Goal: Task Accomplishment & Management: Use online tool/utility

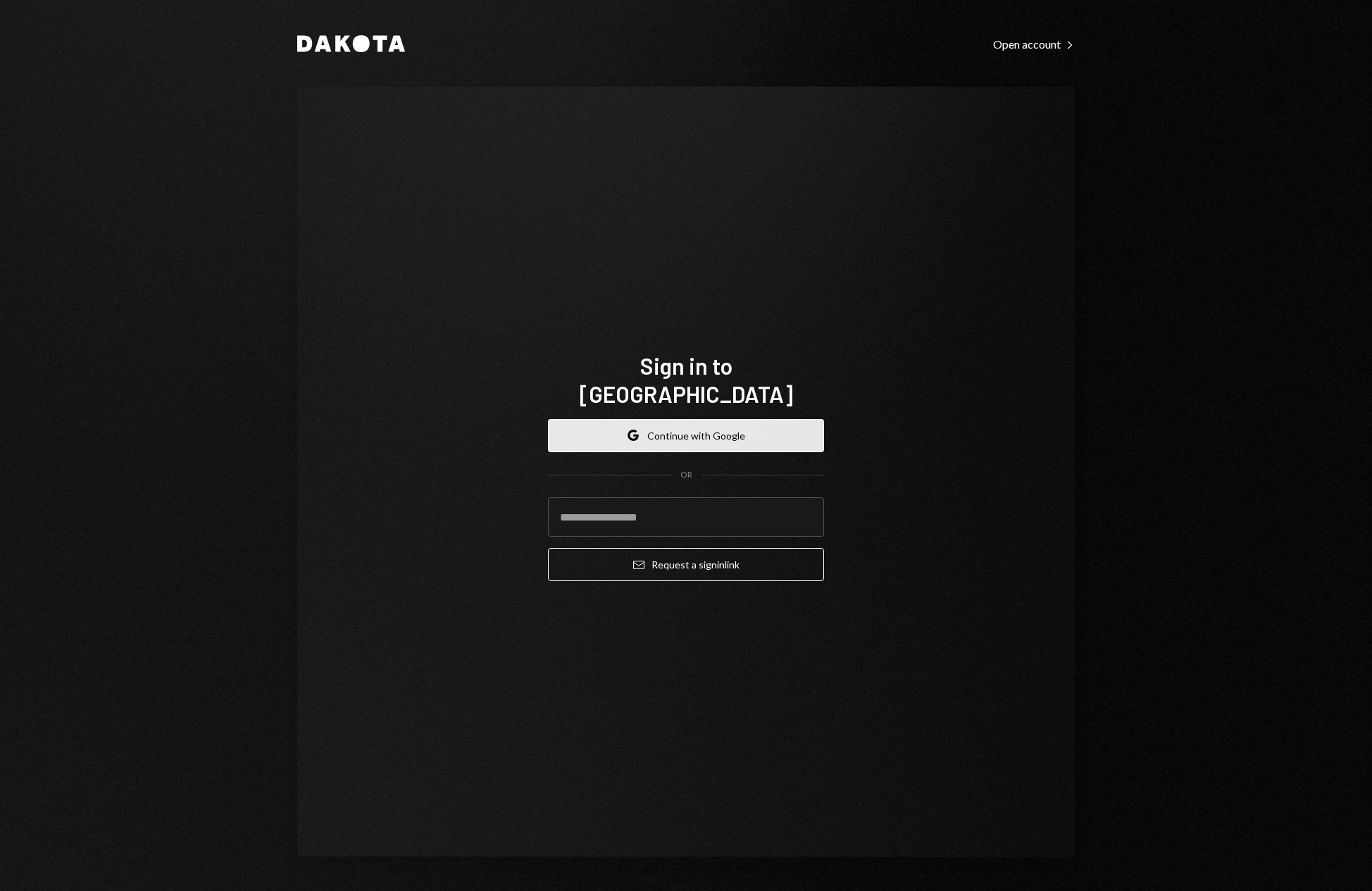
click at [723, 421] on button "Google Continue with Google" at bounding box center [685, 435] width 276 height 33
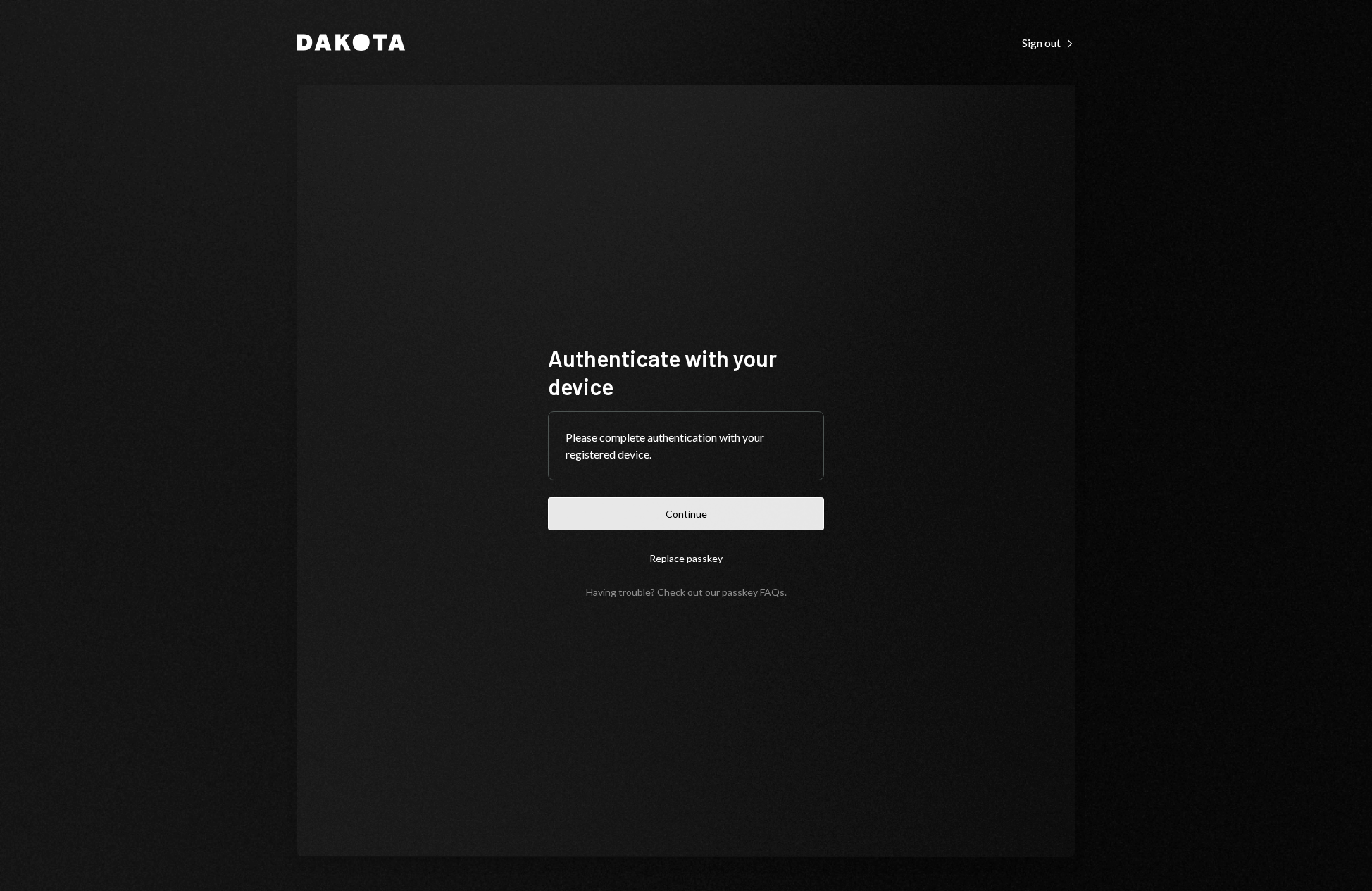
click at [715, 507] on button "Continue" at bounding box center [685, 513] width 276 height 33
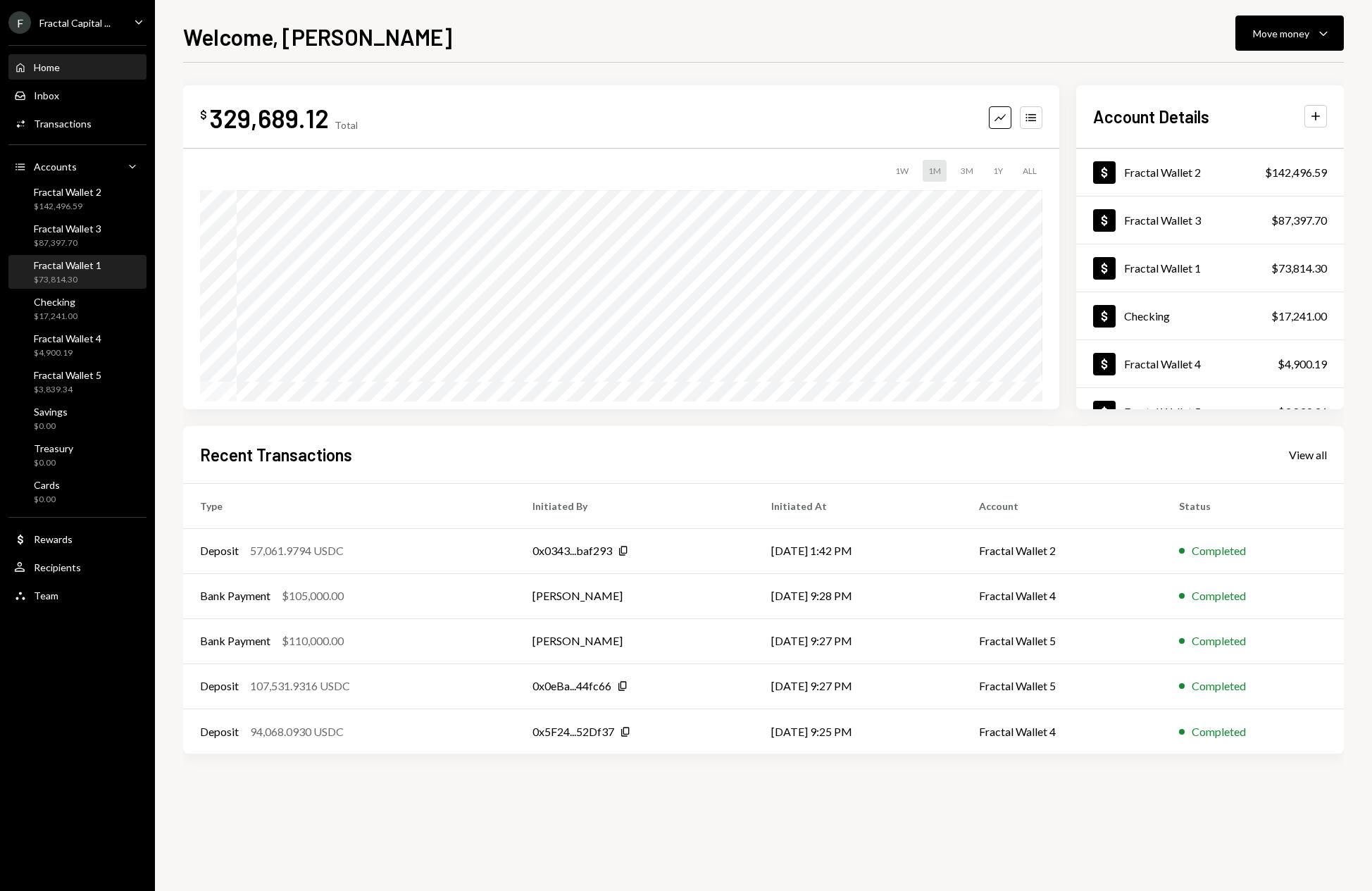
click at [102, 267] on div "Fractal Wallet 1 $73,814.30" at bounding box center [77, 273] width 127 height 27
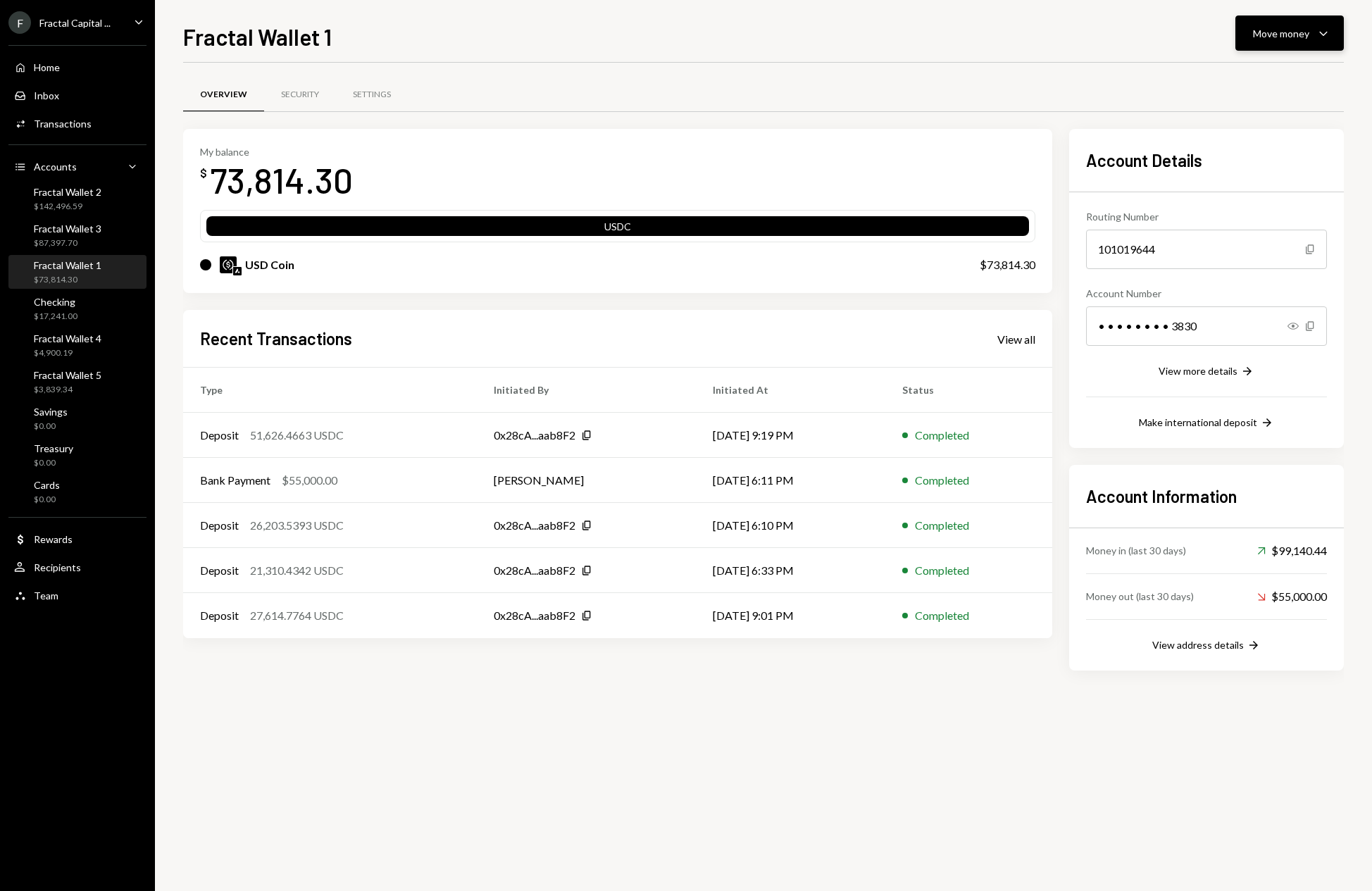
click at [1333, 37] on button "Move money Caret Down" at bounding box center [1289, 33] width 108 height 35
click at [1259, 139] on div "Deposit" at bounding box center [1278, 139] width 102 height 15
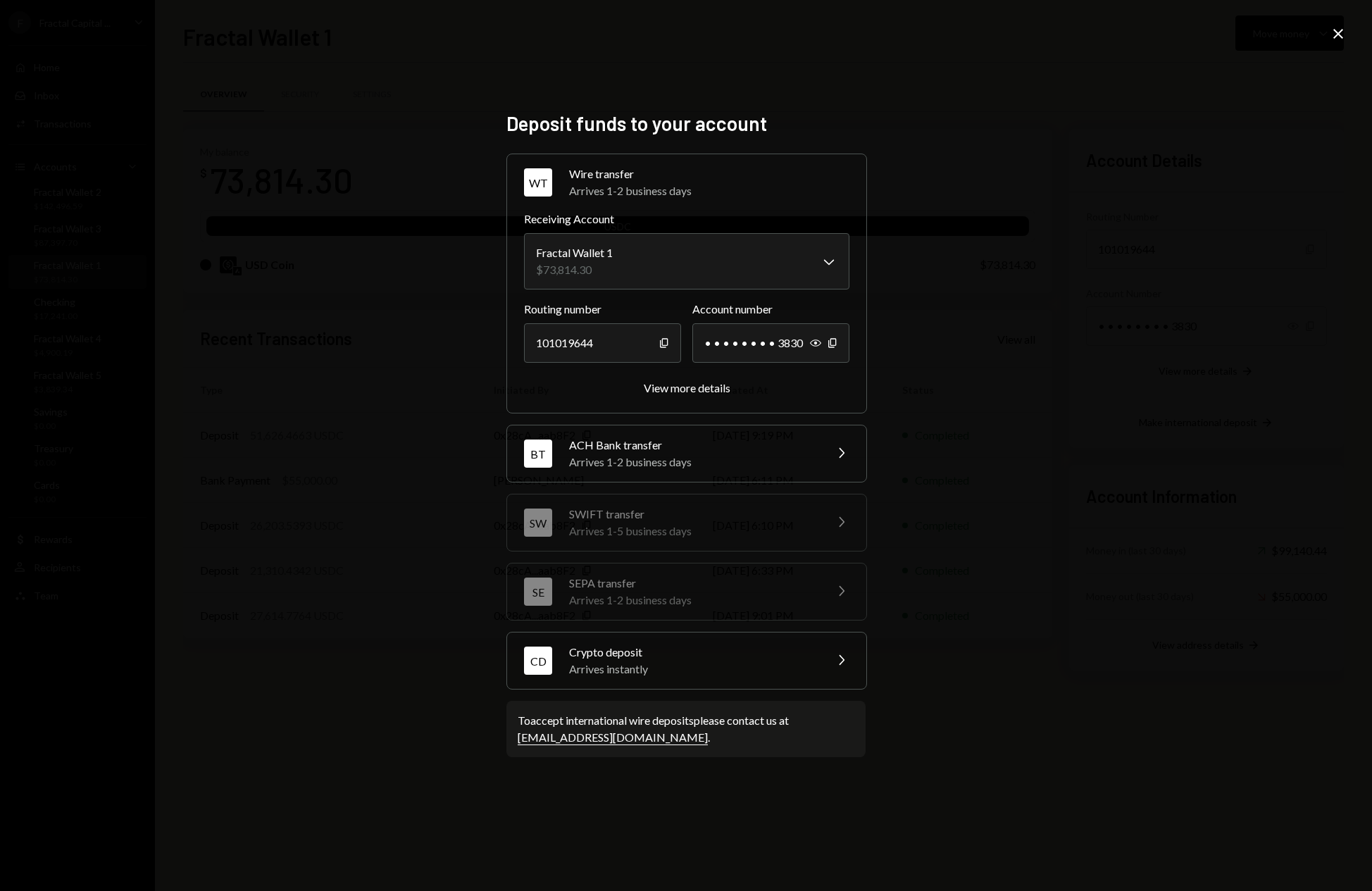
click at [783, 654] on div "Crypto deposit" at bounding box center [693, 653] width 247 height 17
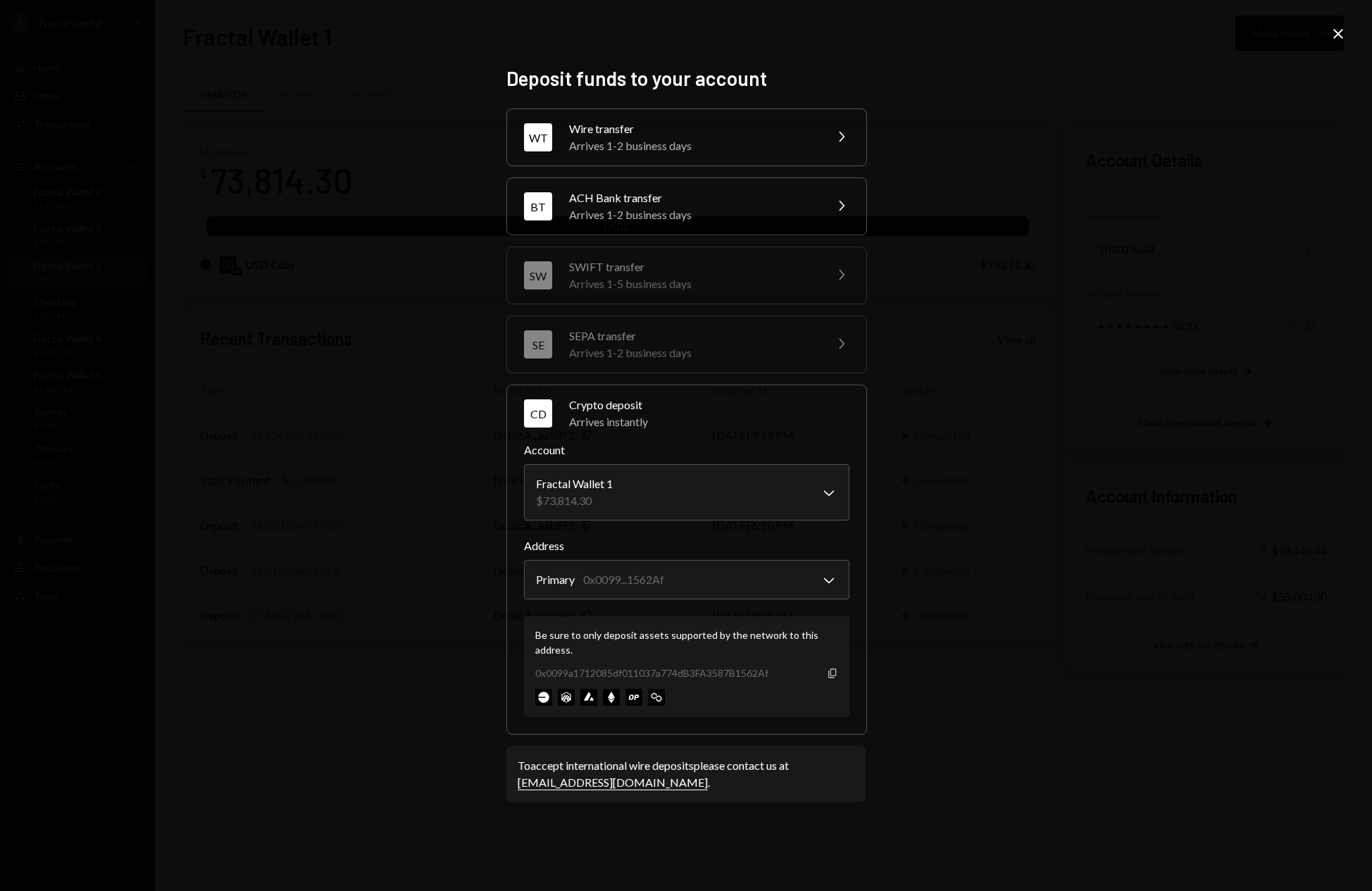
click at [834, 677] on icon "button" at bounding box center [831, 673] width 8 height 9
click at [831, 674] on icon "Copy" at bounding box center [832, 673] width 11 height 11
click at [1341, 36] on icon at bounding box center [1338, 34] width 10 height 10
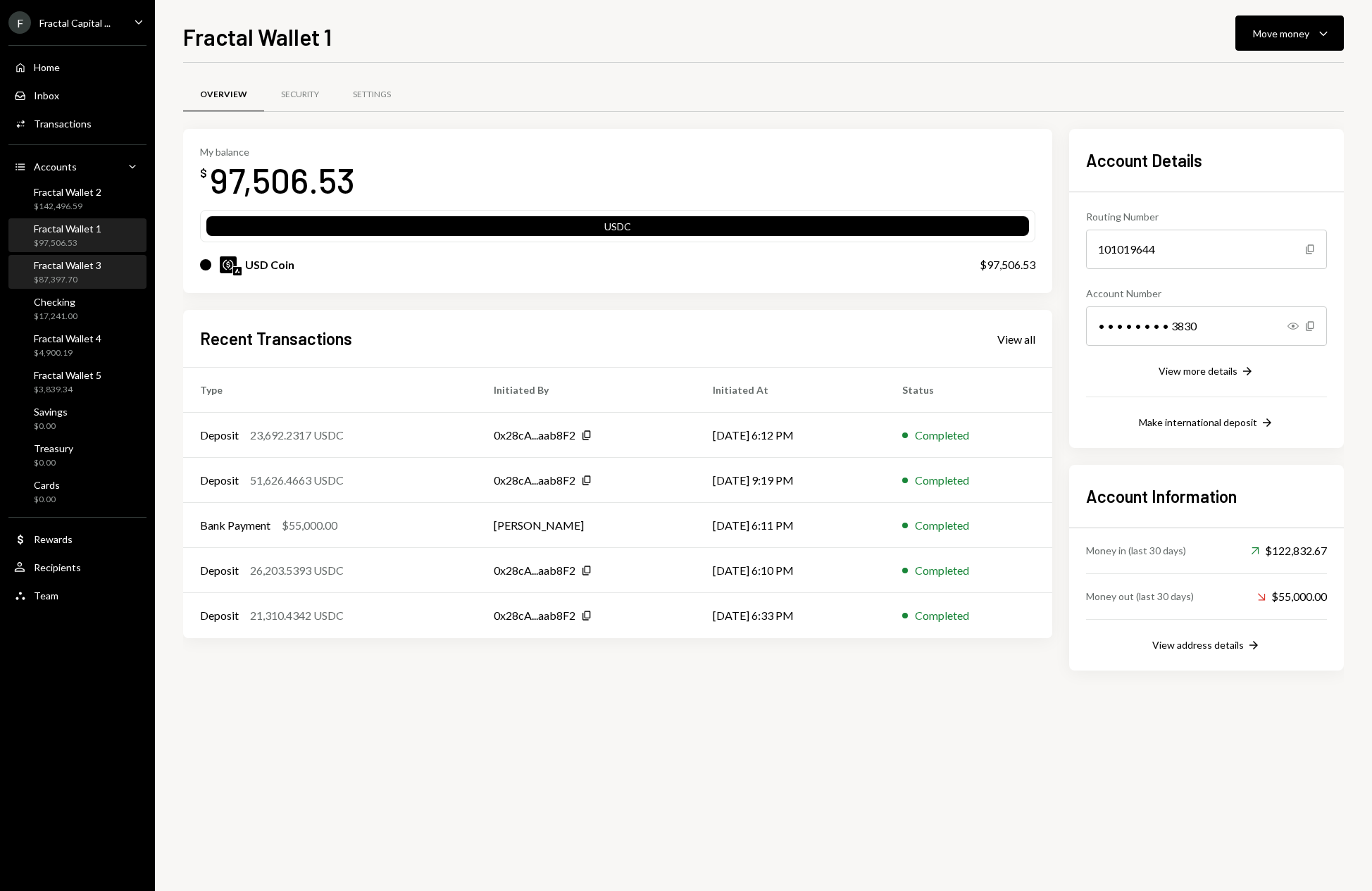
click at [102, 278] on div "Fractal Wallet 3 $87,397.70" at bounding box center [77, 273] width 127 height 27
click at [641, 773] on div "Overview Security Settings My balance $ 87,397.70 USDC USD Coin $87,397.70 Rece…" at bounding box center [763, 477] width 1160 height 828
click at [1334, 34] on button "Move money Caret Down" at bounding box center [1289, 33] width 108 height 35
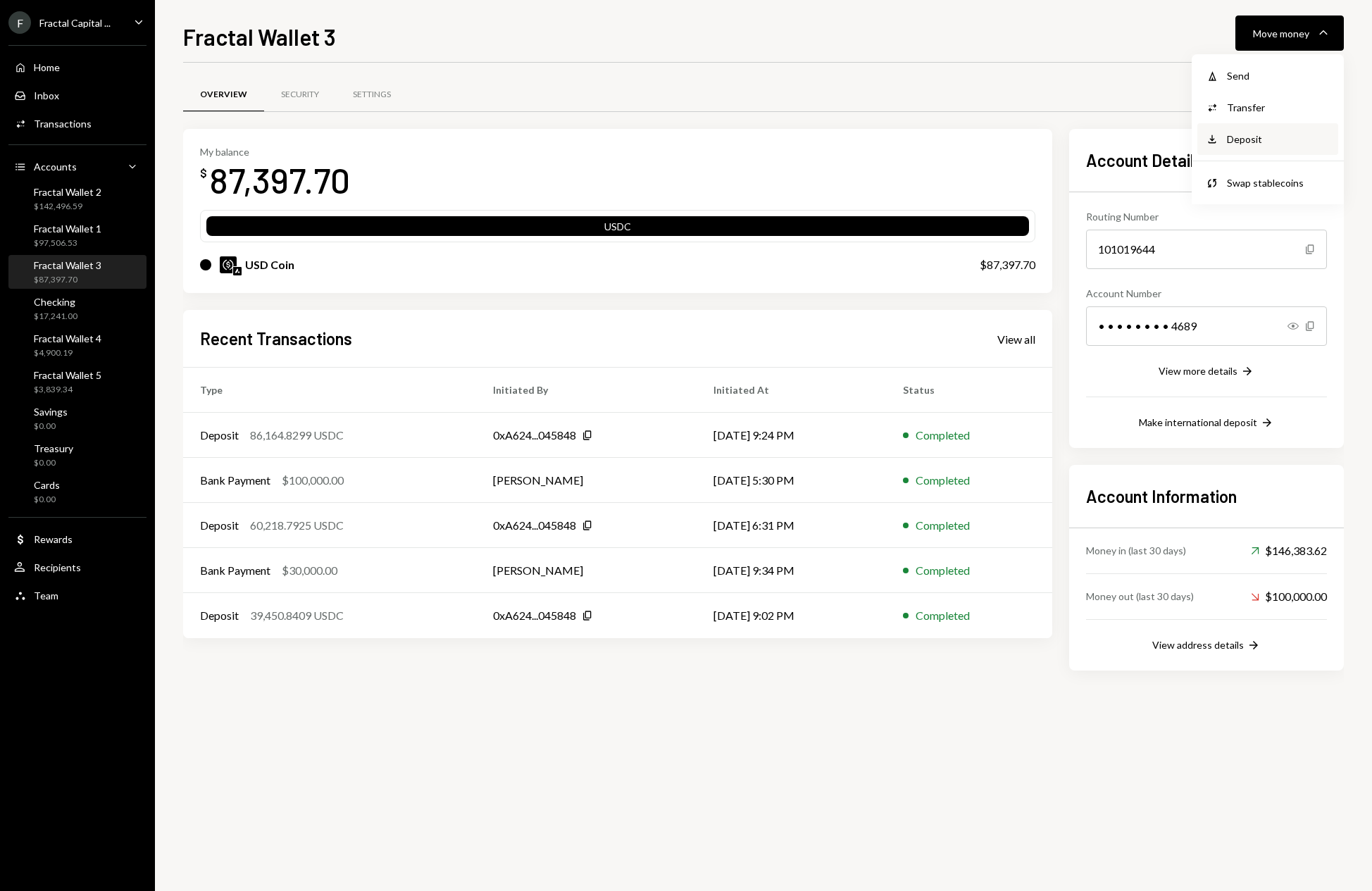
click at [1230, 134] on div "Deposit" at bounding box center [1278, 139] width 102 height 15
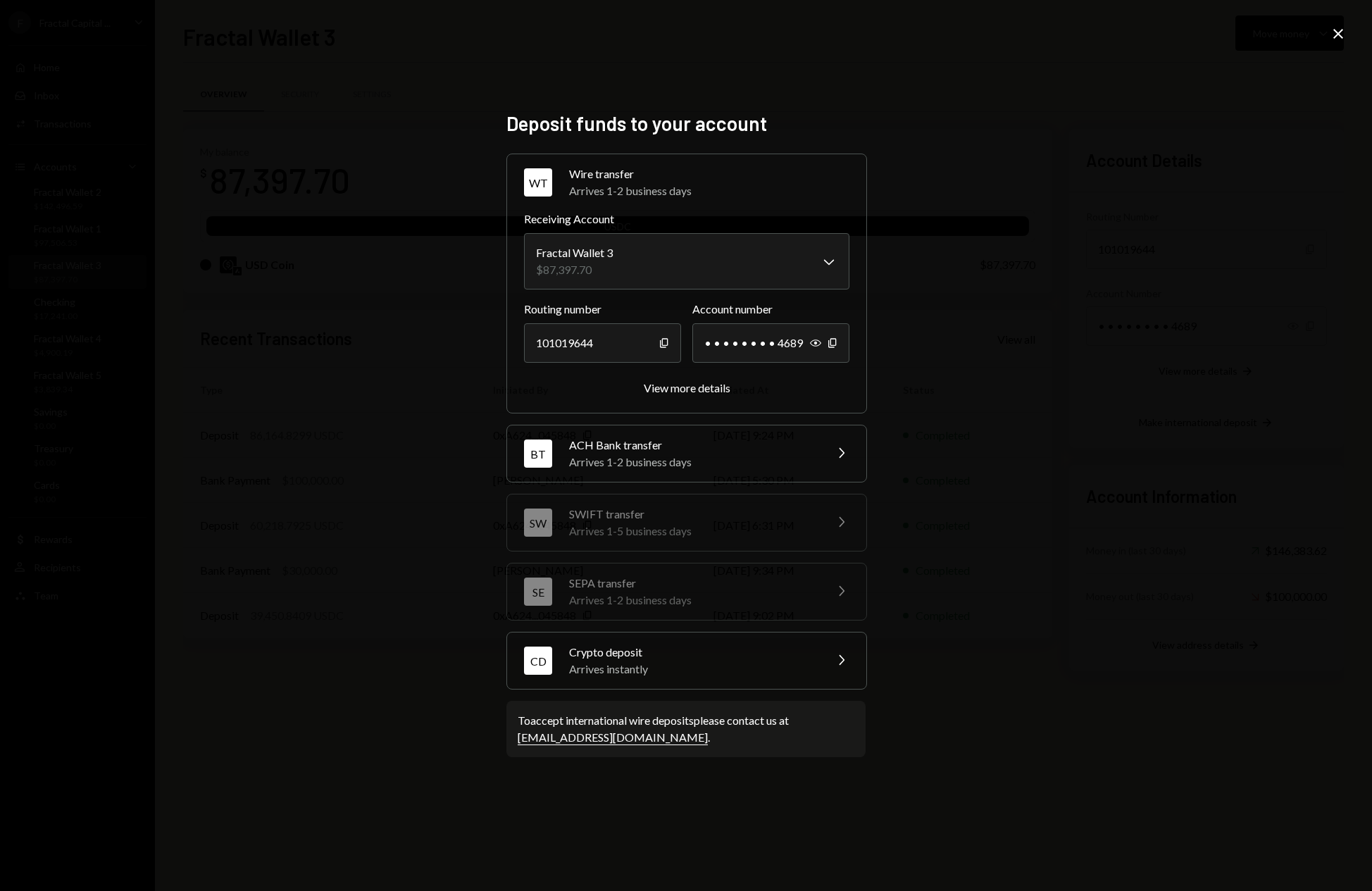
click at [725, 666] on div "Arrives instantly" at bounding box center [693, 669] width 247 height 17
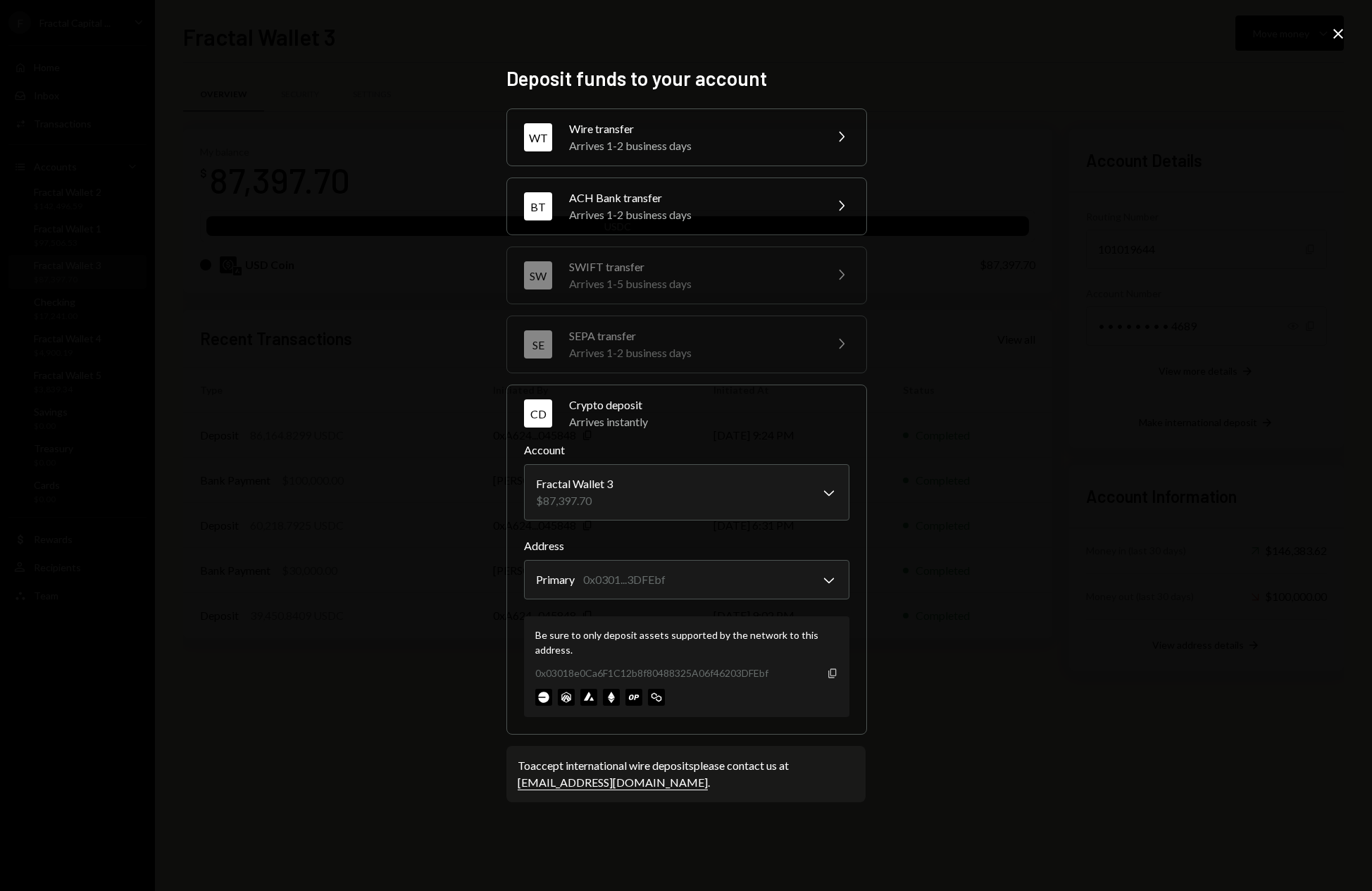
click at [832, 674] on icon "Copy" at bounding box center [832, 673] width 11 height 11
click at [1162, 469] on div "**********" at bounding box center [686, 445] width 1372 height 891
click at [1019, 472] on div "**********" at bounding box center [686, 445] width 1372 height 891
click at [1333, 32] on icon "Close" at bounding box center [1338, 34] width 17 height 17
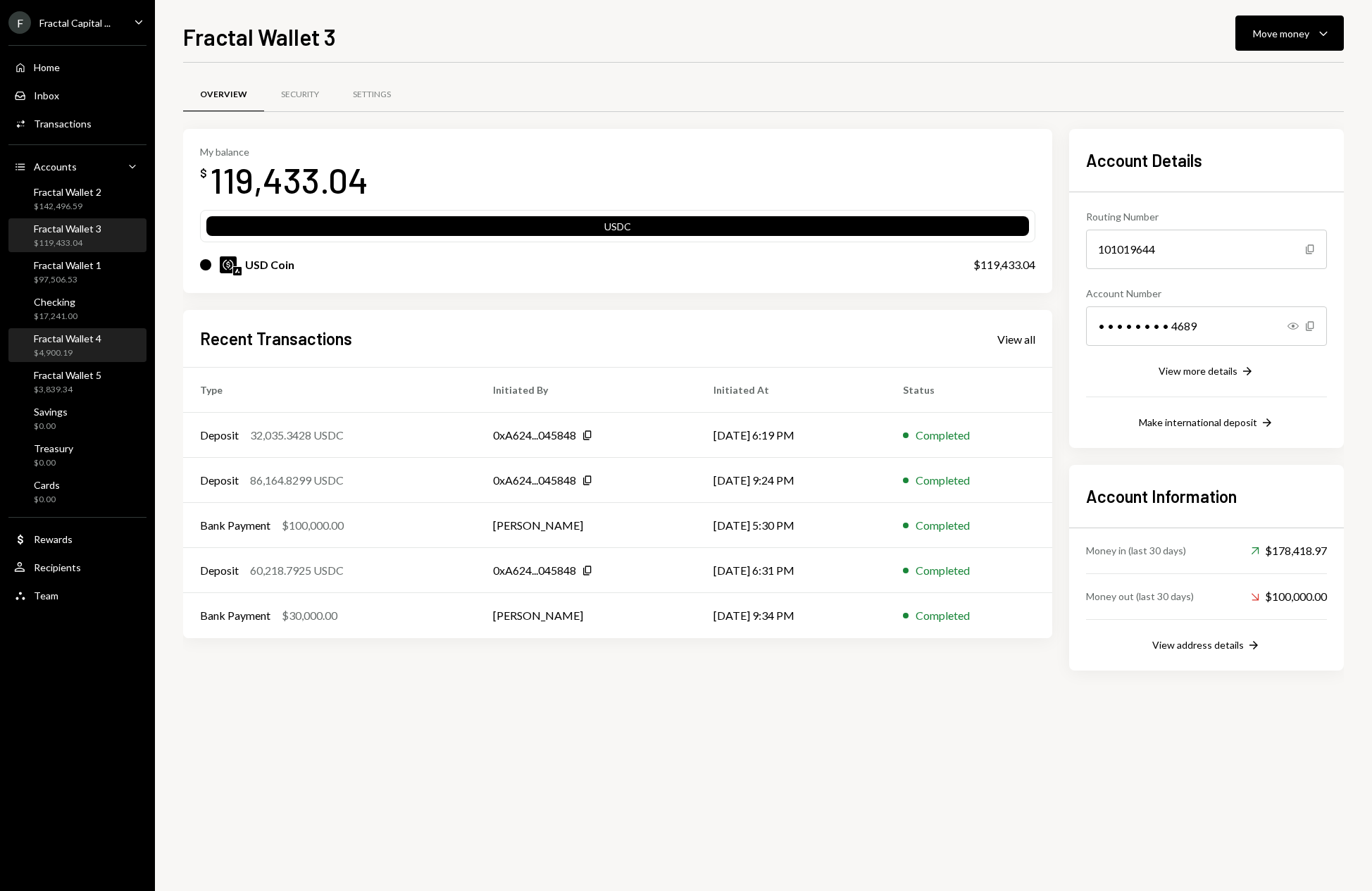
click at [83, 346] on div "Fractal Wallet 4 $4,900.19" at bounding box center [67, 346] width 68 height 27
click at [1322, 30] on icon "Caret Down" at bounding box center [1323, 33] width 17 height 17
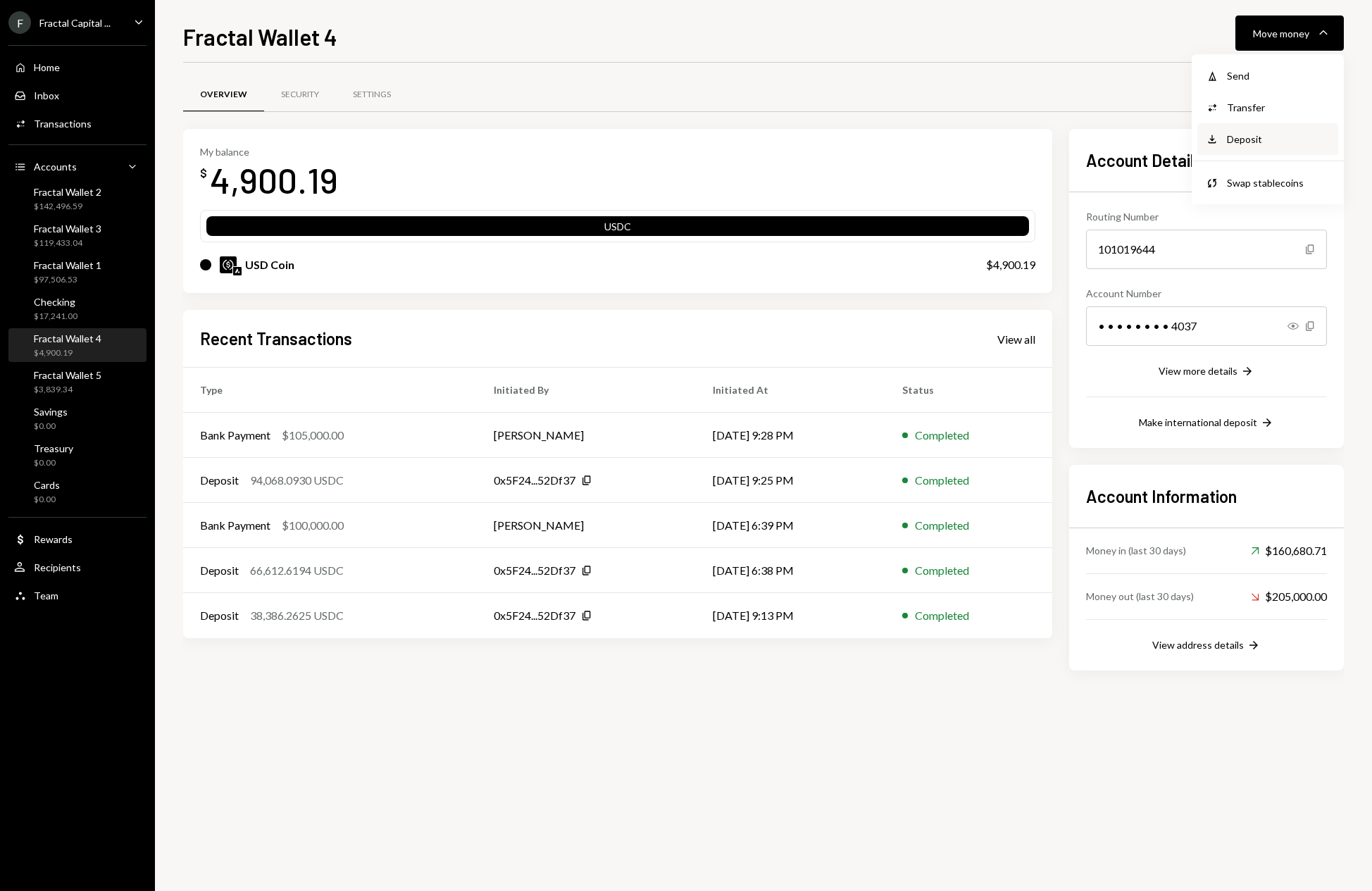
click at [1246, 137] on div "Deposit" at bounding box center [1278, 139] width 102 height 15
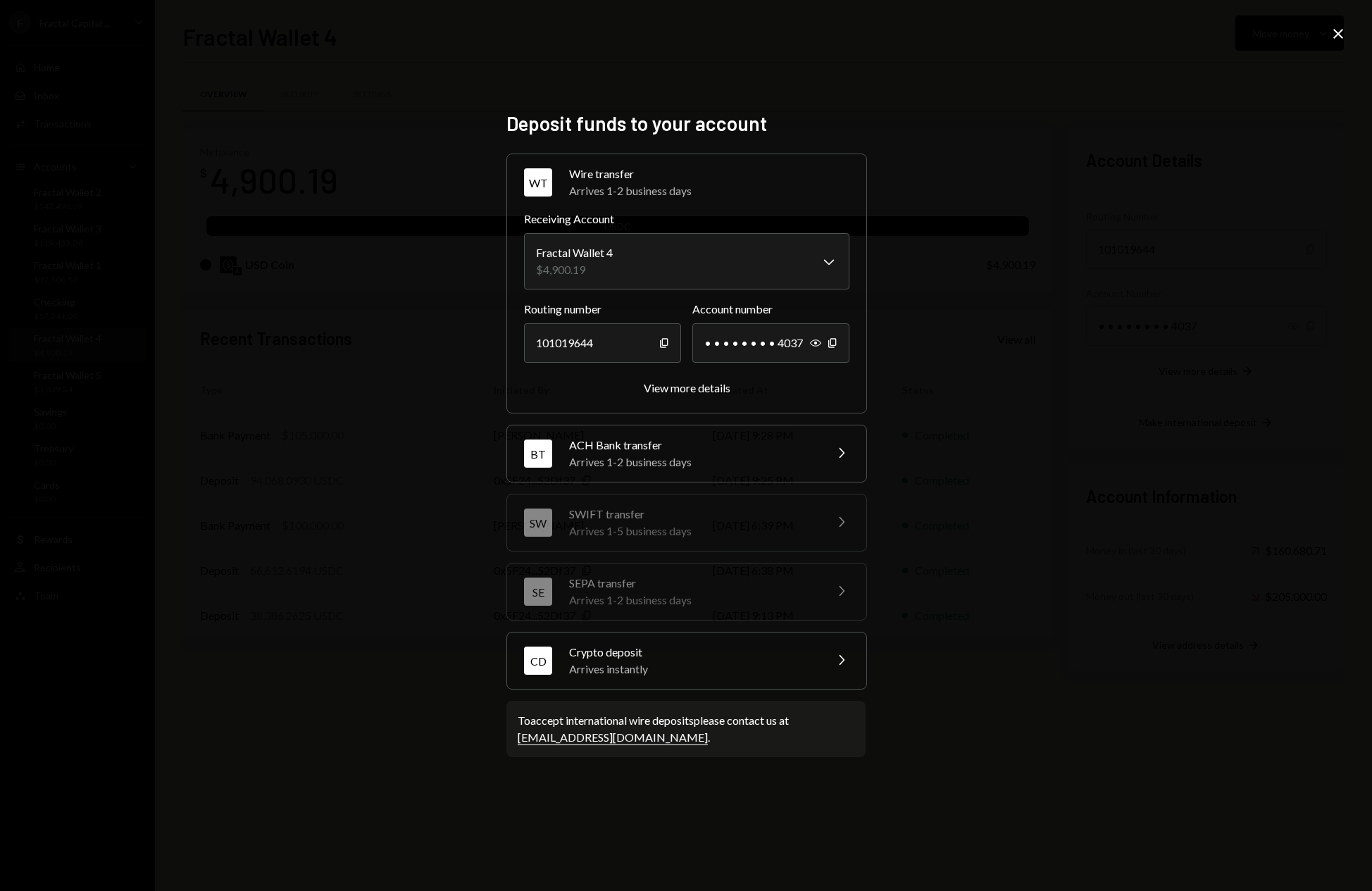
click at [748, 666] on div "Arrives instantly" at bounding box center [693, 669] width 247 height 17
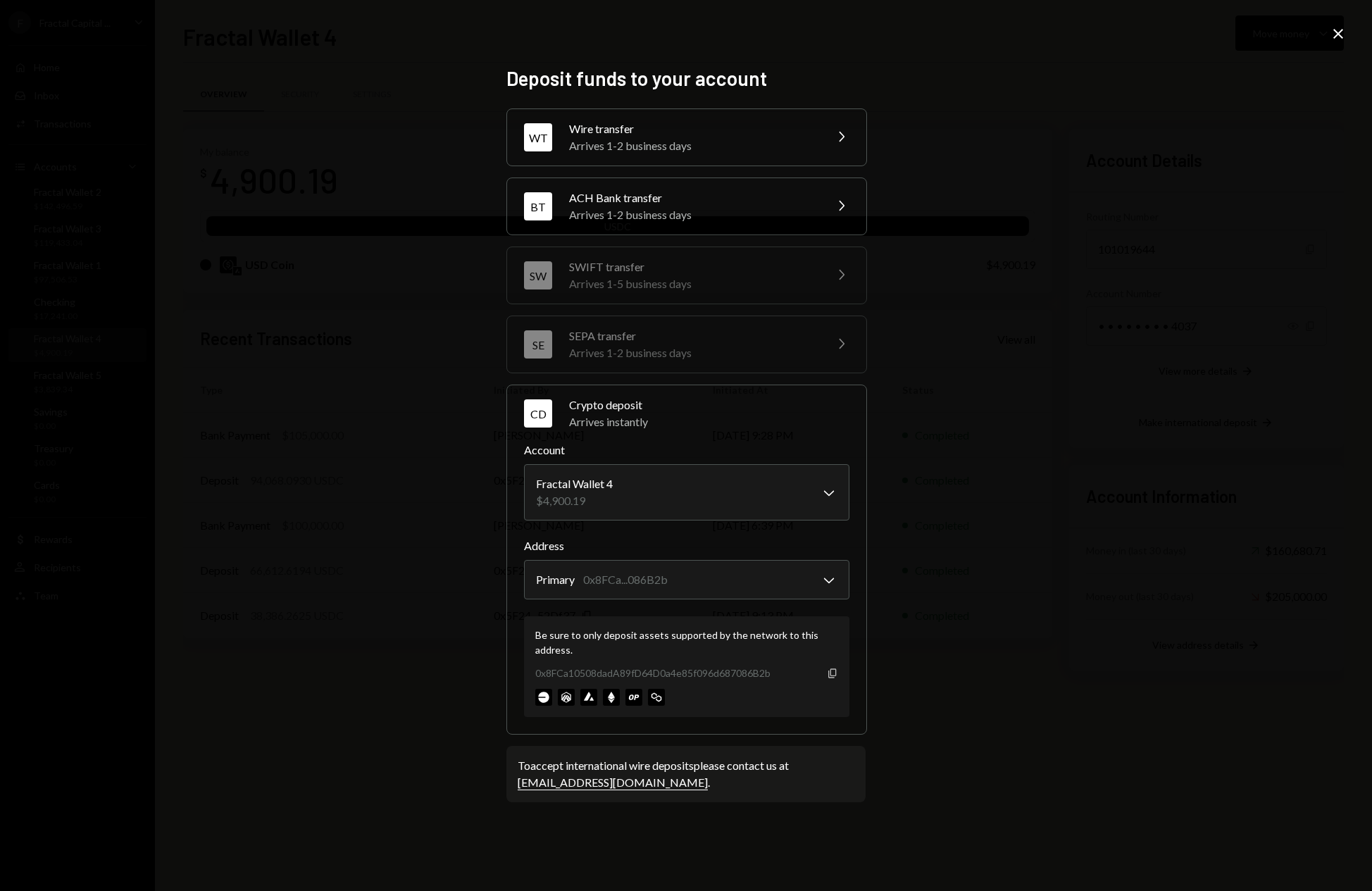
click at [833, 673] on icon "Copy" at bounding box center [832, 673] width 11 height 11
click at [1019, 220] on div "**********" at bounding box center [686, 445] width 1372 height 891
click at [1338, 33] on icon "Close" at bounding box center [1338, 34] width 17 height 17
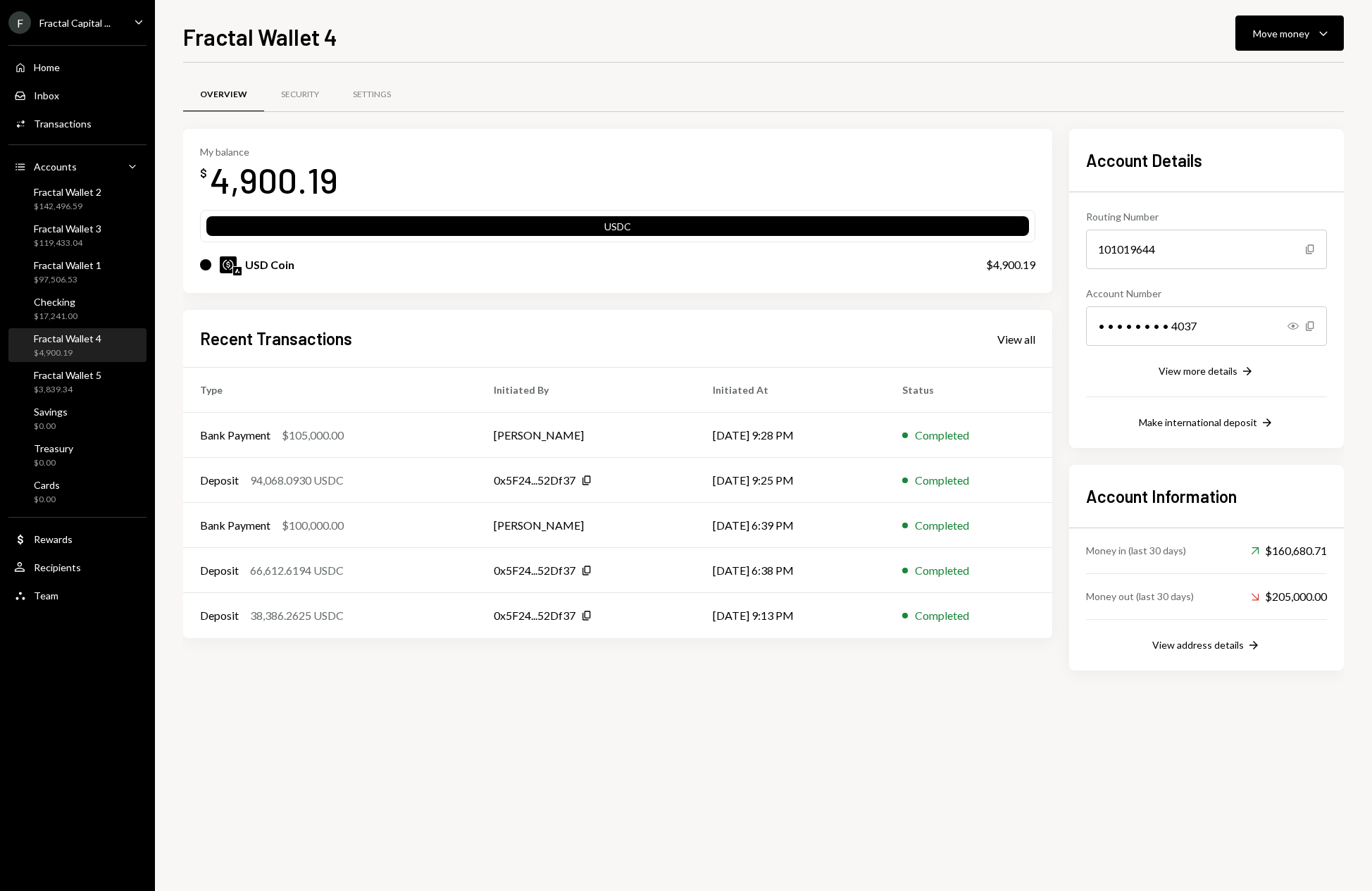
click at [718, 744] on div "Overview Security Settings My balance $ 4,900.19 USDC USD Coin $4,900.19 Recent…" at bounding box center [763, 477] width 1160 height 828
click at [1277, 29] on div "Move money" at bounding box center [1280, 34] width 56 height 15
click at [1285, 134] on div "Deposit" at bounding box center [1278, 139] width 102 height 15
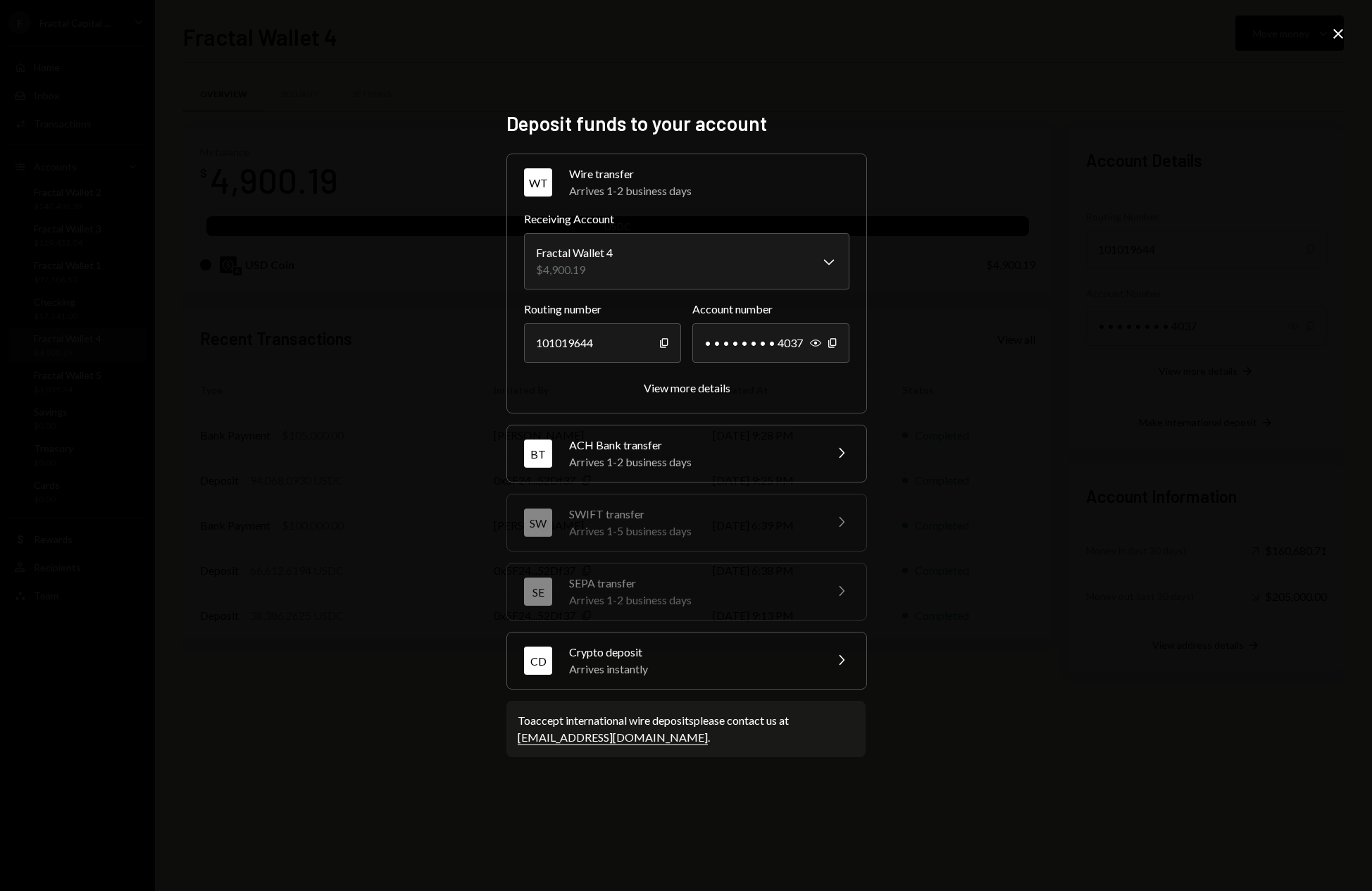
click at [765, 656] on div "Crypto deposit" at bounding box center [693, 653] width 247 height 17
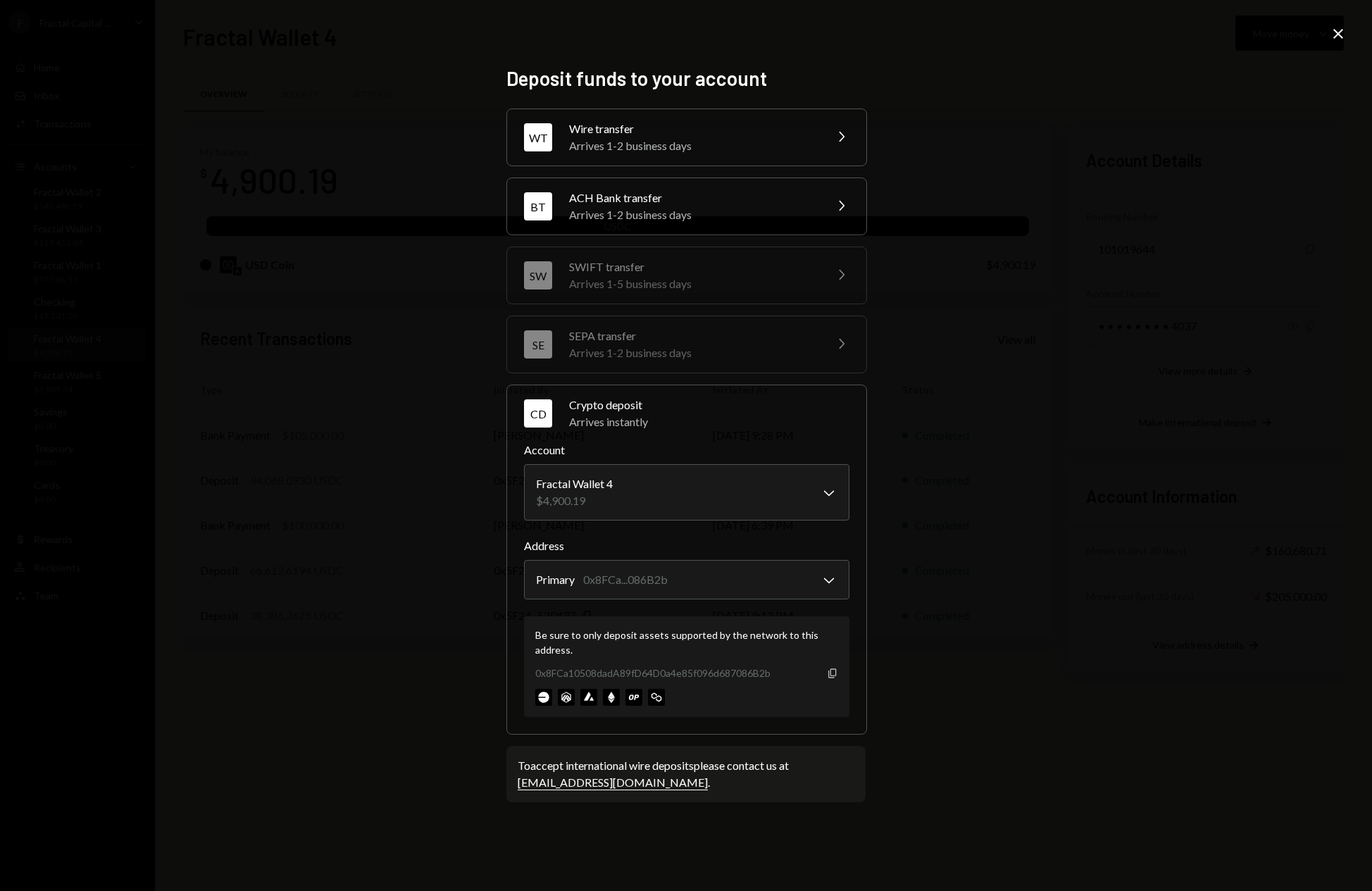
click at [834, 674] on icon "Copy" at bounding box center [832, 673] width 11 height 11
click at [1140, 517] on div "**********" at bounding box center [686, 445] width 1372 height 891
click at [1338, 34] on icon at bounding box center [1338, 34] width 10 height 10
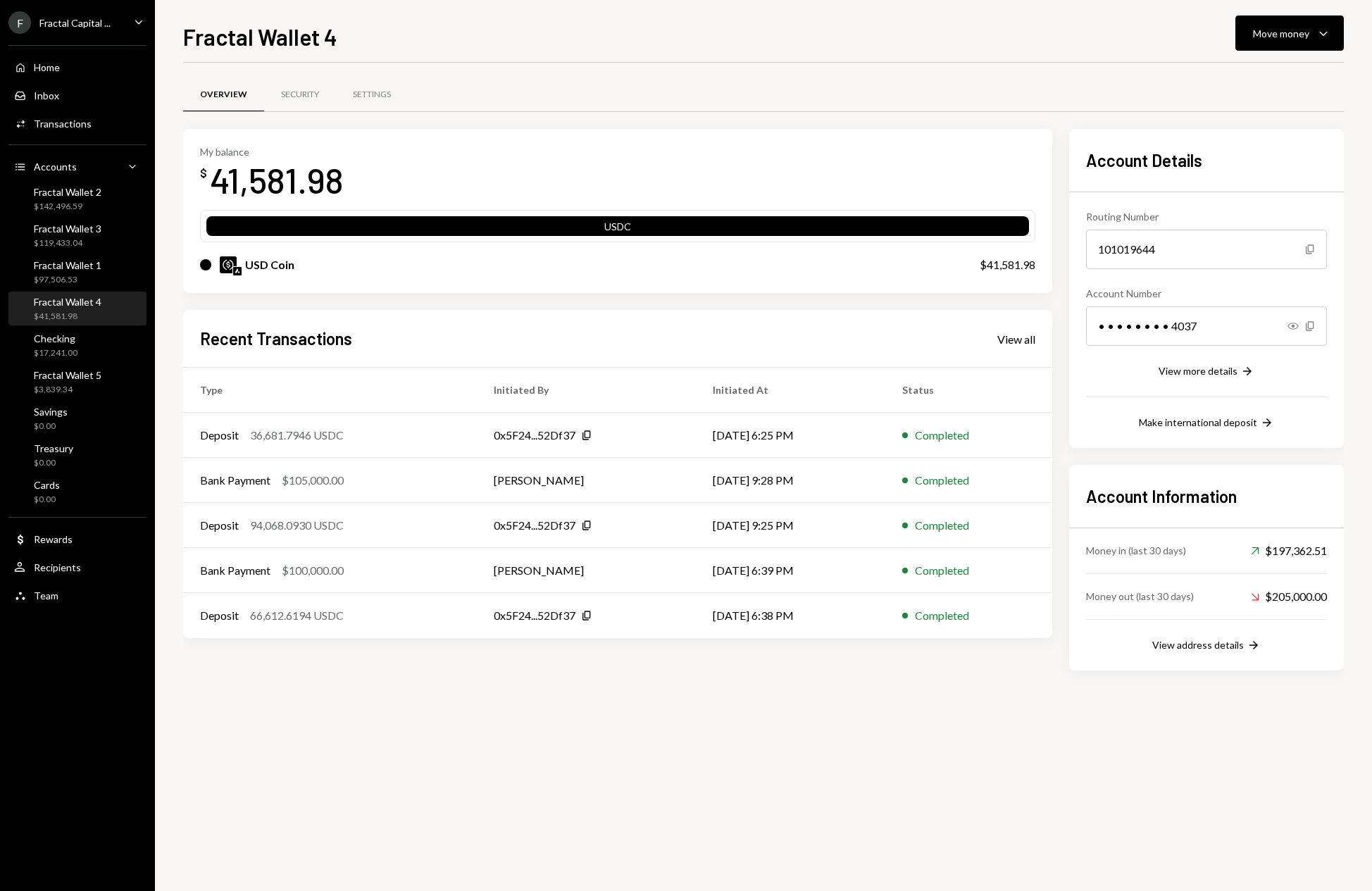
click at [919, 757] on div "Overview Security Settings My balance $ 41,581.98 USDC USD Coin $41,581.98 Rece…" at bounding box center [763, 477] width 1160 height 828
click at [88, 386] on div "$3,839.34" at bounding box center [67, 390] width 68 height 12
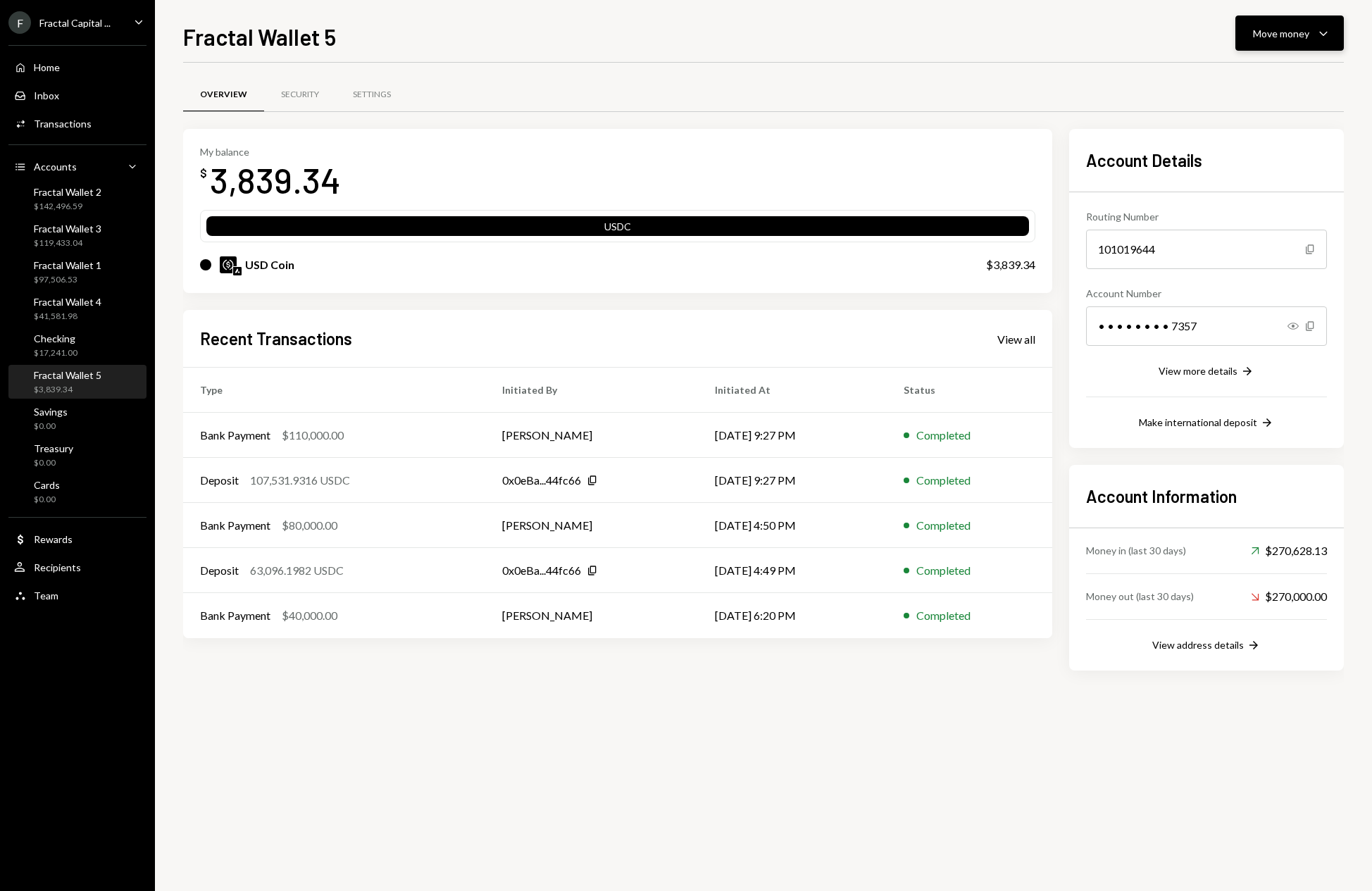
click at [1320, 33] on icon "button" at bounding box center [1322, 34] width 8 height 4
click at [1241, 138] on div "Deposit" at bounding box center [1278, 139] width 102 height 15
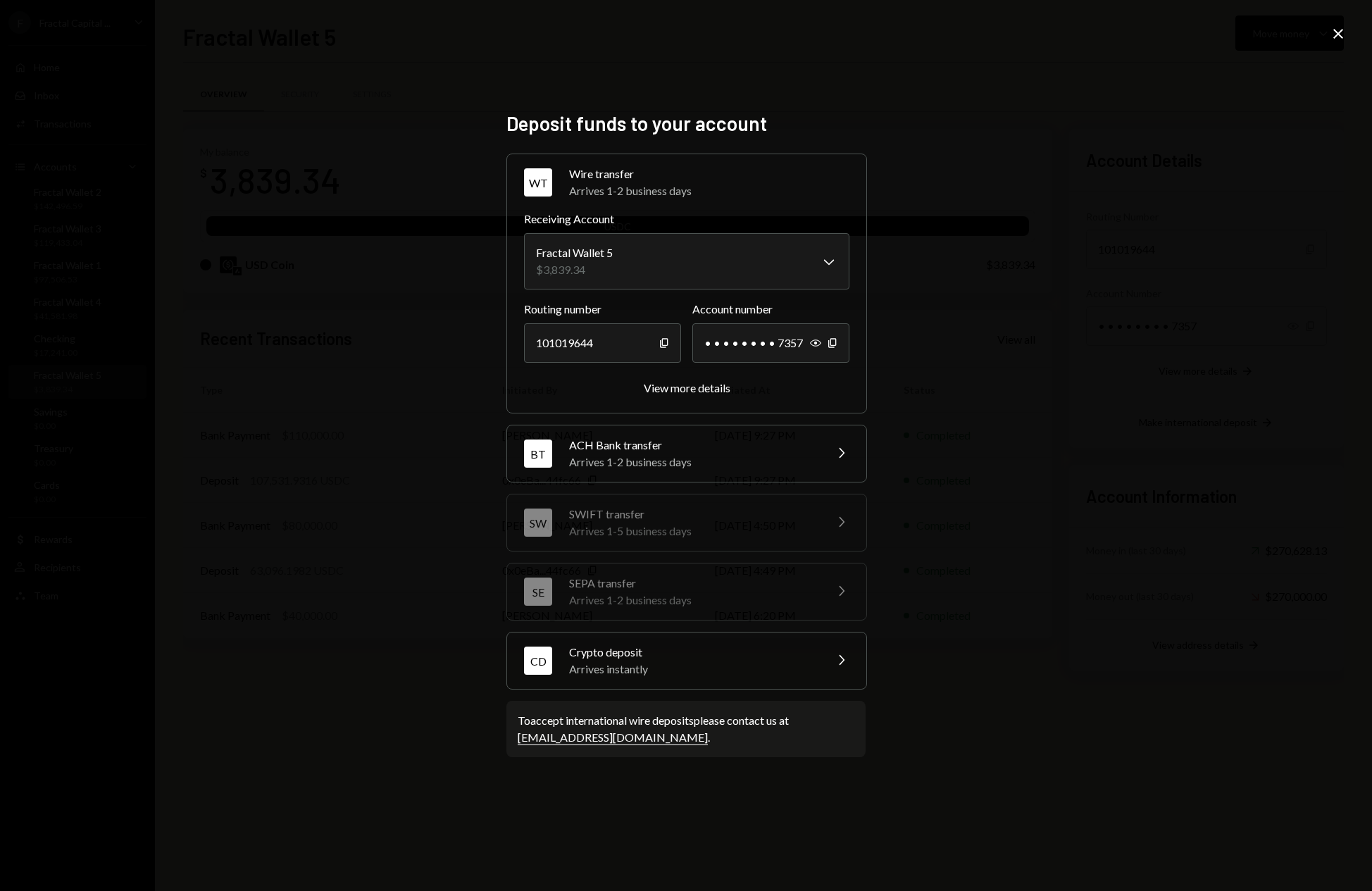
click at [679, 669] on div "Arrives instantly" at bounding box center [693, 669] width 247 height 17
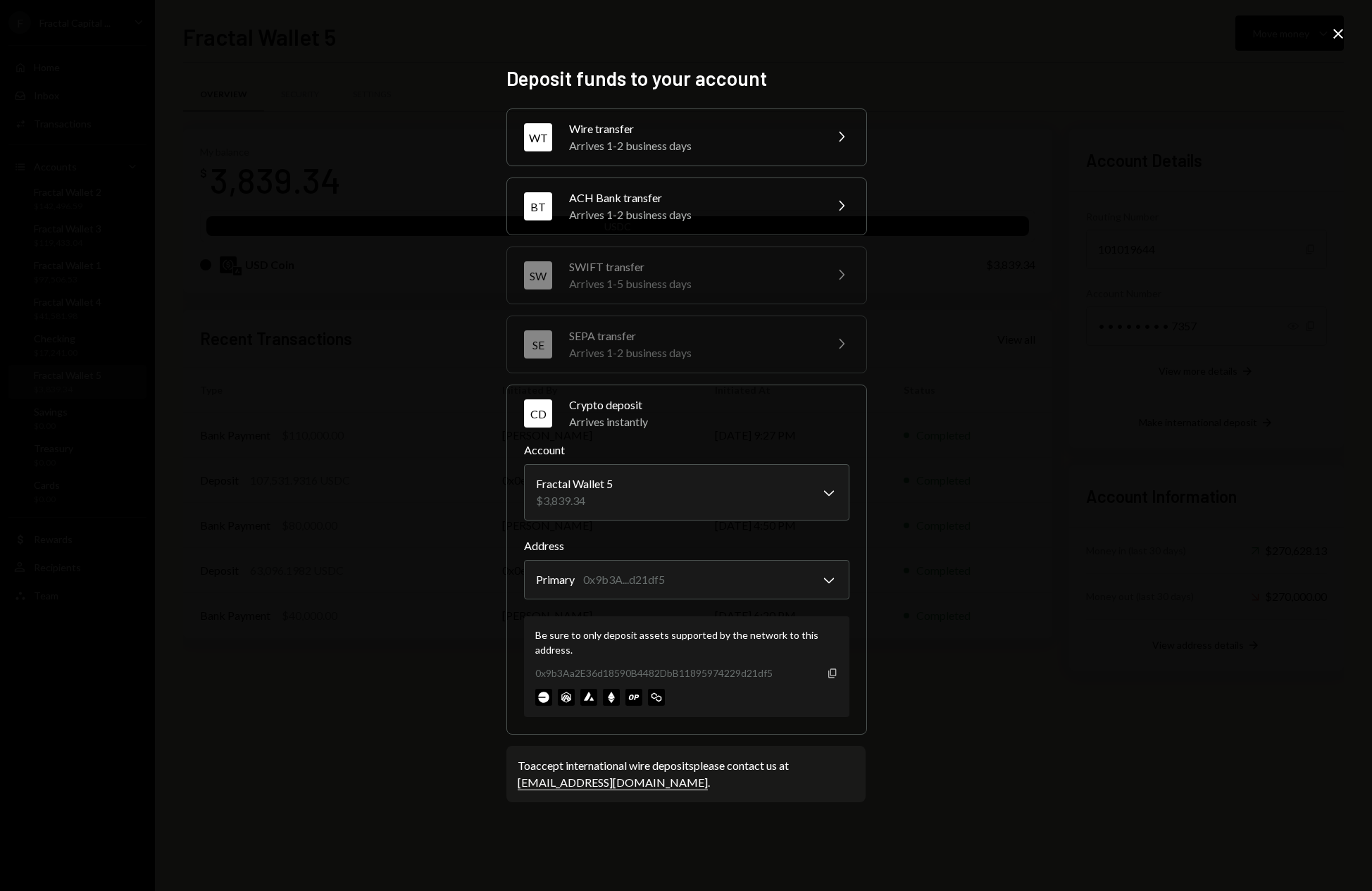
click at [832, 674] on icon "Copy" at bounding box center [832, 673] width 11 height 11
click at [1343, 37] on icon "Close" at bounding box center [1338, 34] width 17 height 17
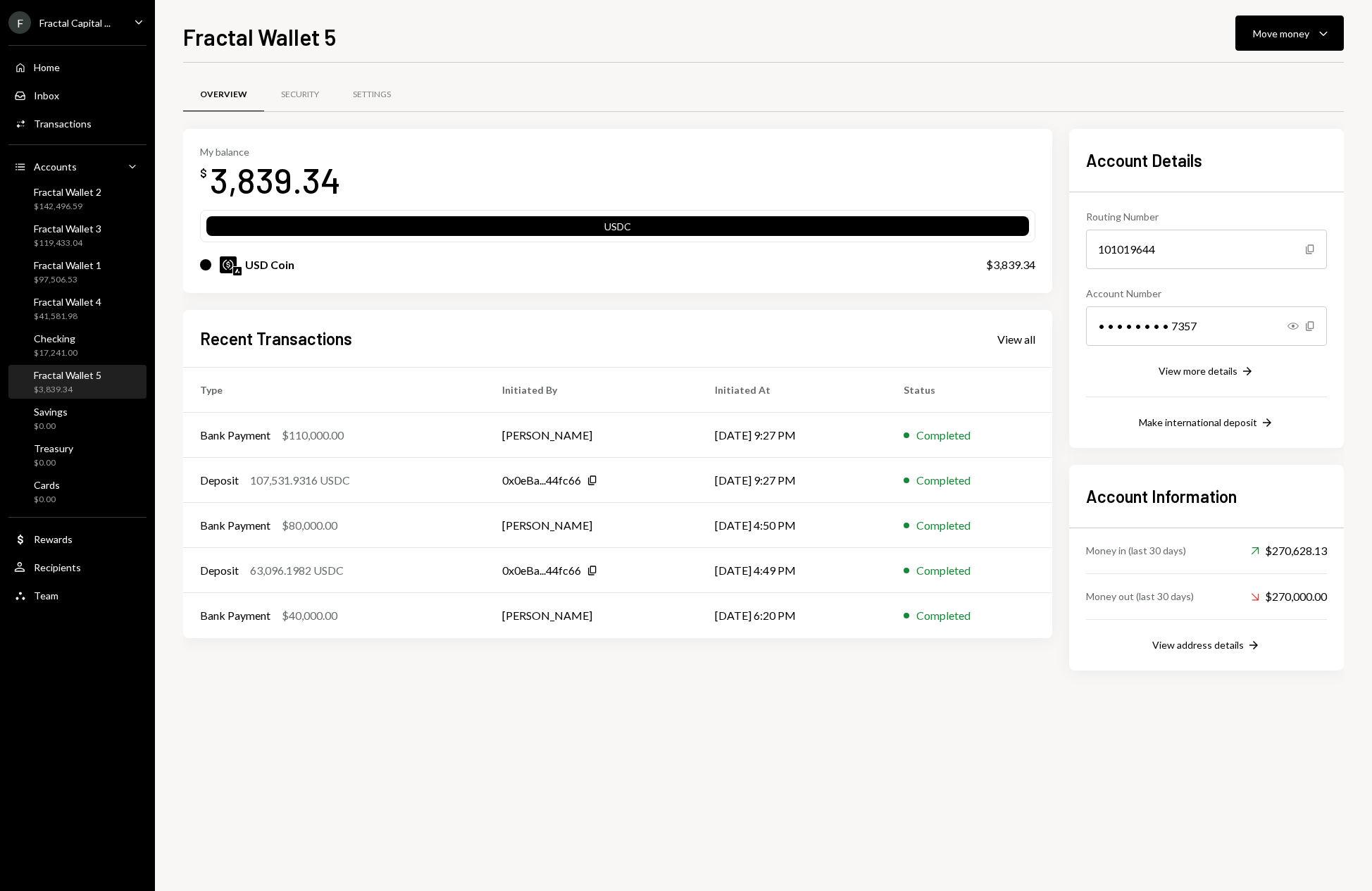
click at [772, 727] on div "Overview Security Settings My balance $ 3,839.34 USDC USD Coin $3,839.34 Recent…" at bounding box center [763, 477] width 1160 height 828
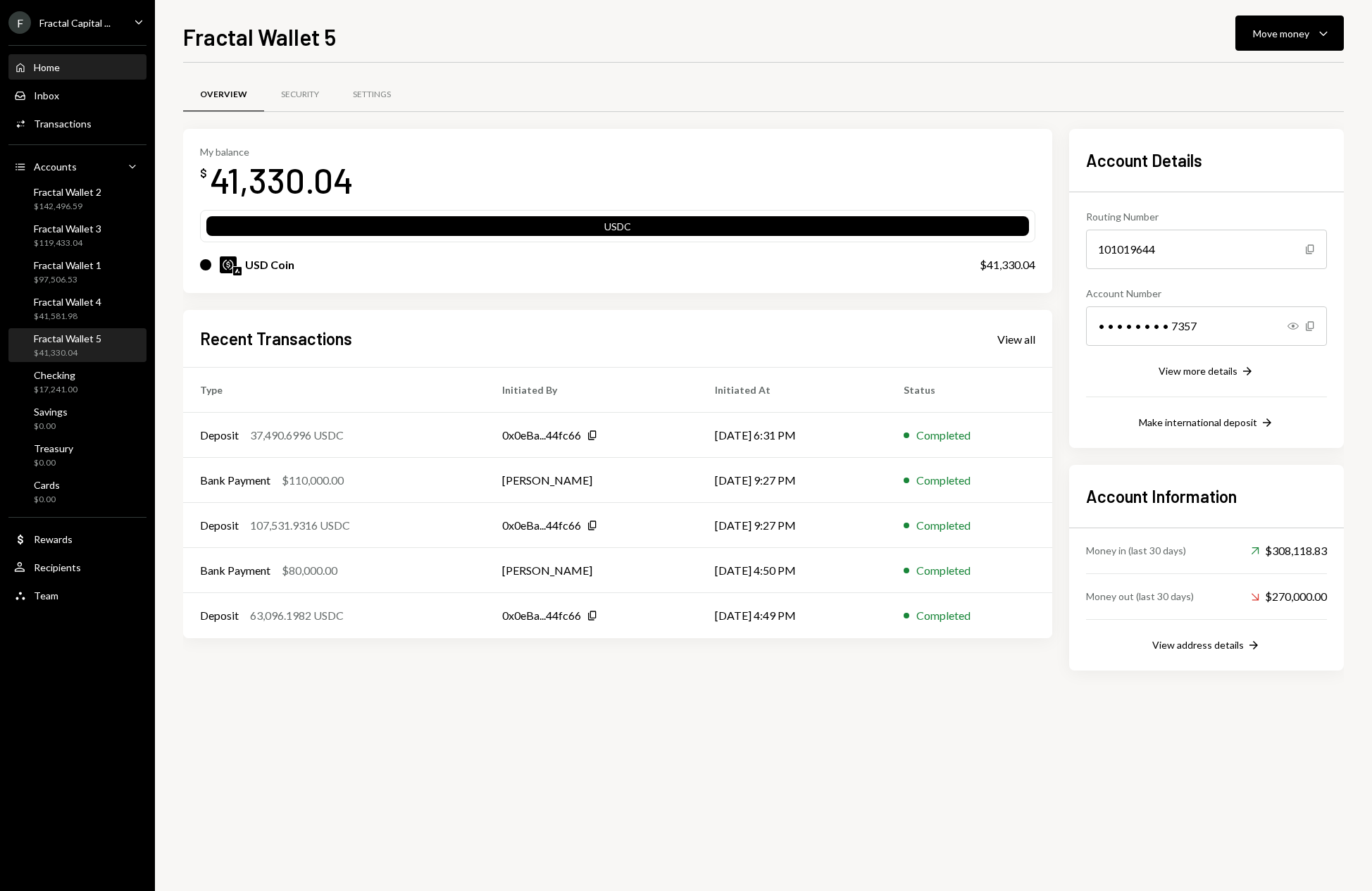
click at [85, 61] on div "Home Home" at bounding box center [77, 67] width 127 height 13
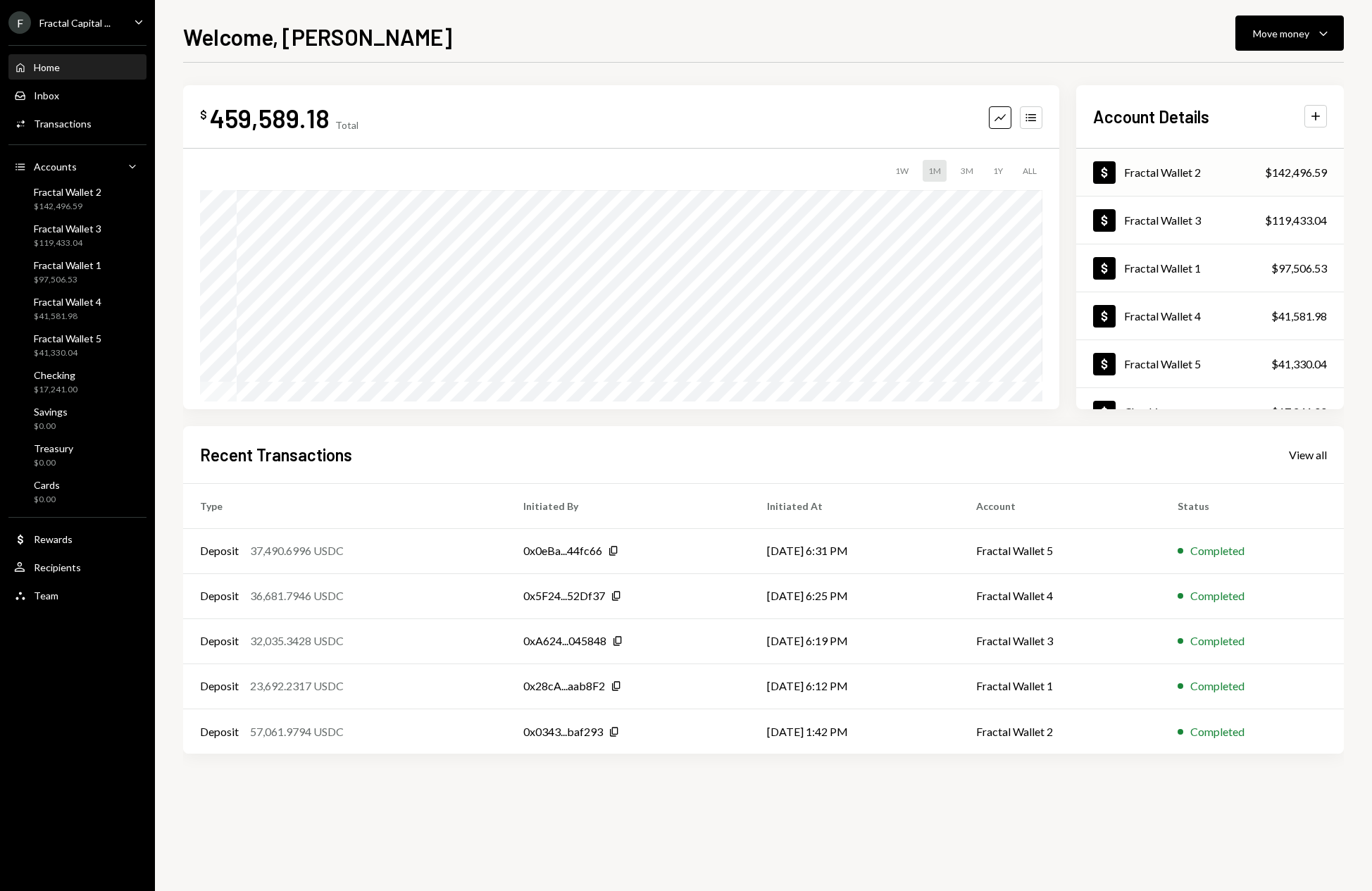
click at [1237, 175] on div "Dollar Fractal Wallet 2 $142,496.59" at bounding box center [1209, 173] width 268 height 46
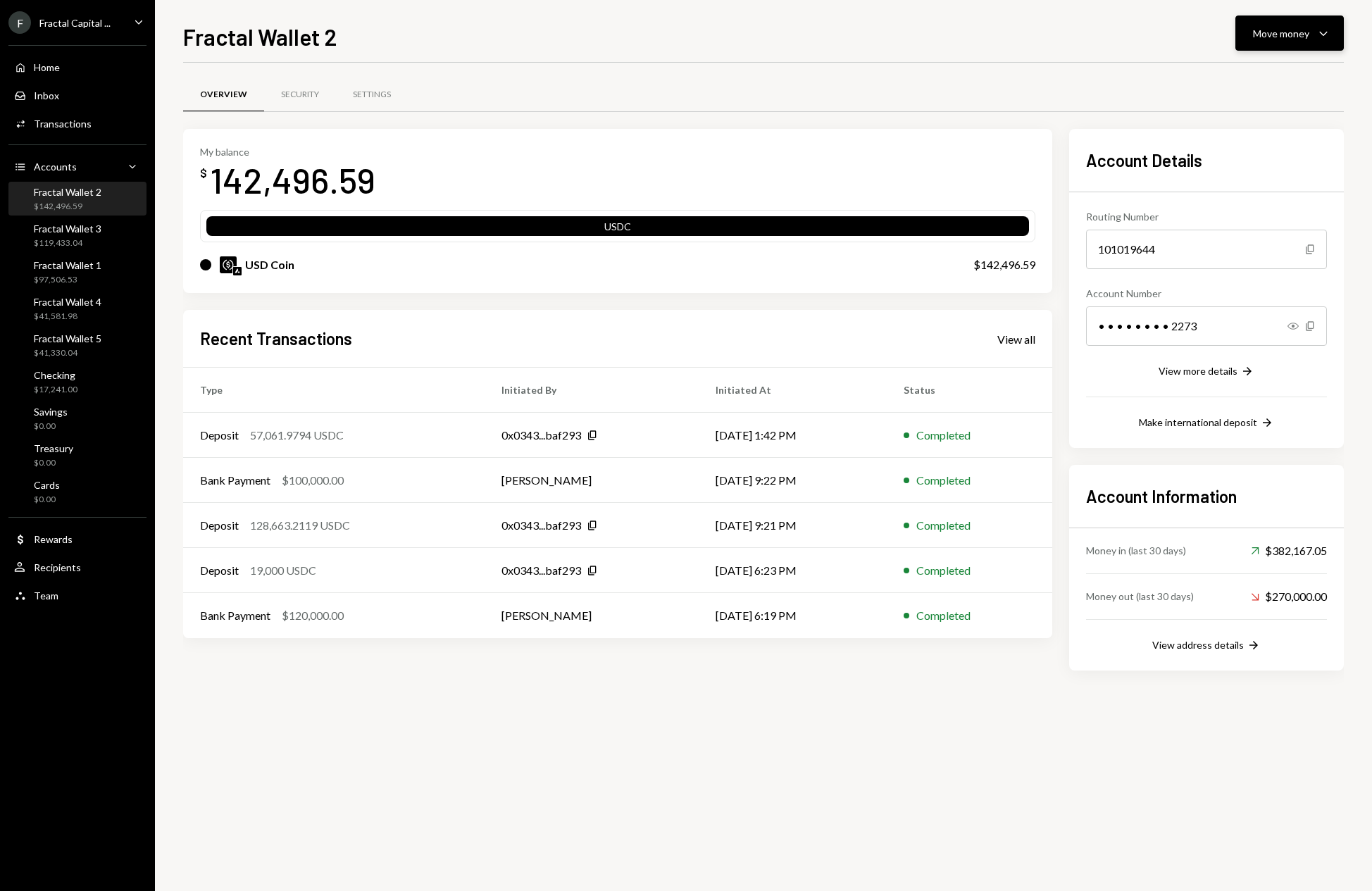
click at [1320, 36] on icon "Caret Down" at bounding box center [1323, 33] width 17 height 17
click at [1258, 71] on div "Send" at bounding box center [1278, 76] width 102 height 15
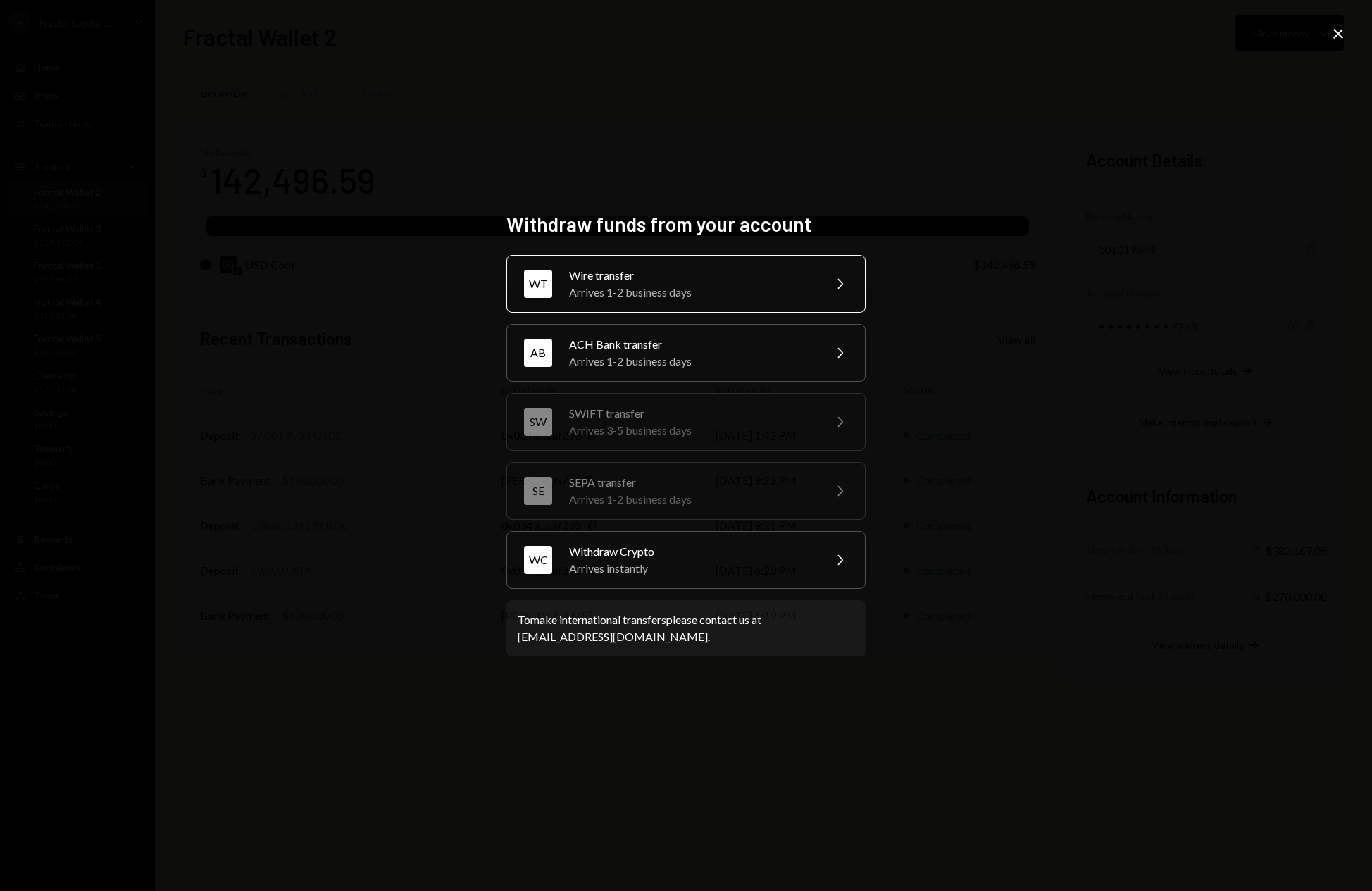
click at [770, 286] on div "Arrives 1-2 business days" at bounding box center [692, 292] width 245 height 17
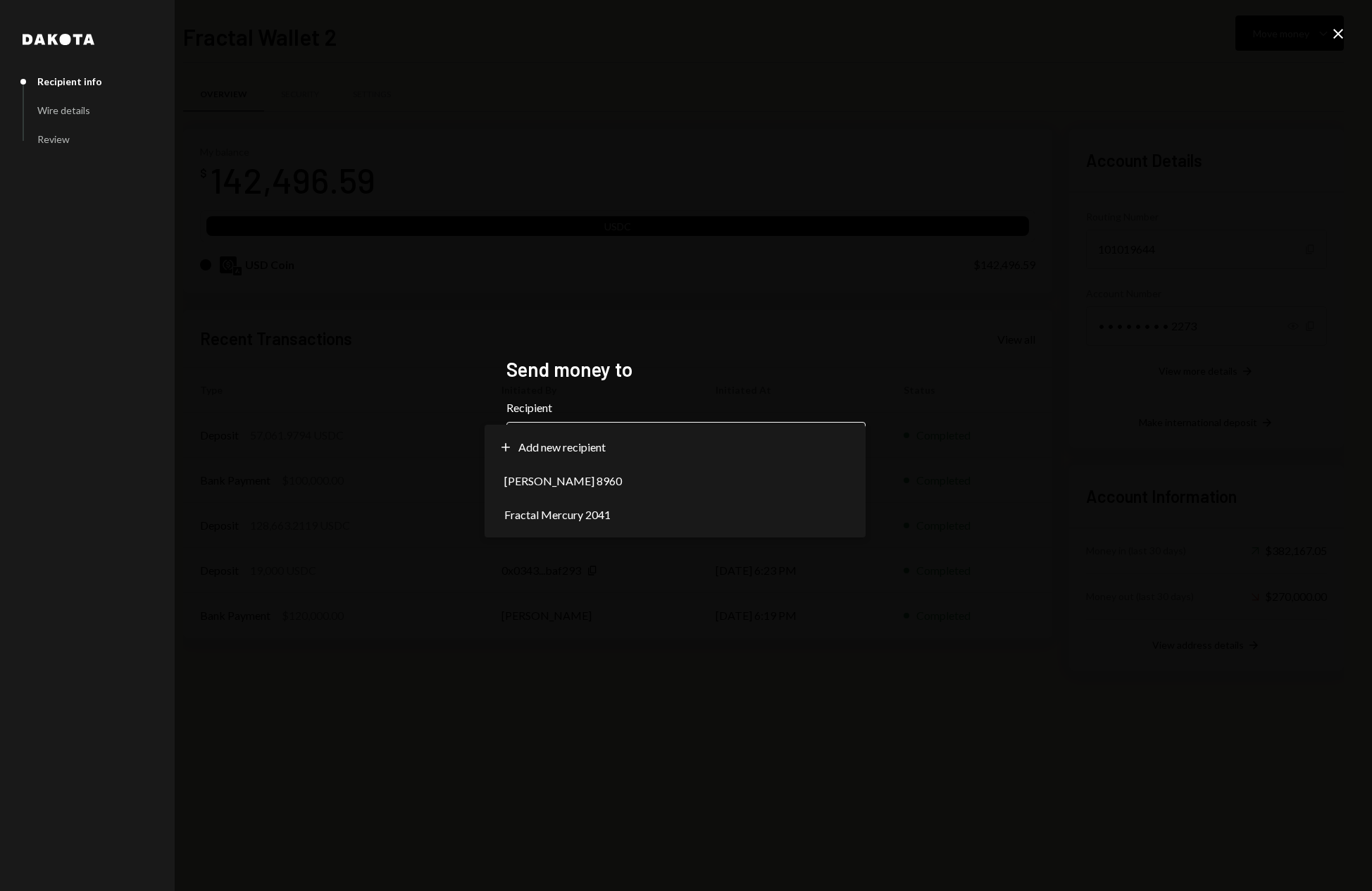
click at [704, 432] on body "F Fractal Capital ... Caret Down Home Home Inbox Inbox Activities Transactions …" at bounding box center [686, 445] width 1372 height 891
select select "**********"
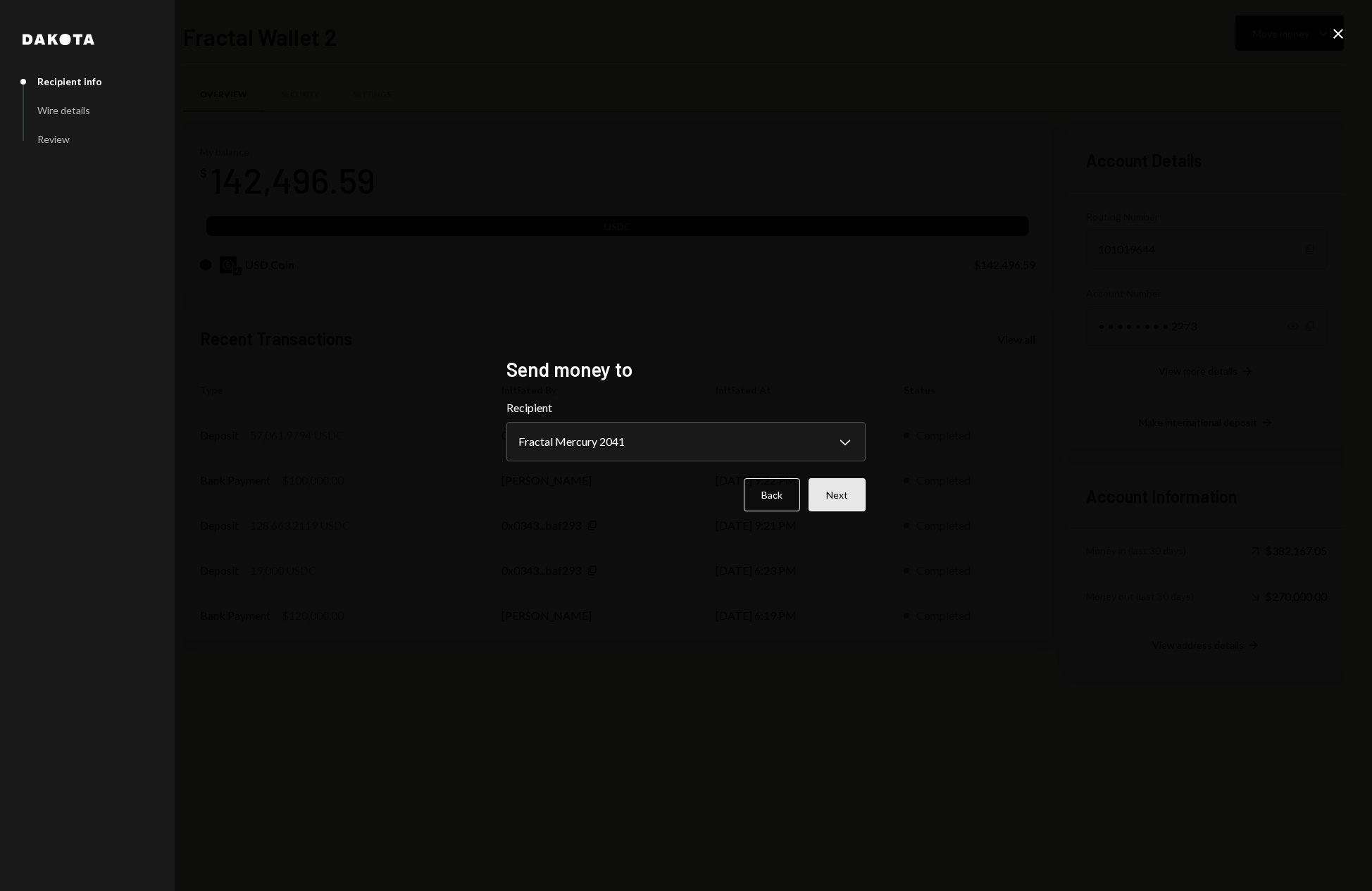
click at [849, 500] on button "Next" at bounding box center [837, 494] width 57 height 33
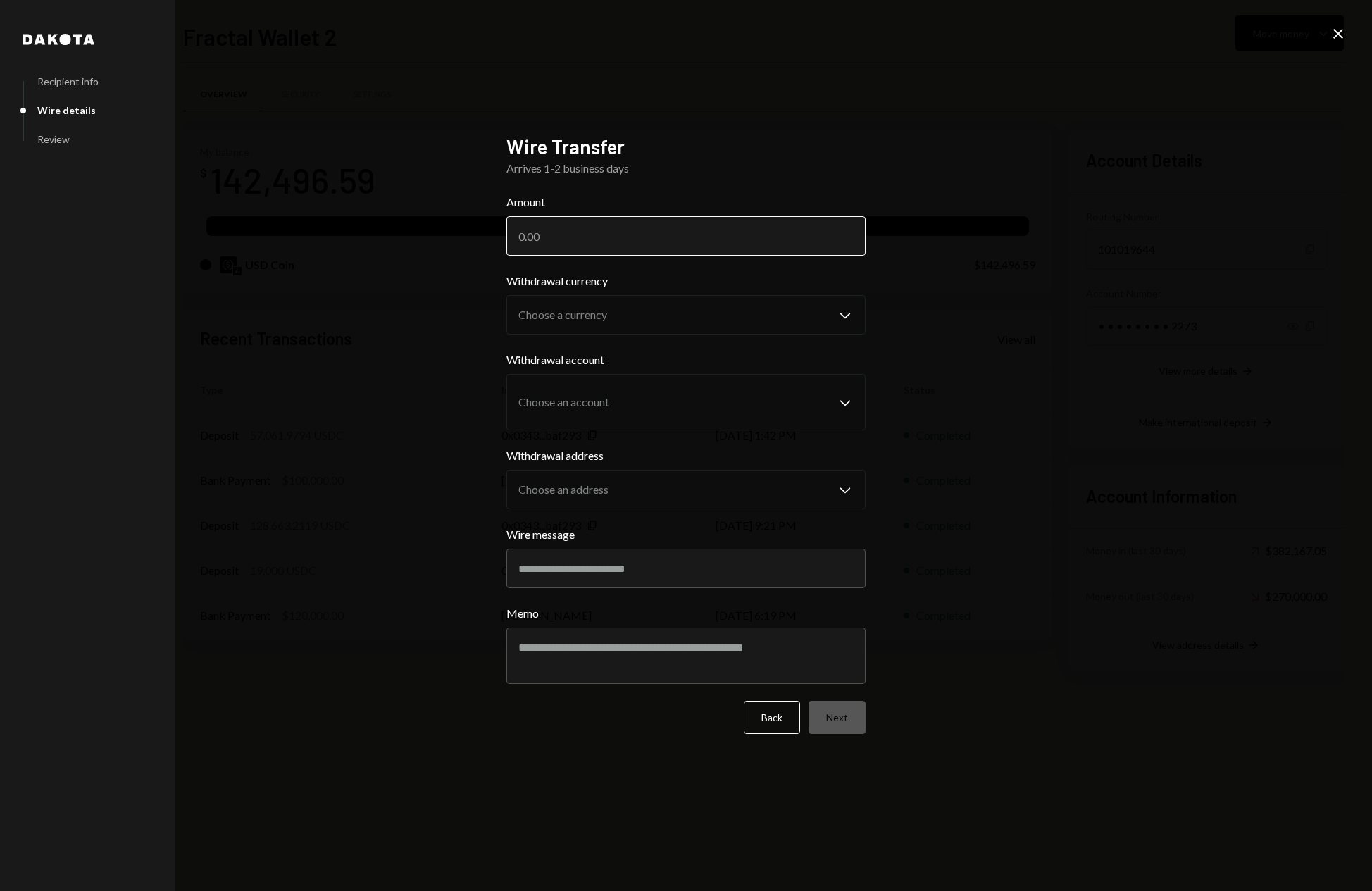
click at [556, 230] on input "Amount" at bounding box center [686, 235] width 359 height 39
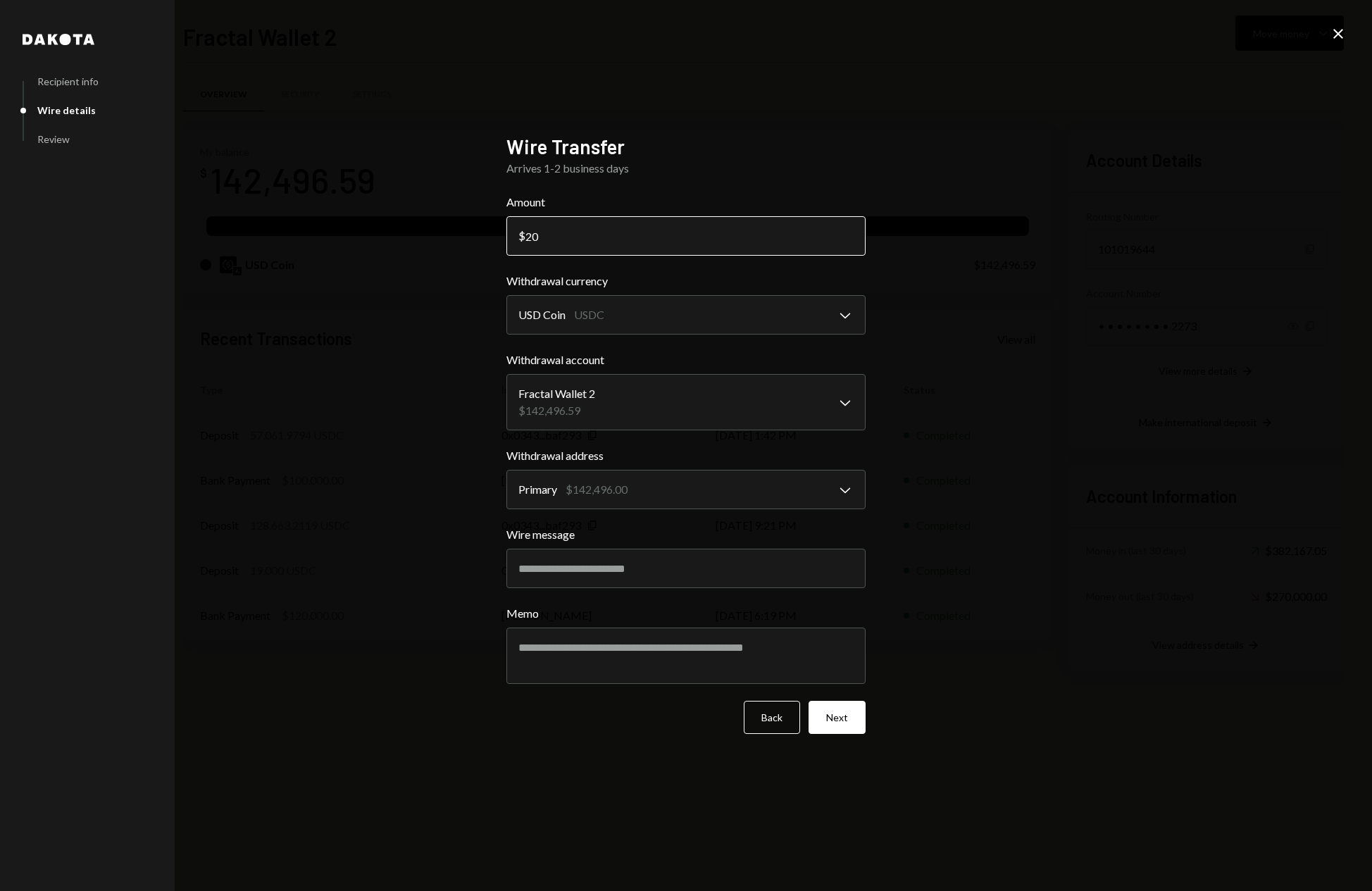
type input "2"
type input "125000"
click at [847, 725] on button "Next" at bounding box center [837, 716] width 57 height 33
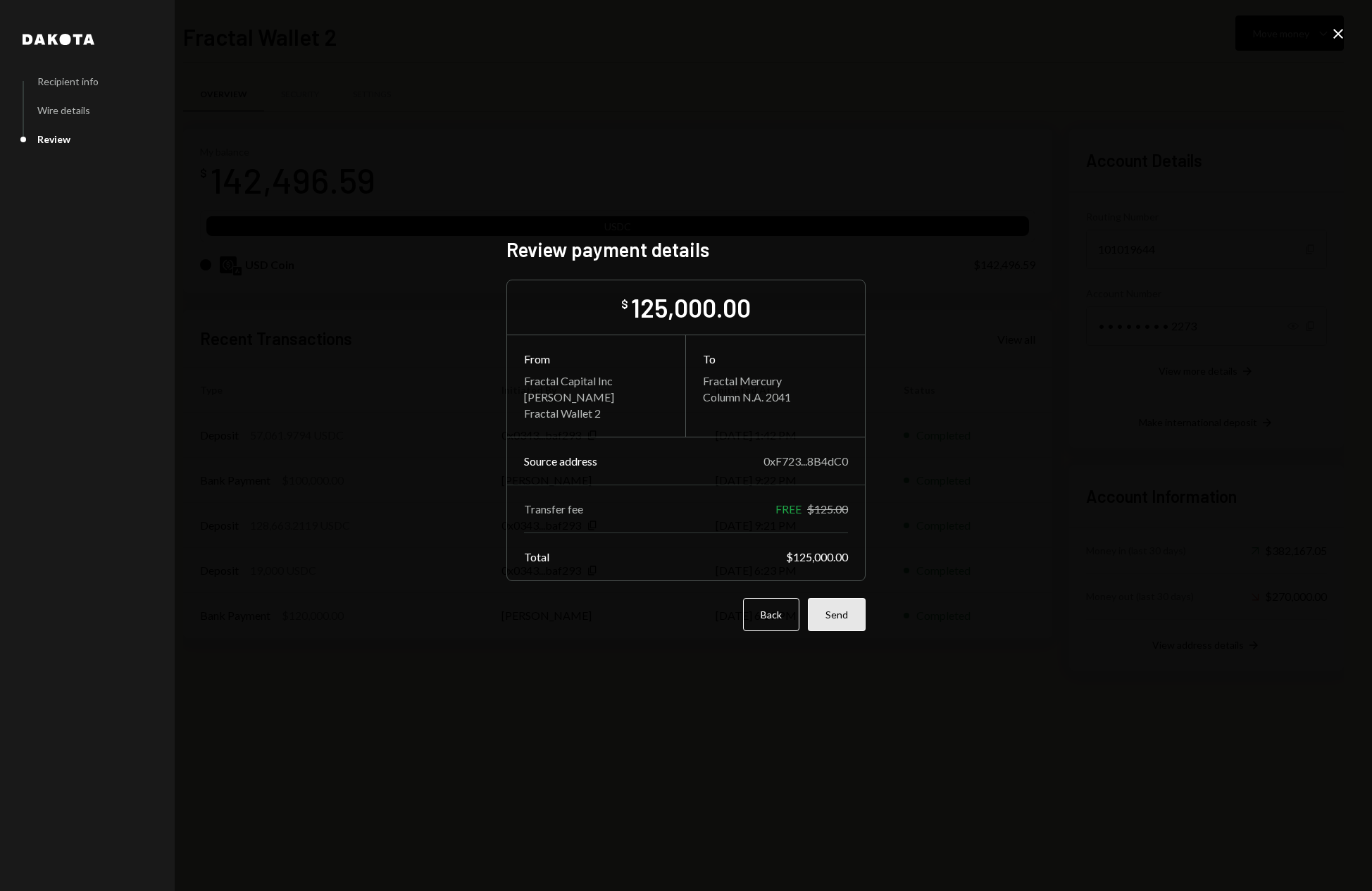
click at [845, 626] on button "Send" at bounding box center [836, 614] width 58 height 33
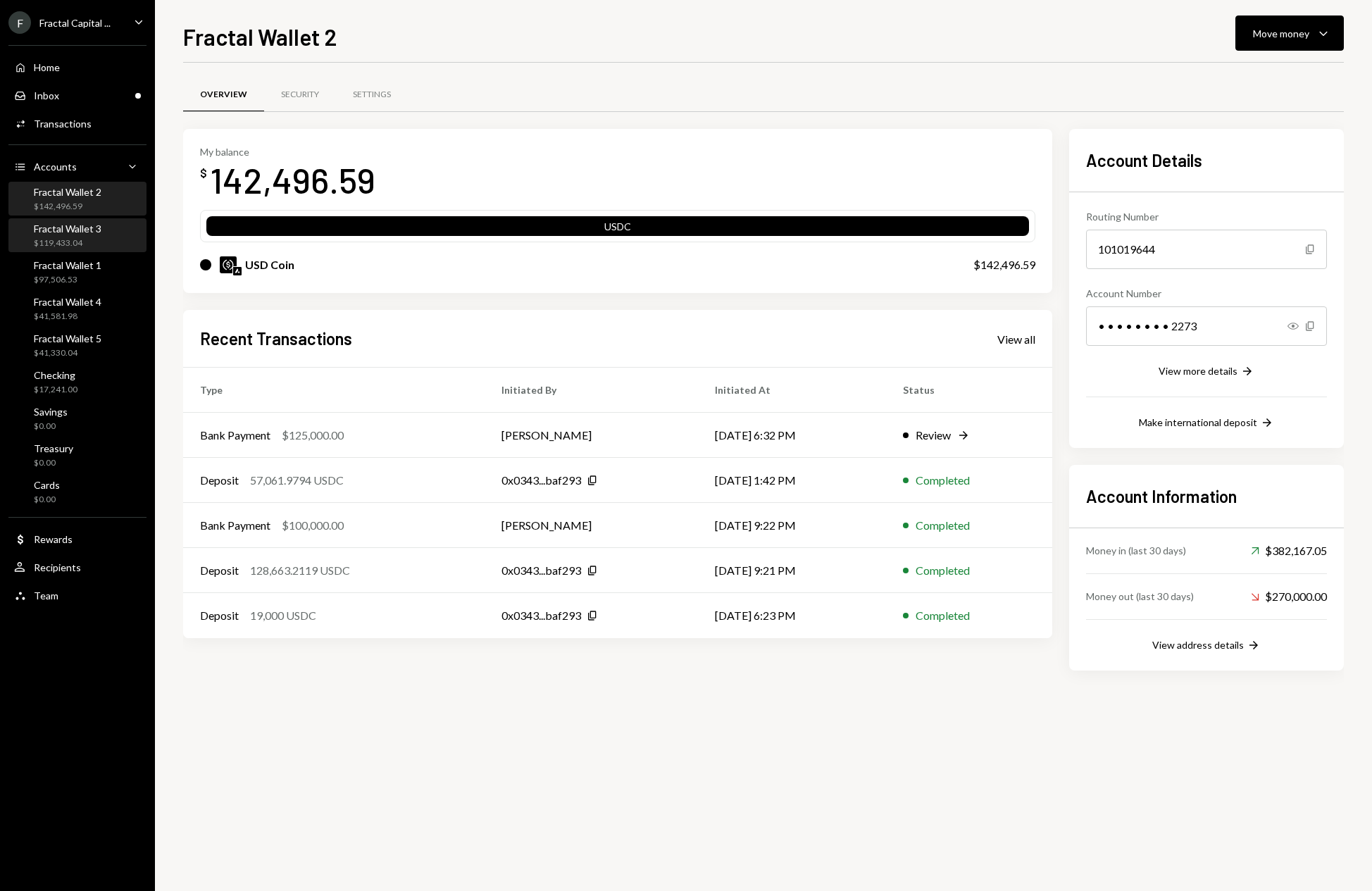
click at [45, 241] on div "$119,433.04" at bounding box center [67, 244] width 68 height 12
click at [1321, 34] on icon "Caret Down" at bounding box center [1323, 33] width 17 height 17
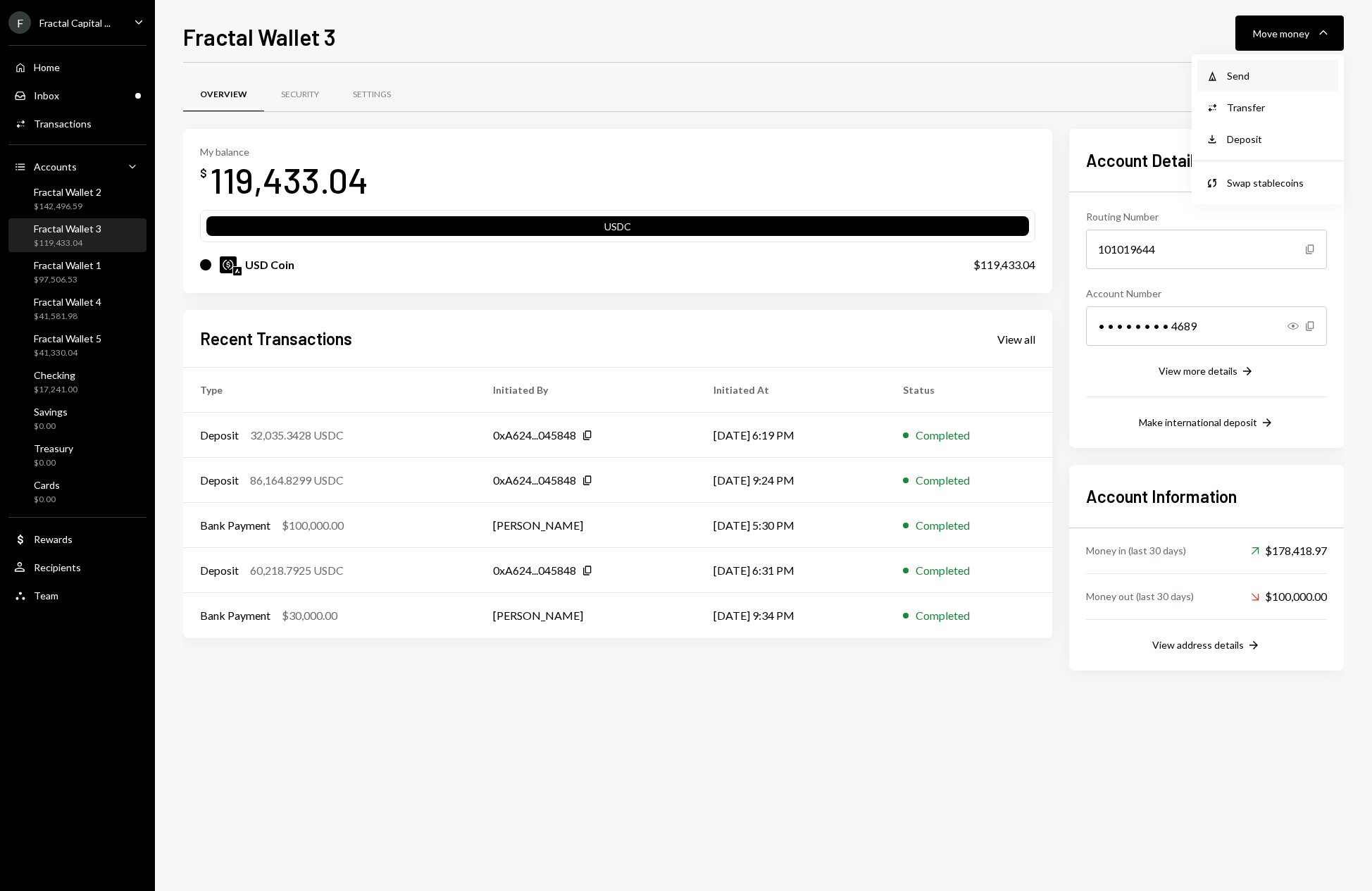
click at [1227, 76] on div "Send" at bounding box center [1278, 76] width 102 height 15
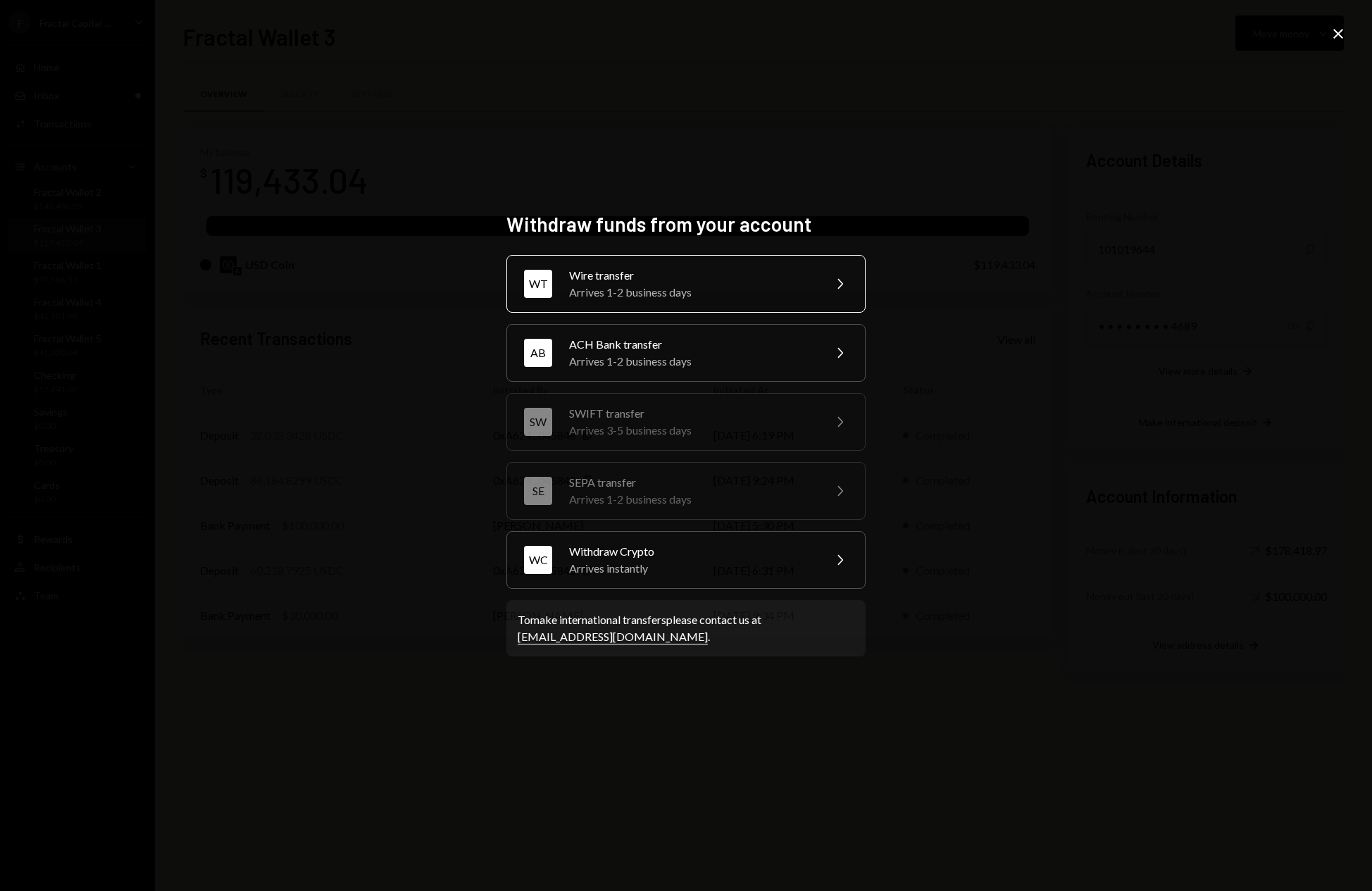
click at [793, 268] on div "Wire transfer" at bounding box center [692, 275] width 245 height 17
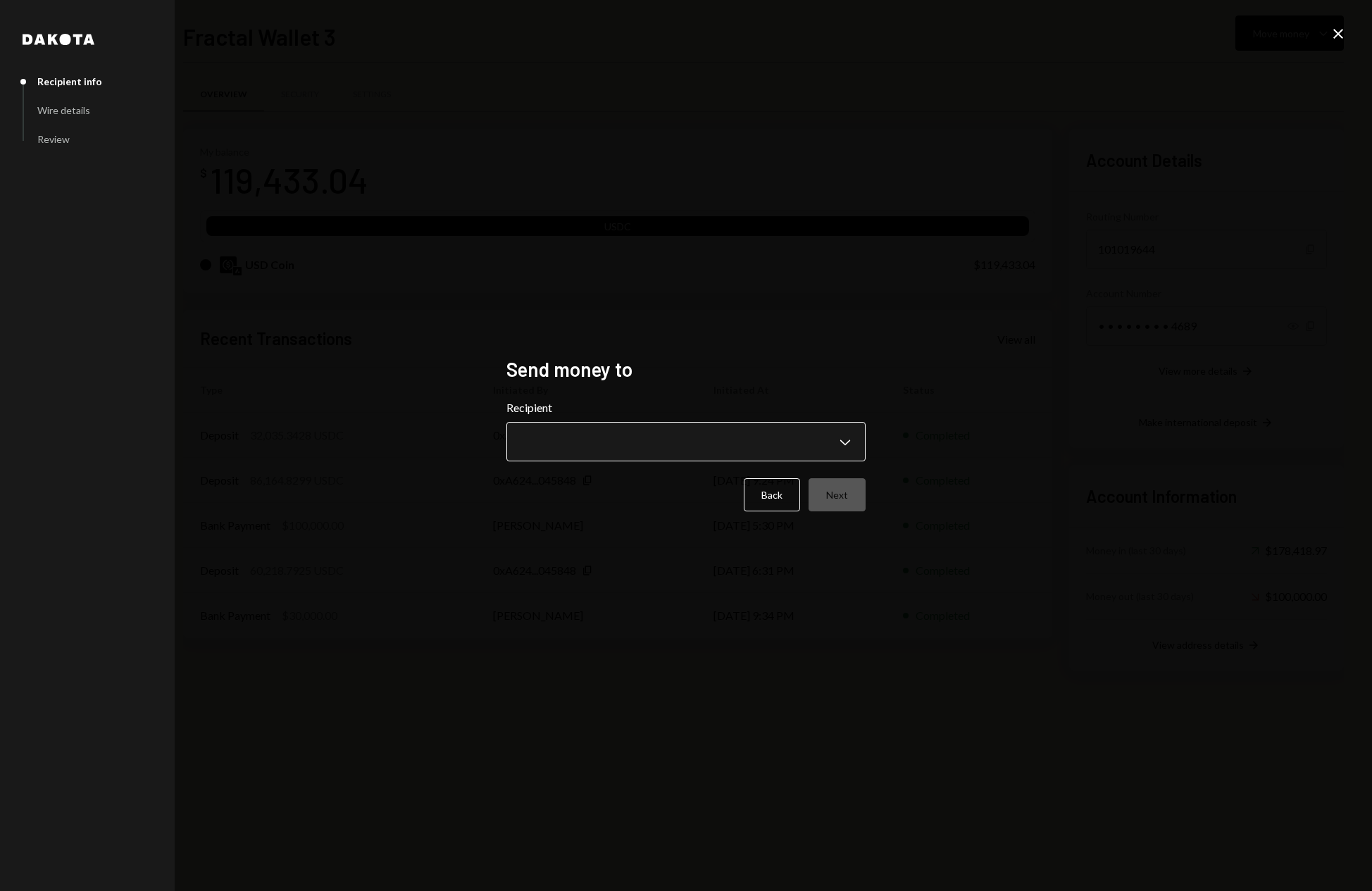
click at [797, 424] on body "F Fractal Capital ... Caret Down Home Home Inbox Inbox Activities Transactions …" at bounding box center [686, 445] width 1372 height 891
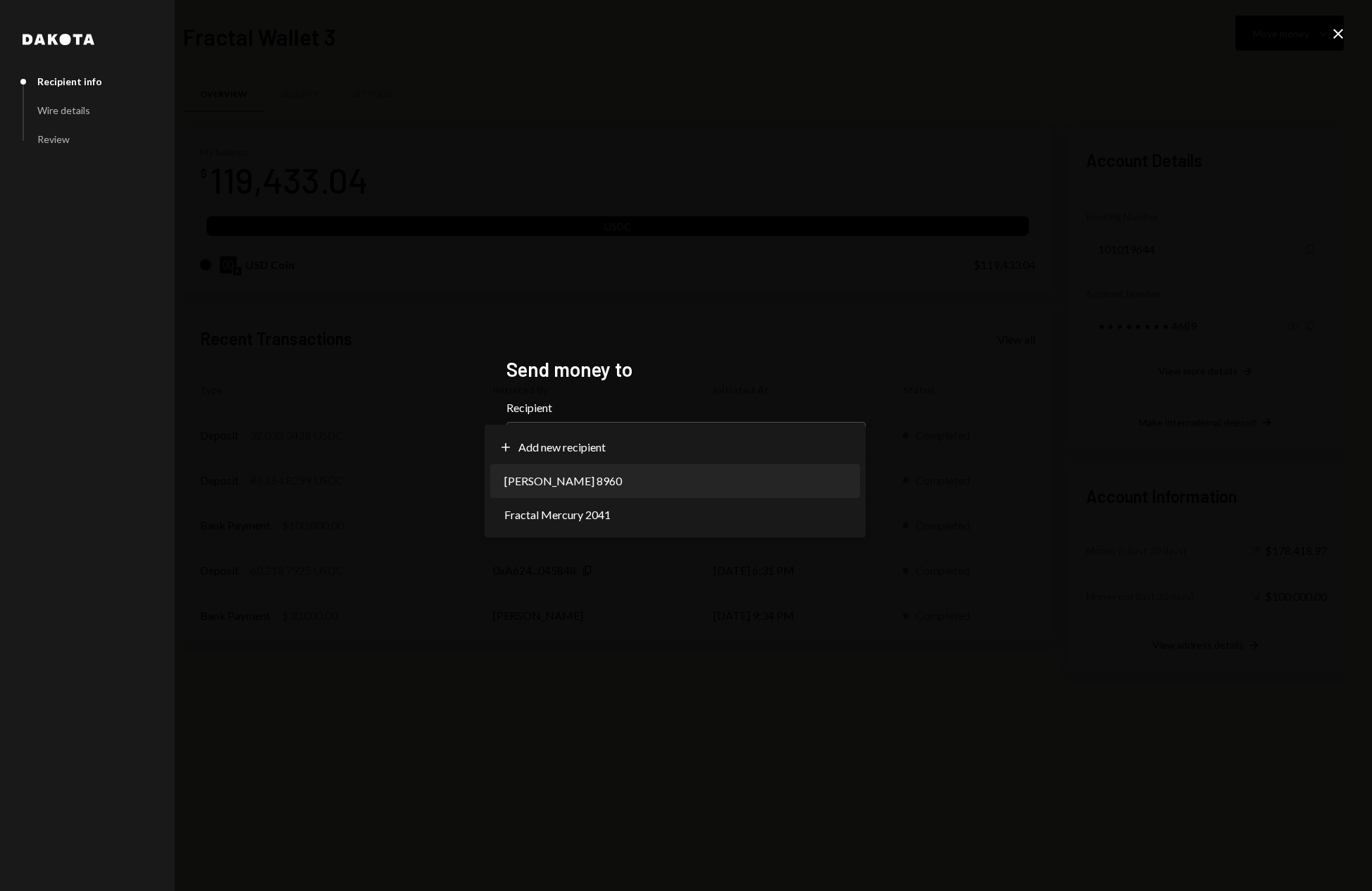
select select "**********"
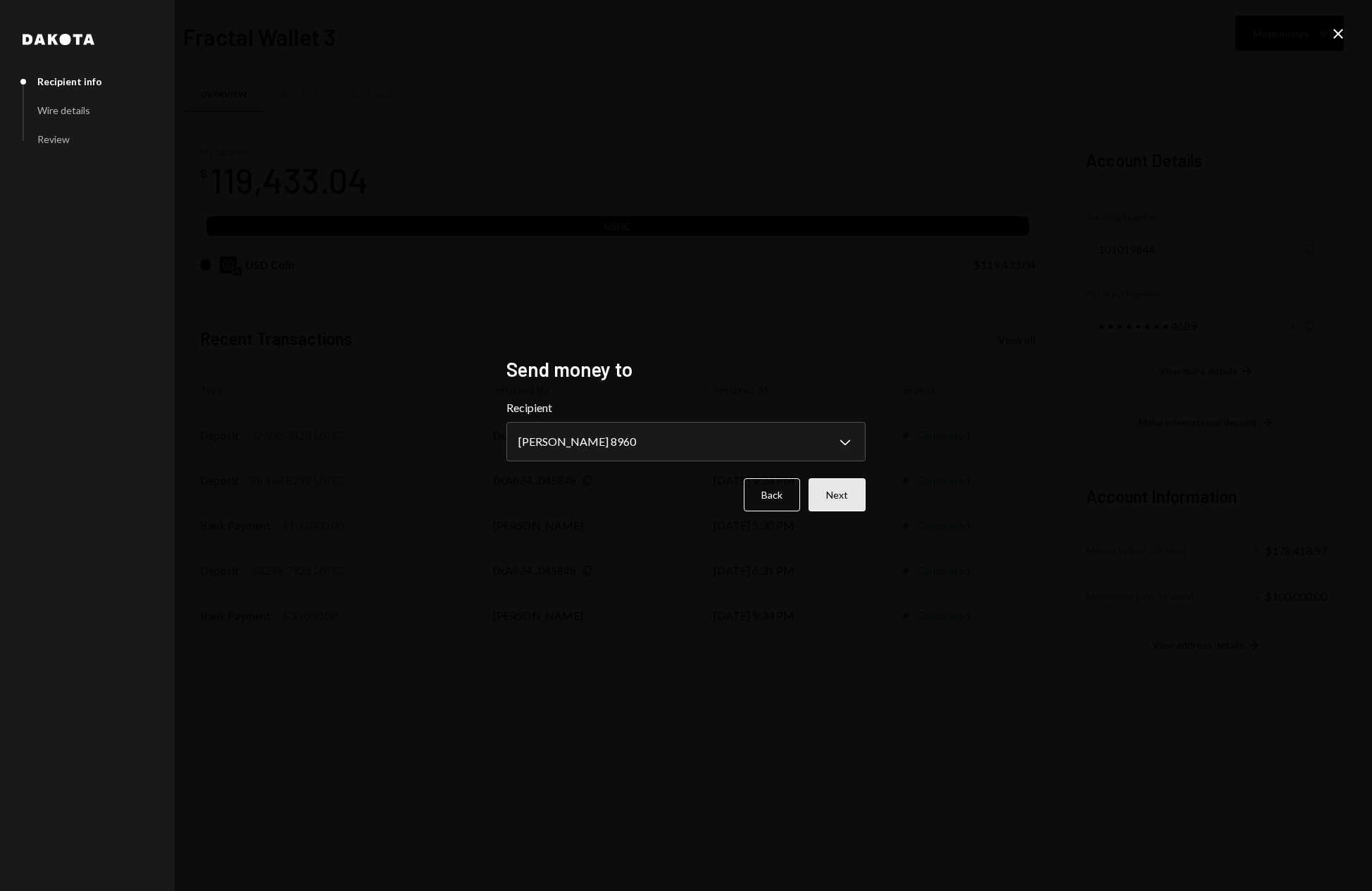
click at [840, 508] on button "Next" at bounding box center [837, 494] width 57 height 33
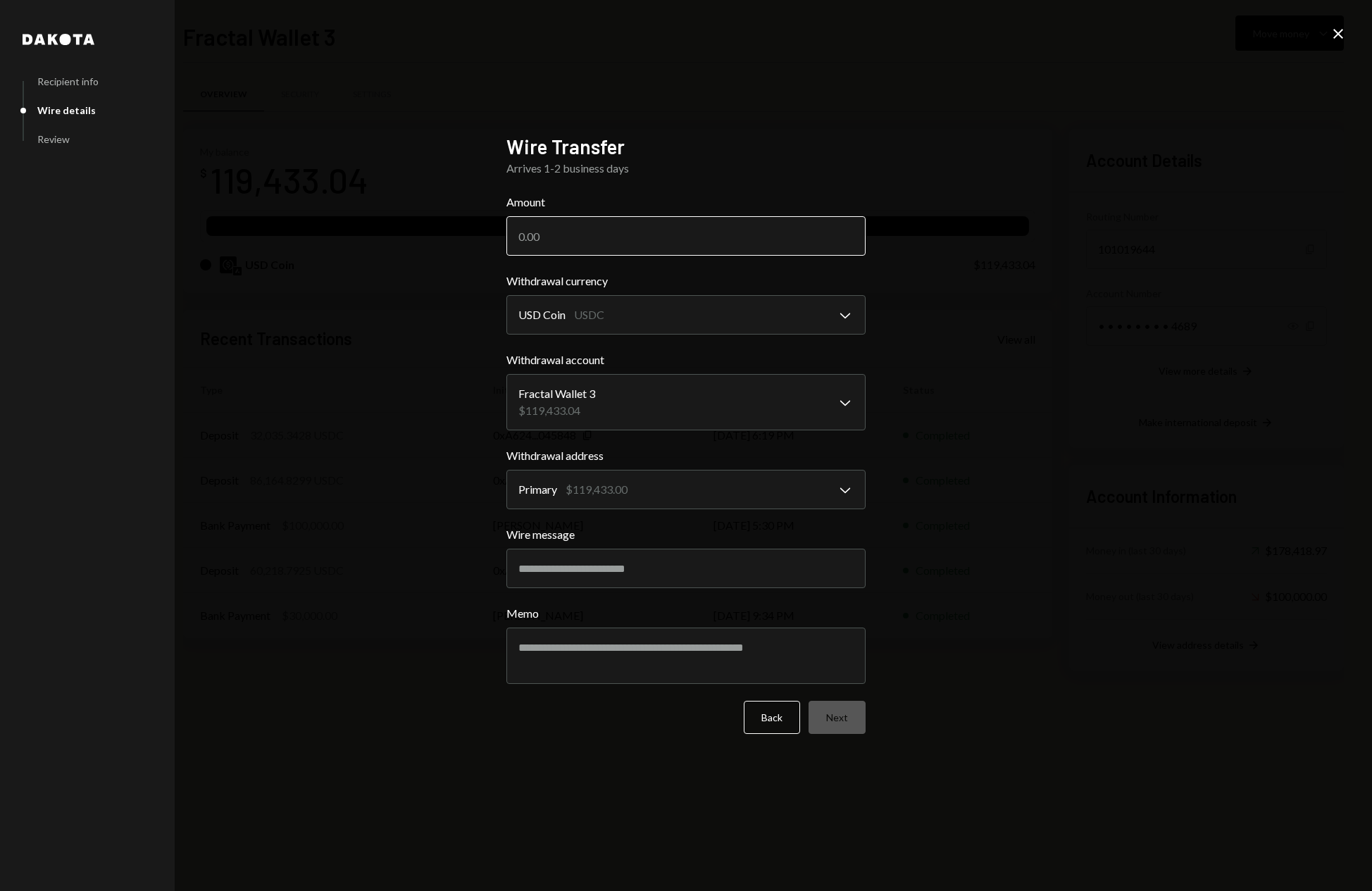
click at [554, 237] on input "Amount" at bounding box center [686, 235] width 359 height 39
type input "100000"
click at [842, 725] on button "Next" at bounding box center [837, 716] width 57 height 33
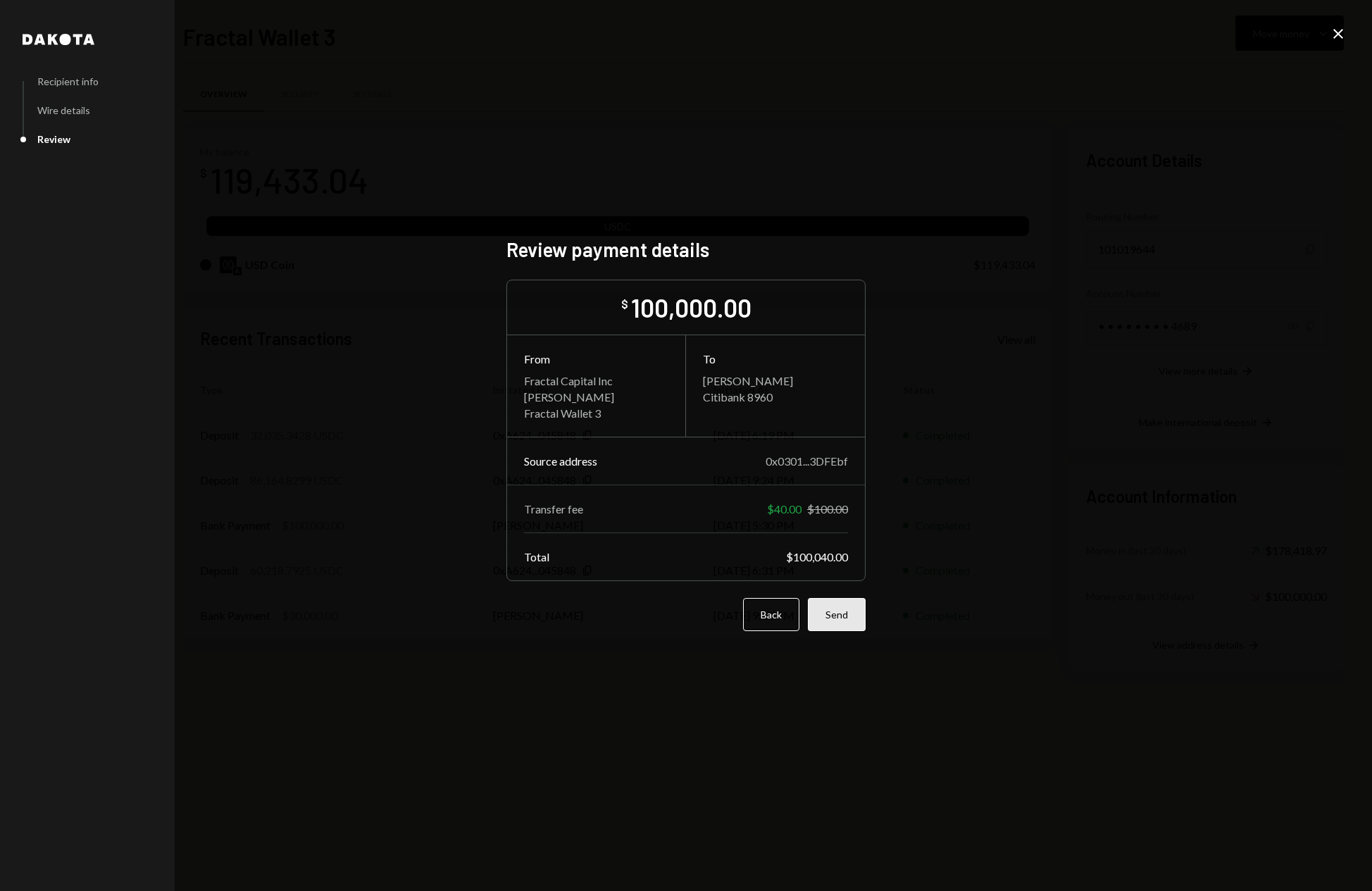
click at [844, 622] on button "Send" at bounding box center [836, 614] width 58 height 33
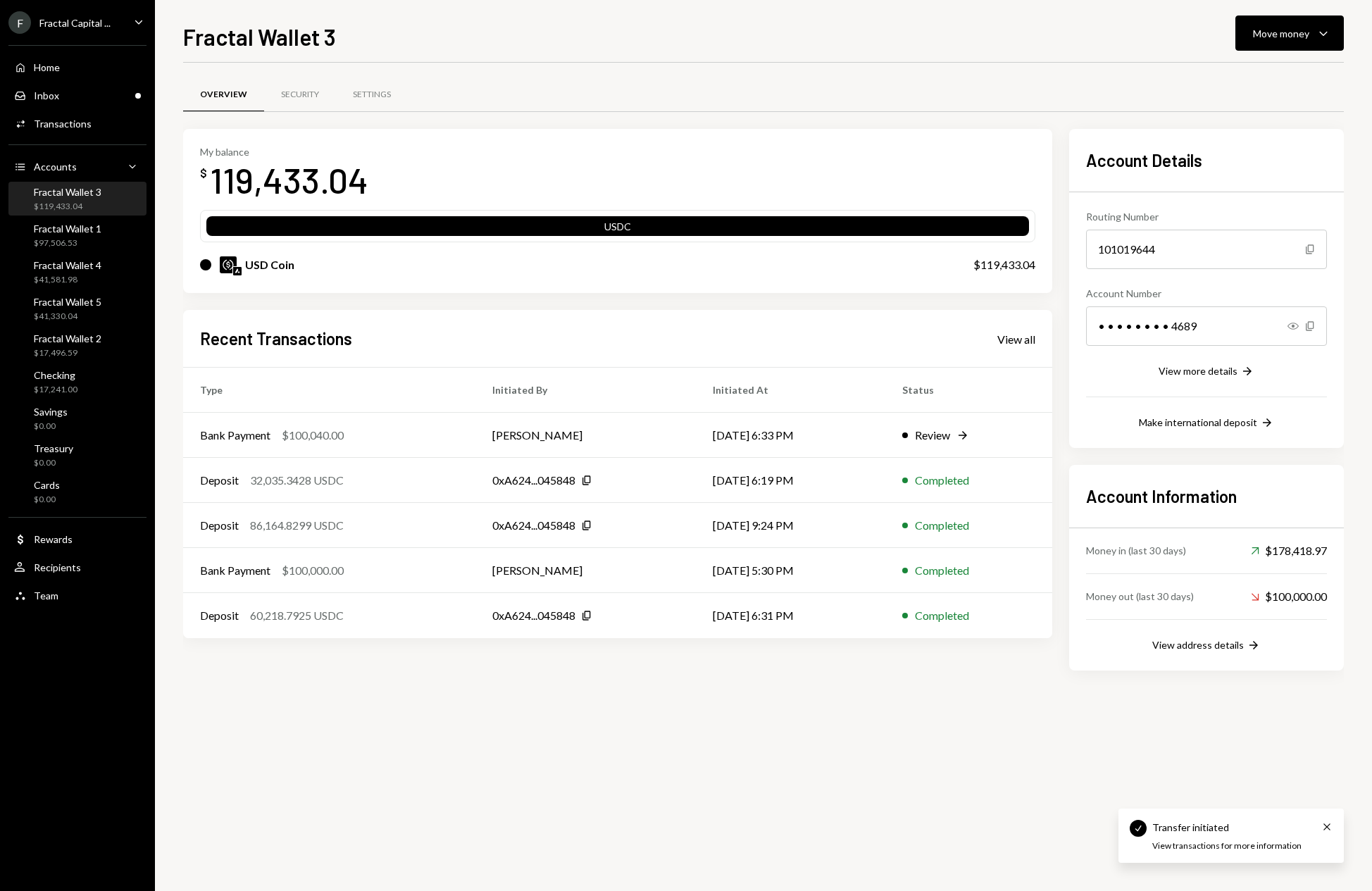
click at [670, 775] on div "Overview Security Settings My balance $ 119,433.04 USDC USD Coin $119,433.04 Re…" at bounding box center [763, 477] width 1160 height 828
click at [41, 66] on div "Home" at bounding box center [46, 67] width 26 height 12
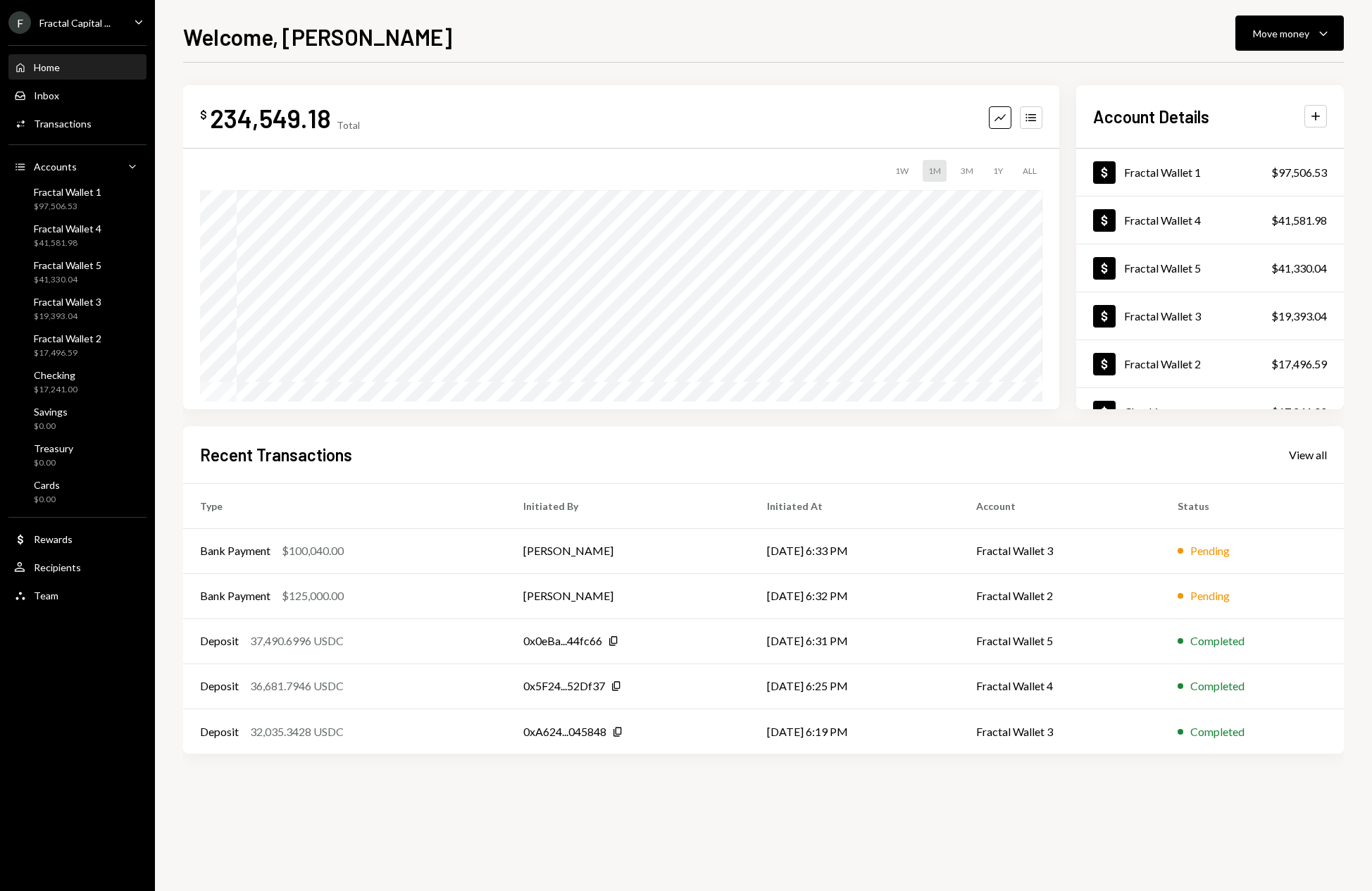
click at [867, 30] on div "Welcome, Omar Move money Caret Down" at bounding box center [763, 34] width 1160 height 31
click at [1299, 451] on div "View all" at bounding box center [1307, 454] width 38 height 14
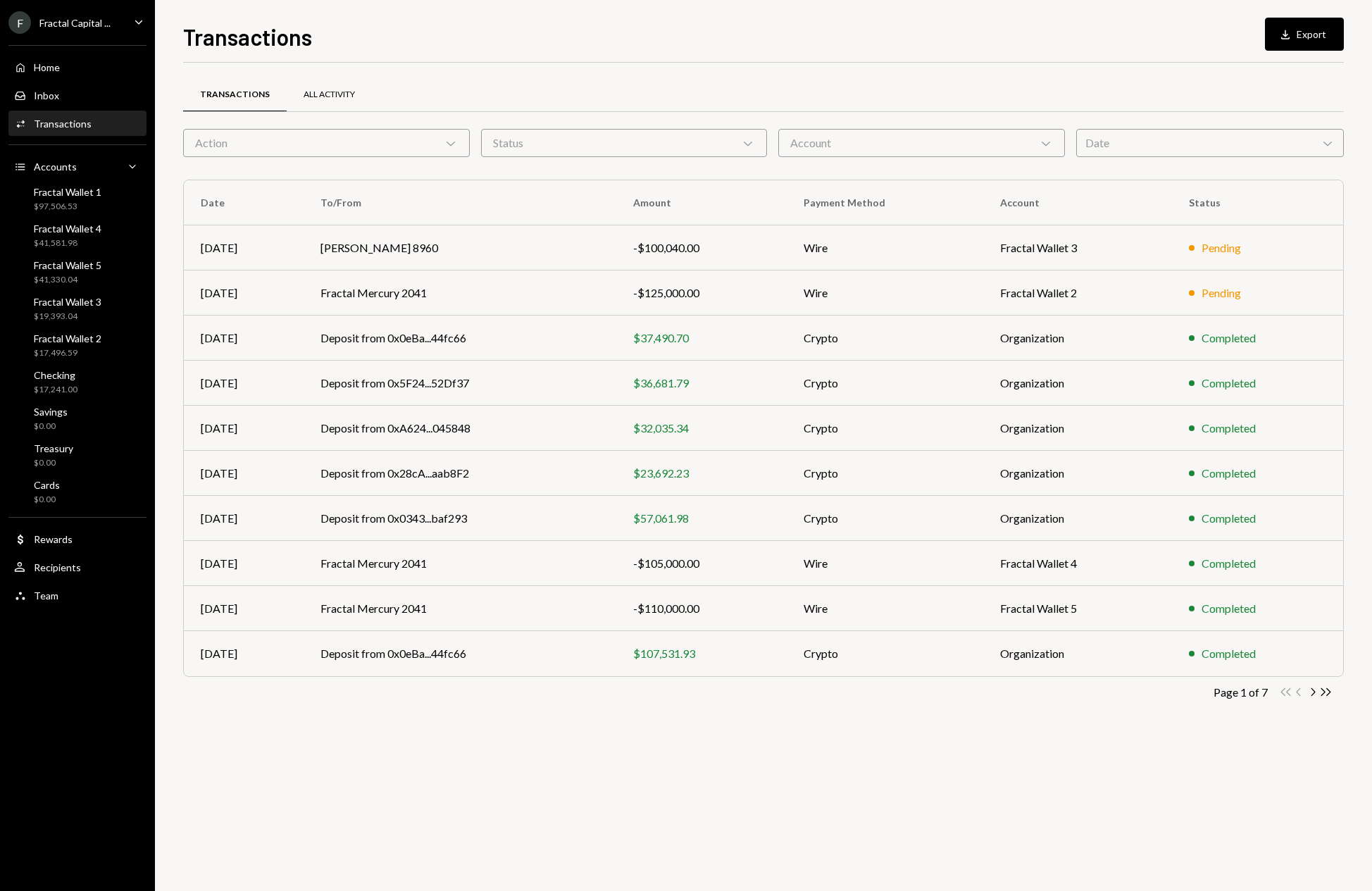
click at [346, 86] on div "All Activity" at bounding box center [328, 95] width 85 height 34
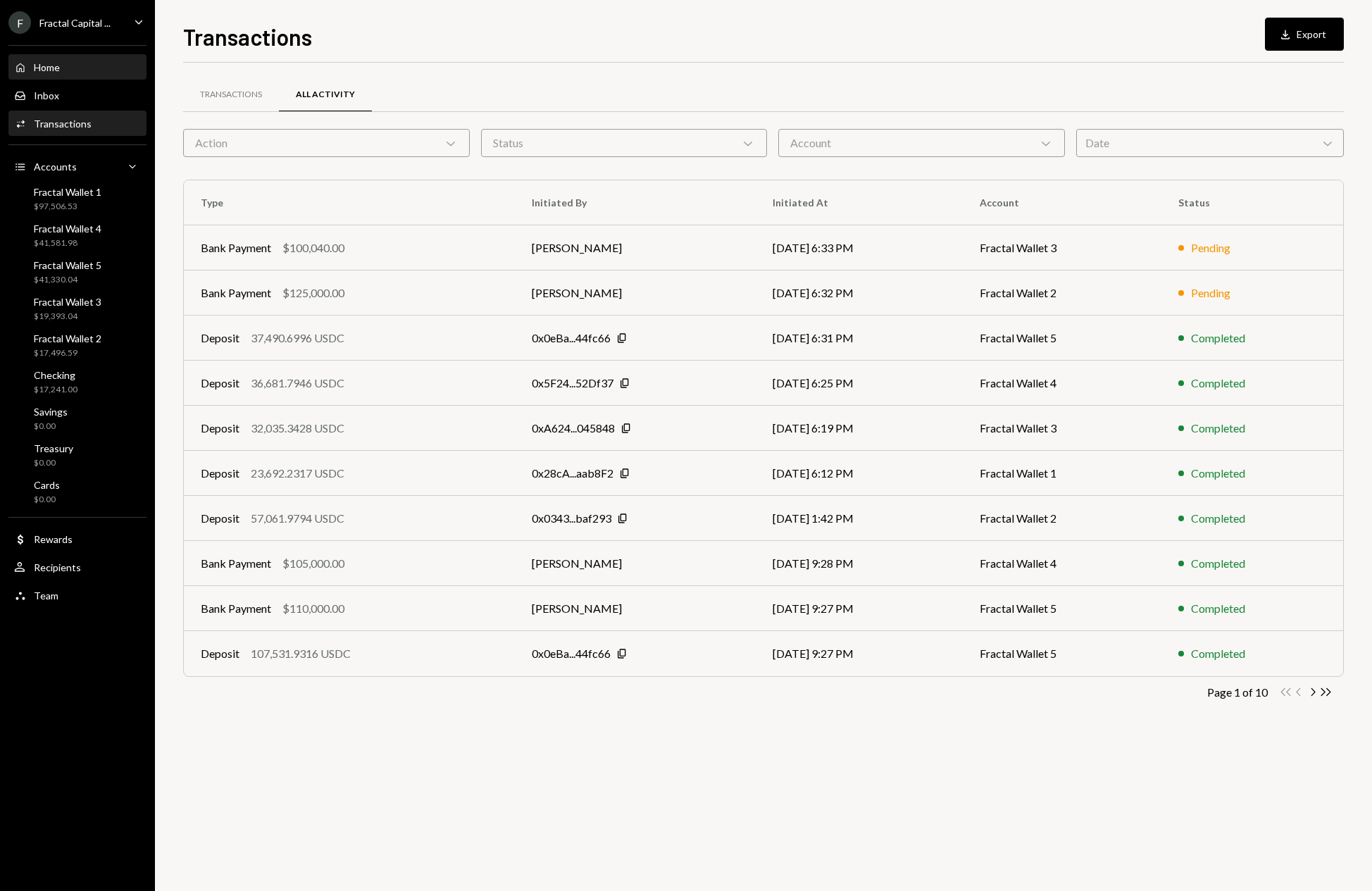
click at [56, 67] on div "Home" at bounding box center [46, 67] width 26 height 12
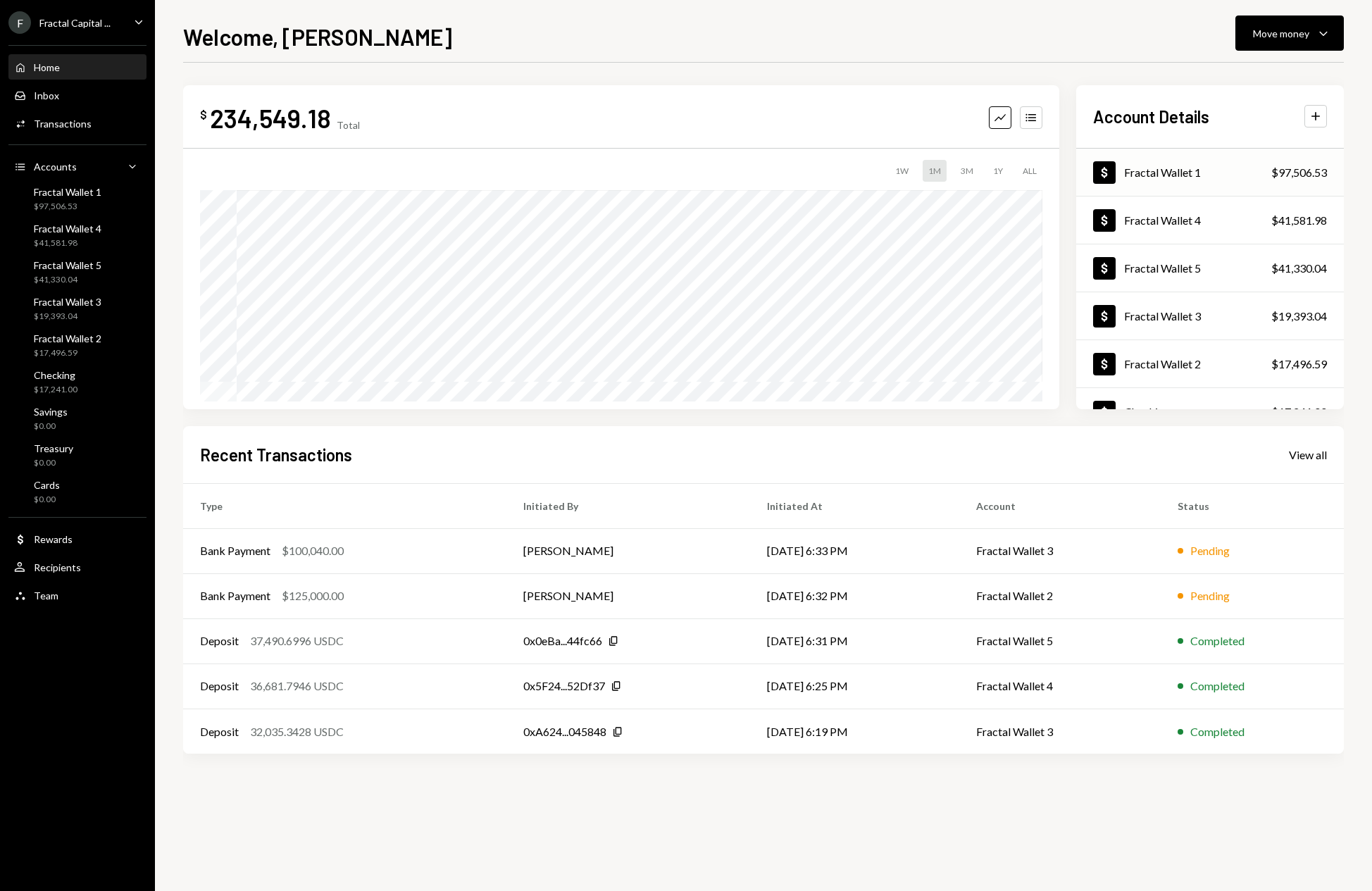
click at [1197, 177] on div "Fractal Wallet 1" at bounding box center [1161, 172] width 76 height 13
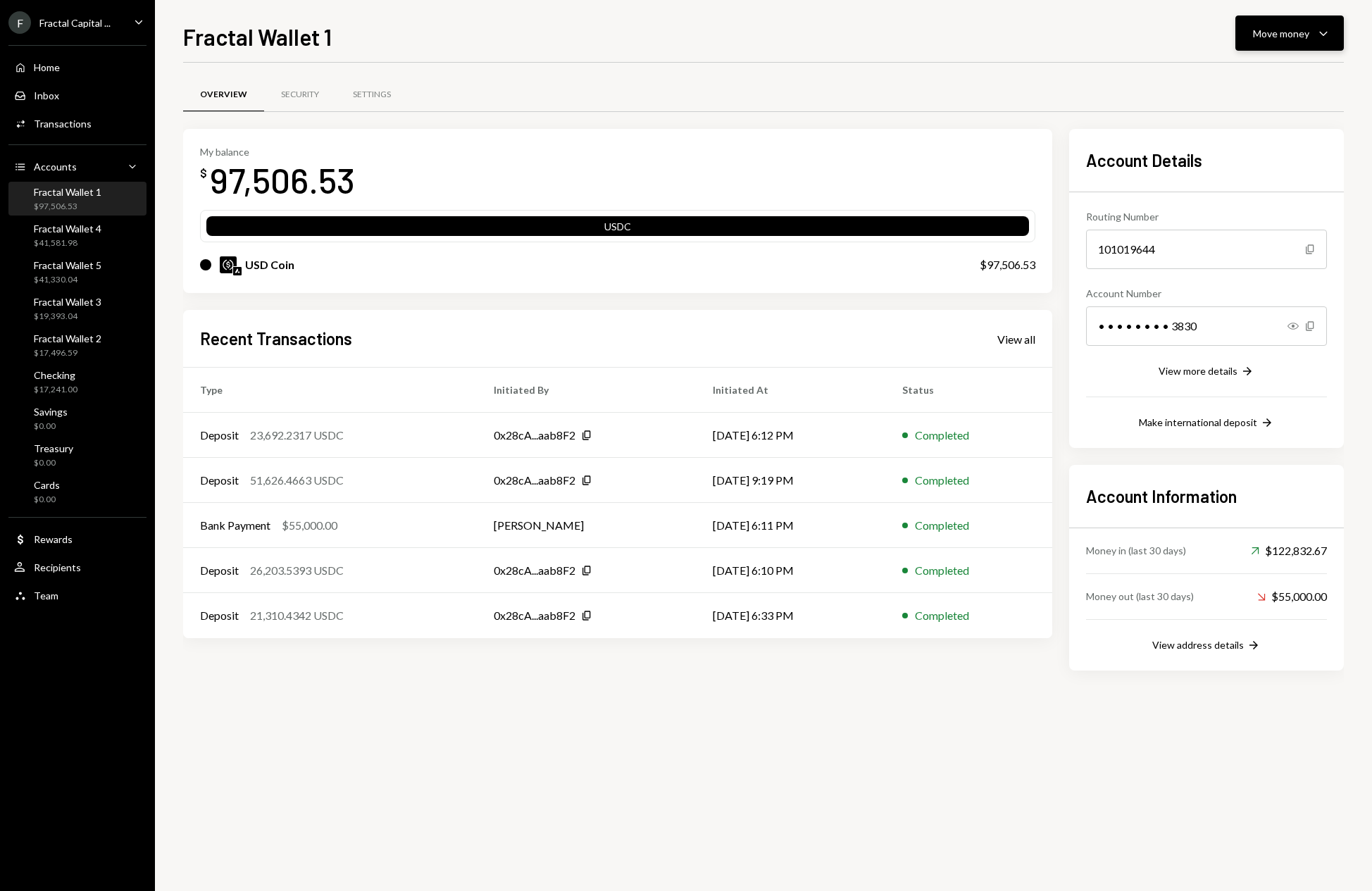
click at [1327, 33] on icon "Caret Down" at bounding box center [1323, 33] width 17 height 17
click at [1264, 186] on div "Swap stablecoins" at bounding box center [1278, 183] width 102 height 15
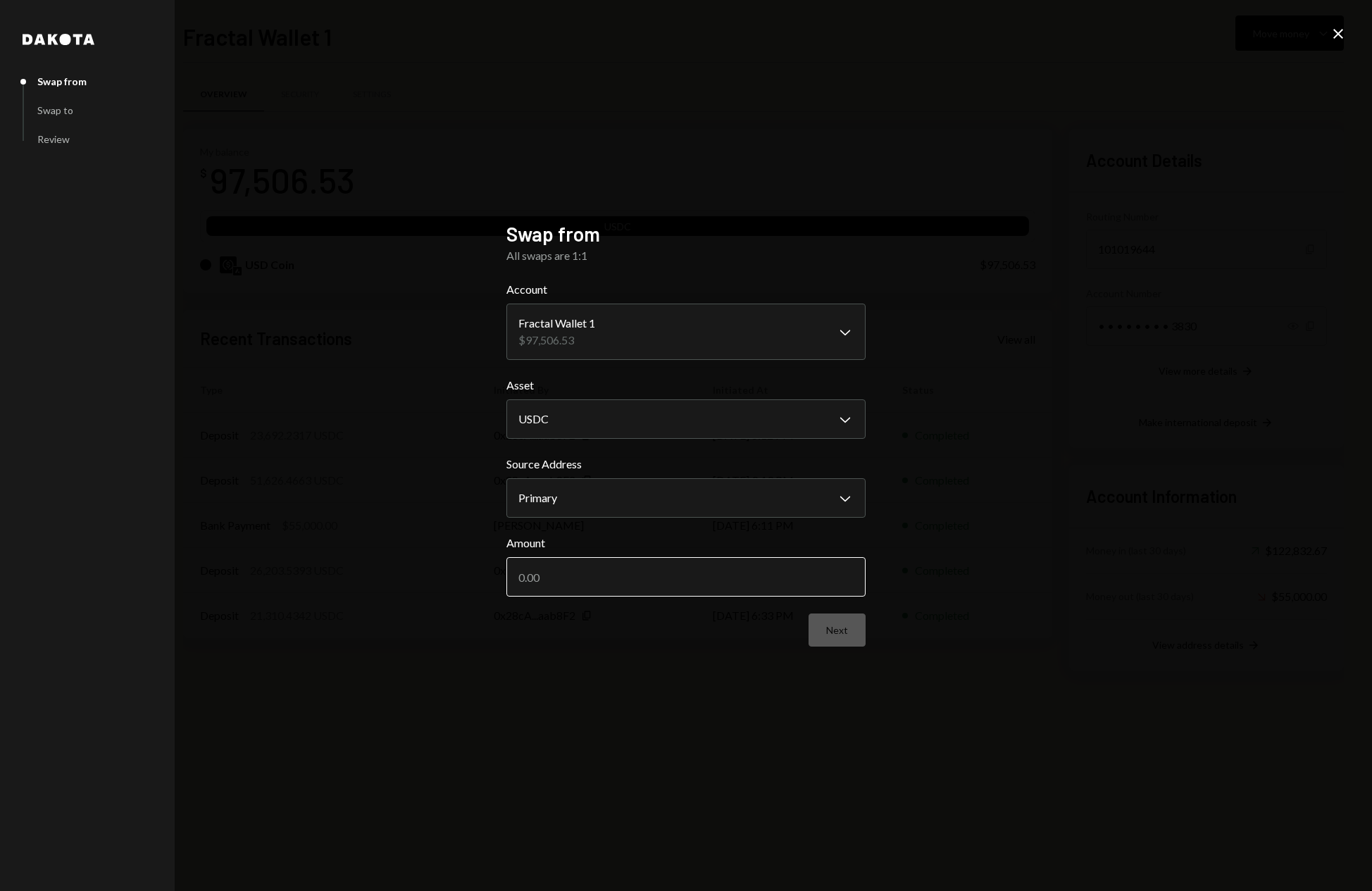
click at [626, 579] on input "Amount" at bounding box center [686, 576] width 359 height 39
type input "55000"
click at [830, 624] on button "Next" at bounding box center [837, 629] width 57 height 33
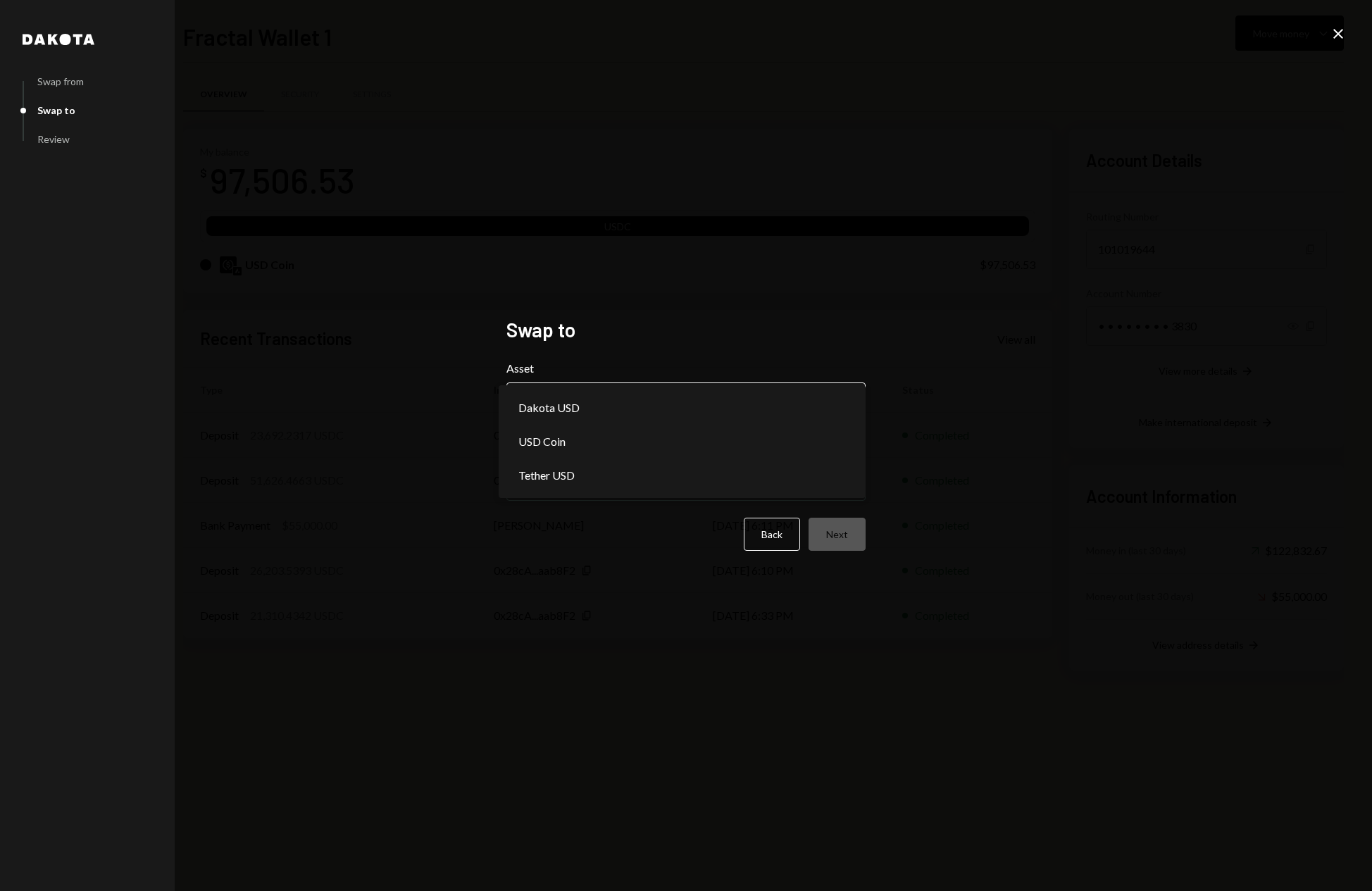
click at [751, 399] on body "F Fractal Capital ... Caret Down Home Home Inbox Inbox Activities Transactions …" at bounding box center [686, 445] width 1372 height 891
select select "*****"
click at [825, 488] on body "F Fractal Capital ... Caret Down Home Home Inbox Inbox Activities Transactions …" at bounding box center [686, 445] width 1372 height 891
click at [847, 541] on button "Next" at bounding box center [837, 533] width 57 height 33
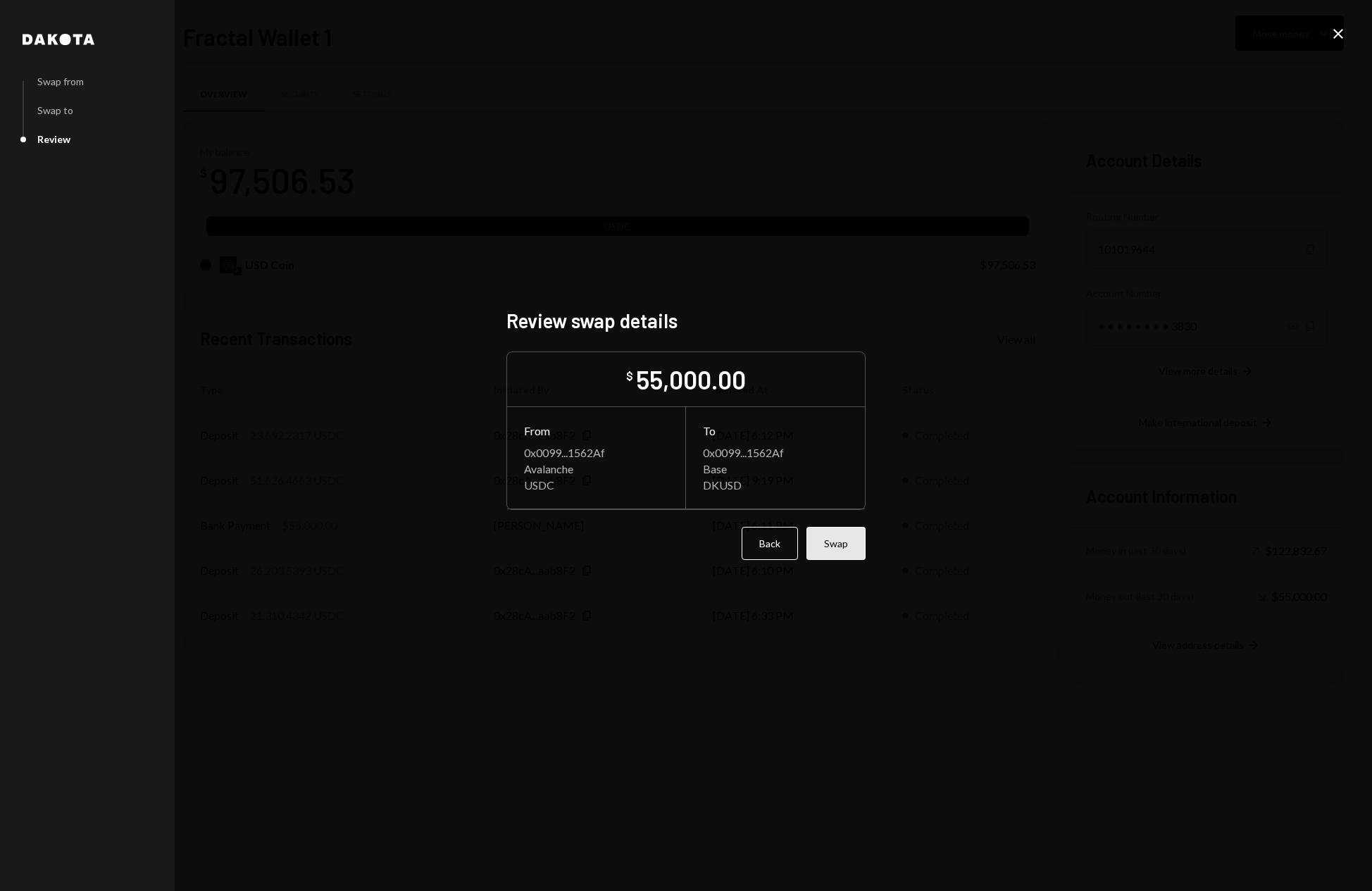
click at [844, 550] on button "Swap" at bounding box center [835, 542] width 59 height 33
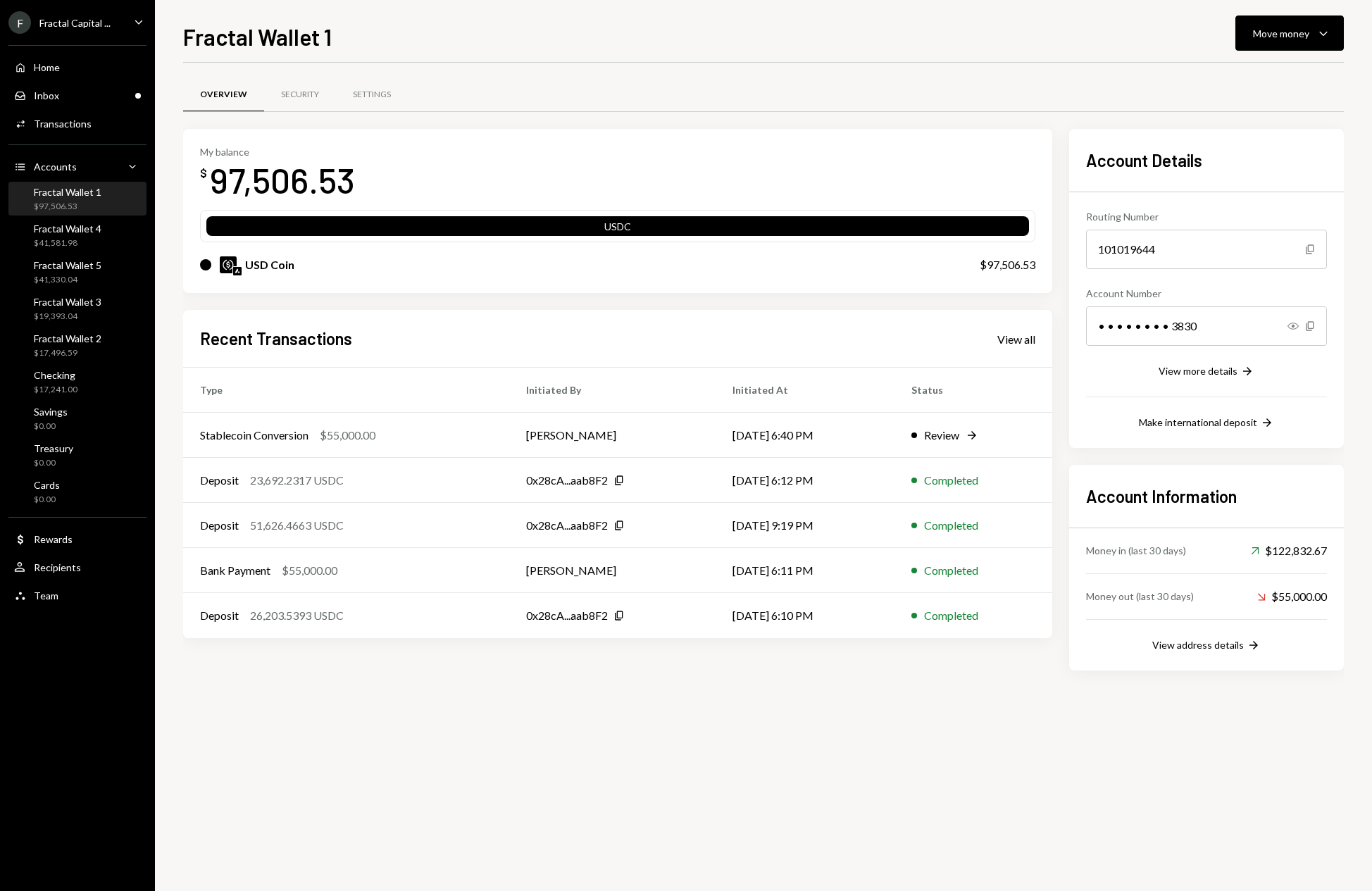
click at [710, 740] on div "Overview Security Settings My balance $ 97,506.53 USDC USD Coin $97,506.53 Rece…" at bounding box center [763, 477] width 1160 height 828
click at [250, 264] on div "USD Coin" at bounding box center [270, 265] width 50 height 17
click at [1004, 343] on div "View all" at bounding box center [1016, 339] width 38 height 14
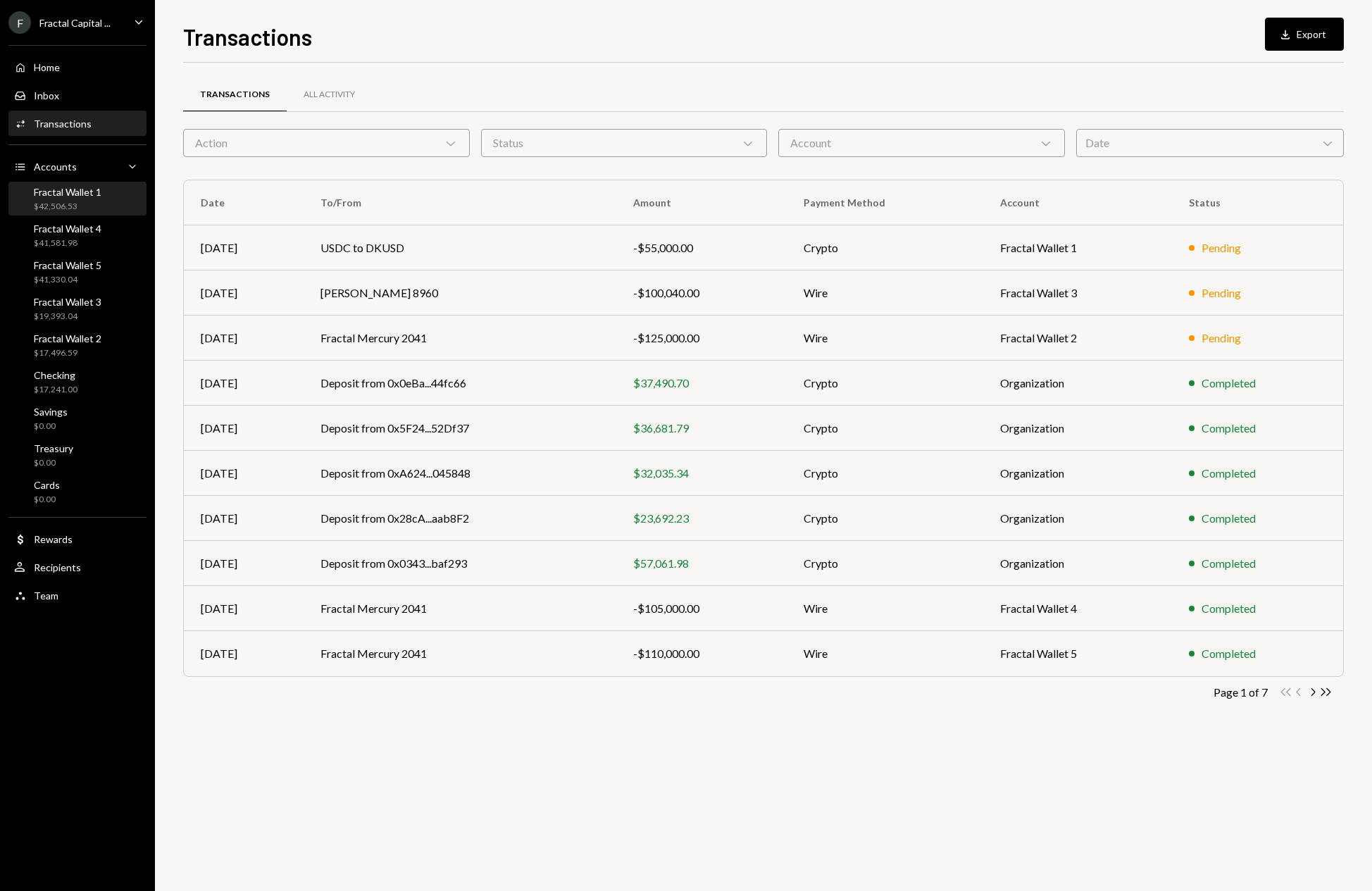
click at [97, 203] on div "$42,506.53" at bounding box center [67, 207] width 68 height 12
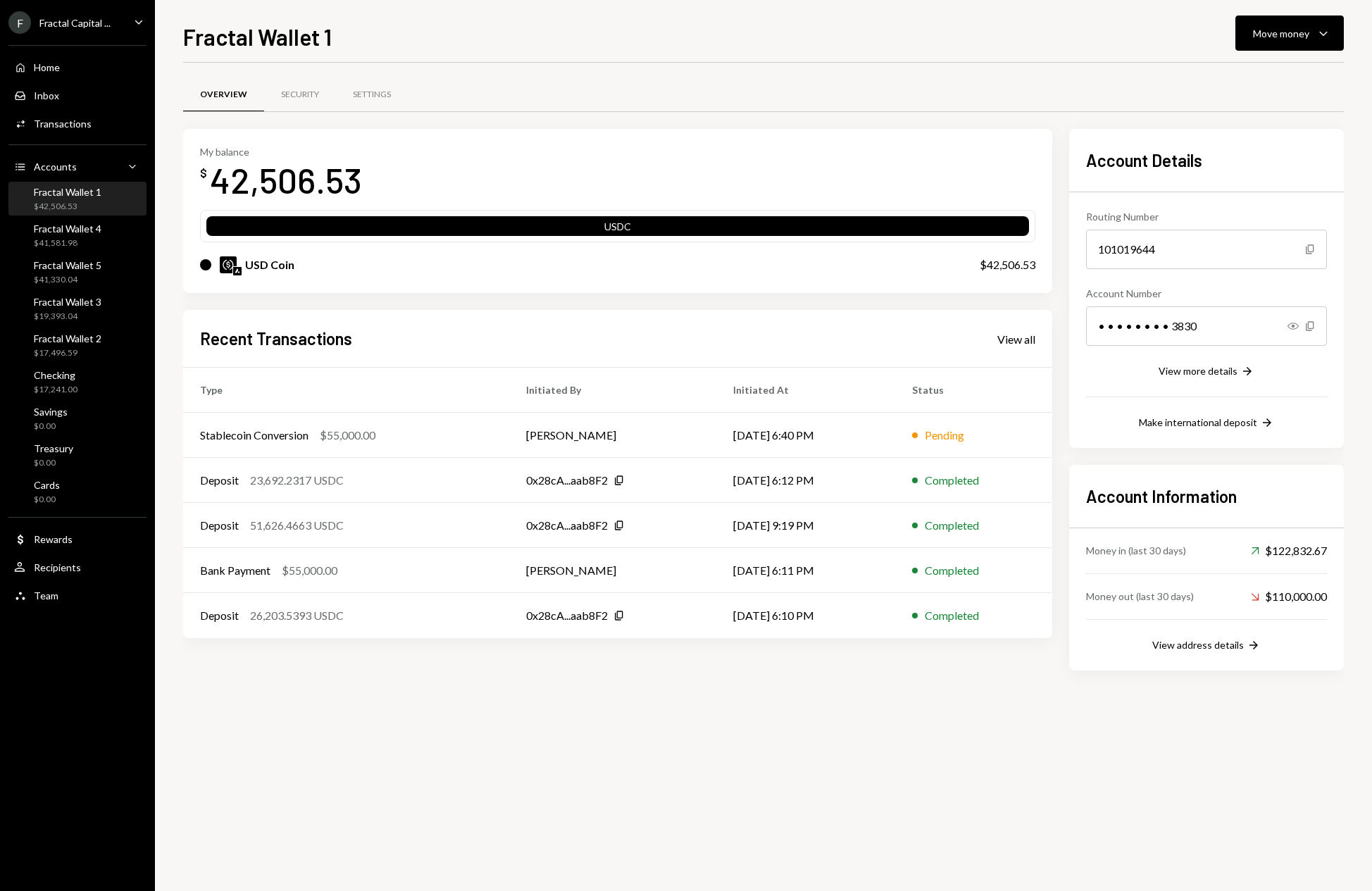
click at [665, 722] on div "Overview Security Settings My balance $ 42,506.53 USDC USD Coin $42,506.53 Rece…" at bounding box center [763, 477] width 1160 height 828
click at [1013, 340] on div "View all" at bounding box center [1016, 339] width 38 height 14
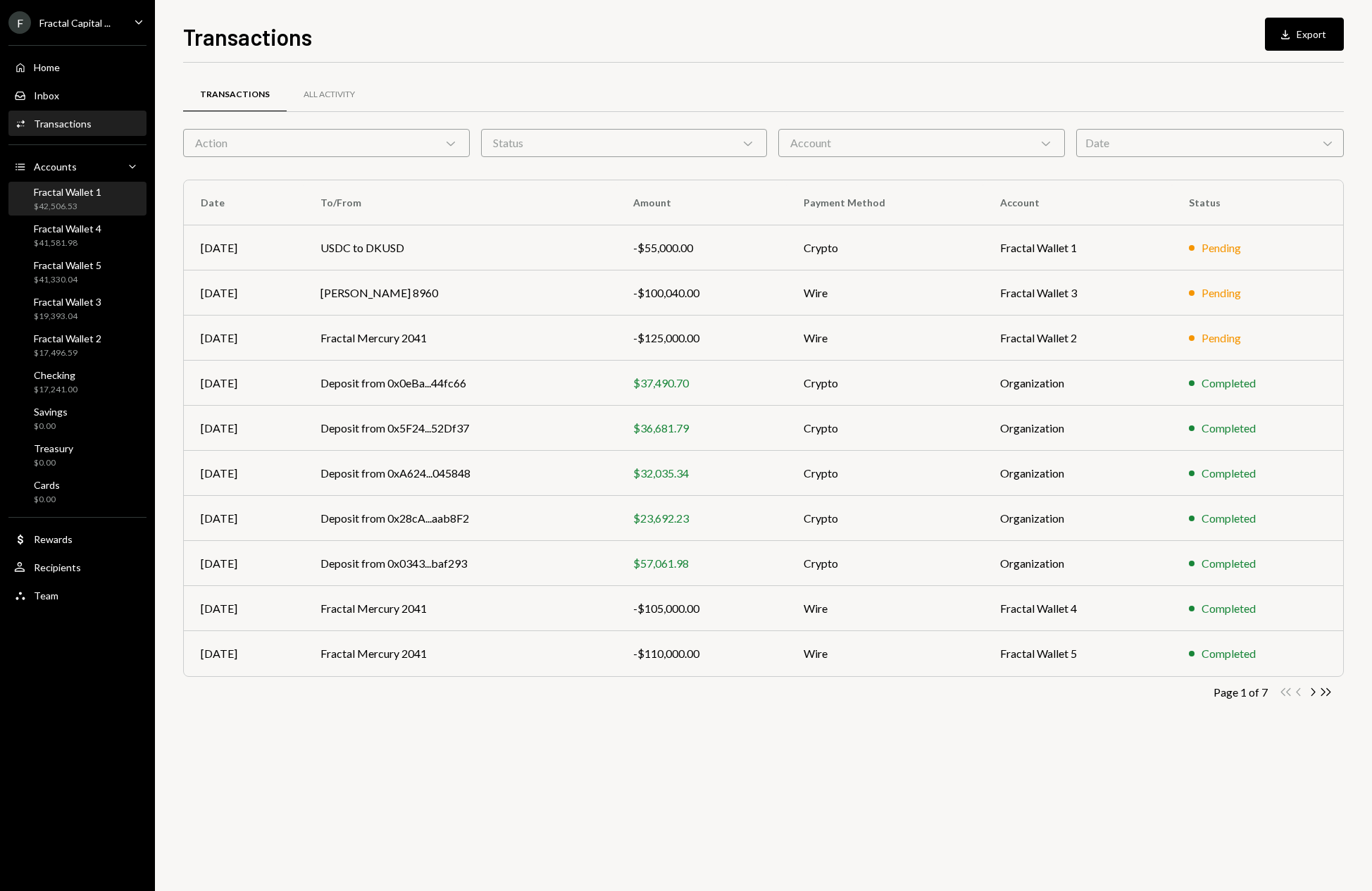
click at [76, 202] on div "$42,506.53" at bounding box center [67, 207] width 68 height 12
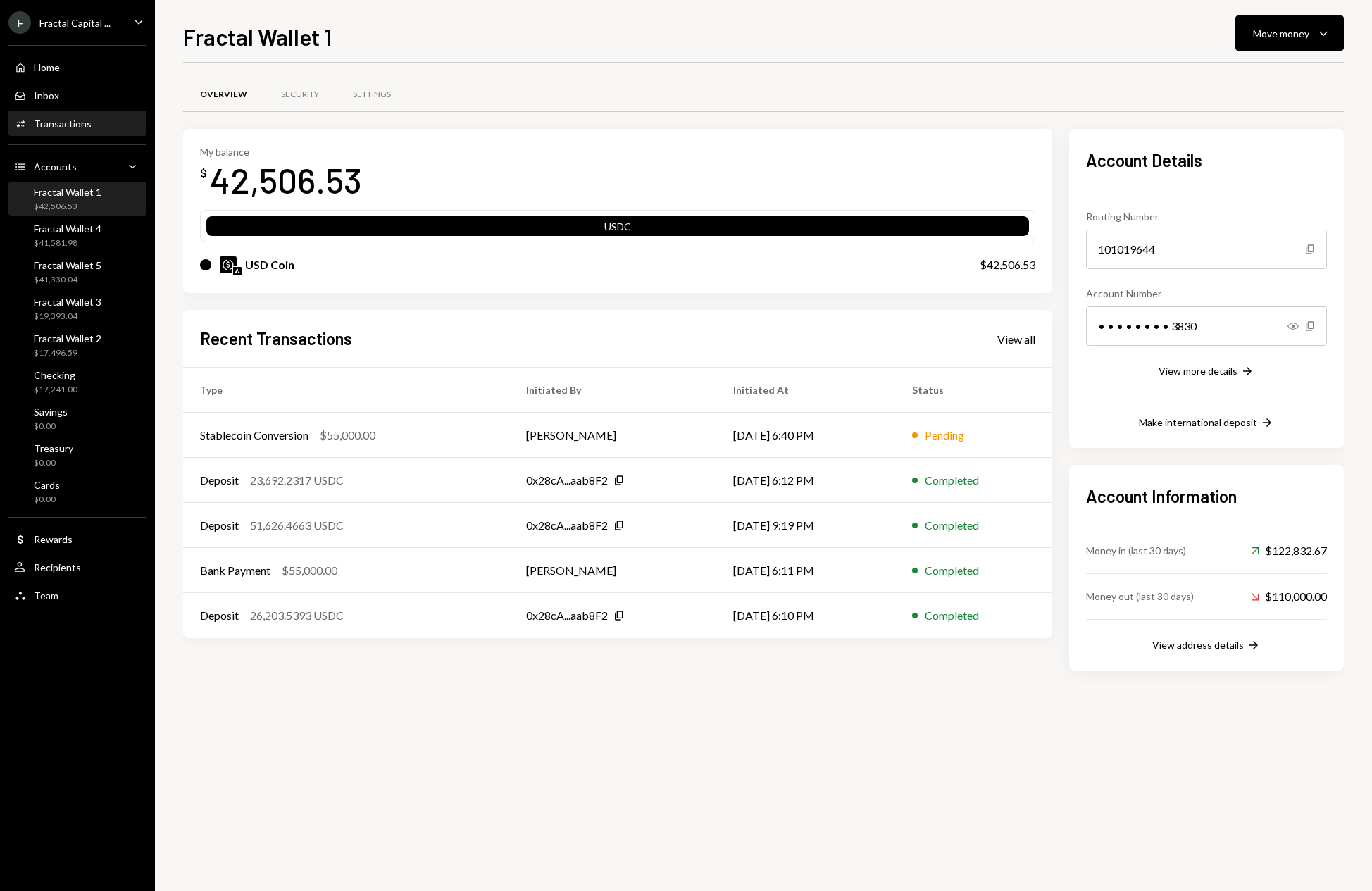
click at [71, 118] on div "Transactions" at bounding box center [62, 123] width 58 height 12
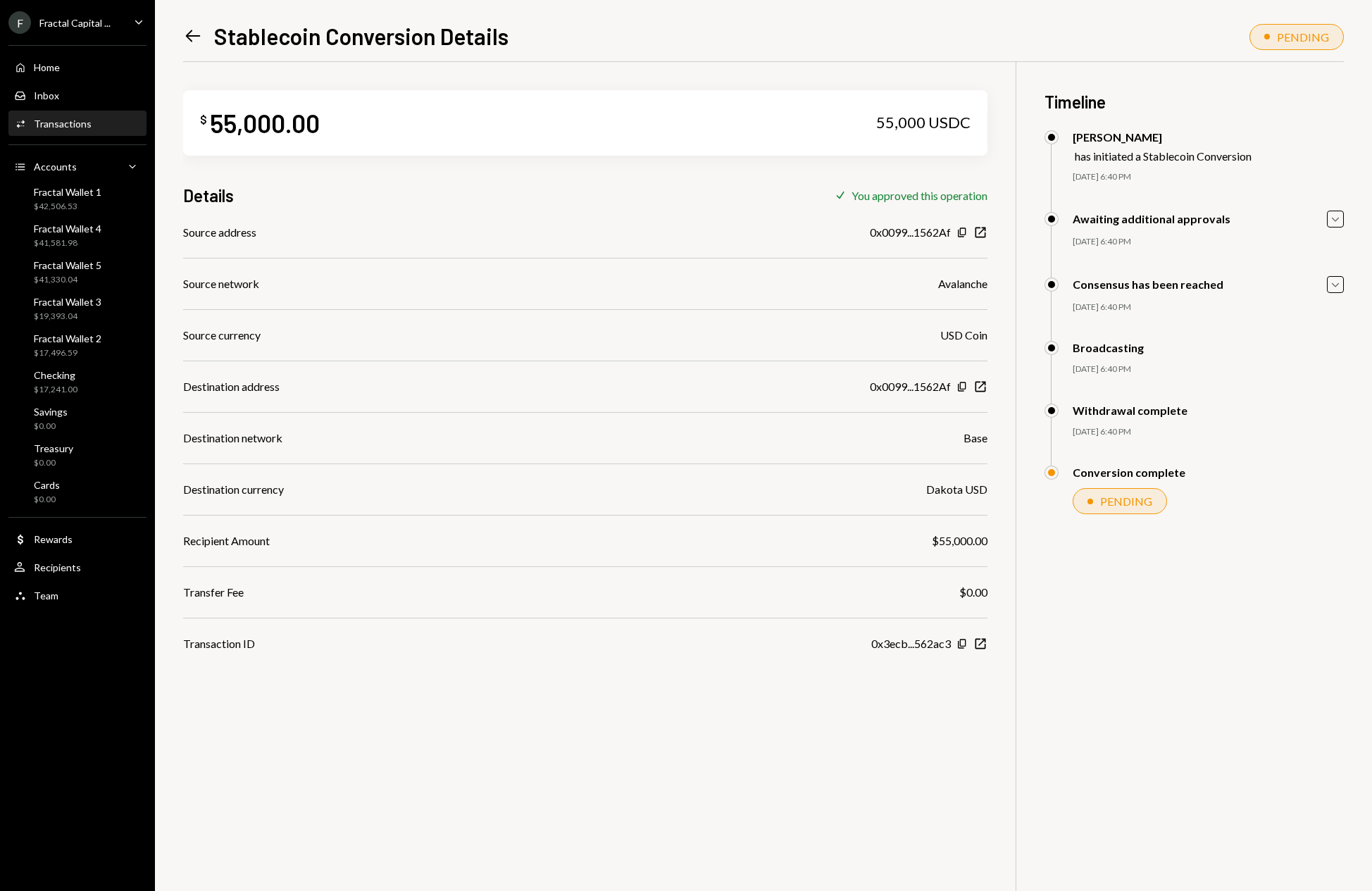
click at [251, 547] on div "Recipient Amount" at bounding box center [226, 541] width 86 height 17
click at [251, 546] on div "Recipient Amount" at bounding box center [226, 541] width 86 height 17
click at [251, 544] on div "Recipient Amount" at bounding box center [226, 541] width 86 height 17
click at [374, 527] on div "Source address 0x0099...1562Af Copy New Window Source network Avalanche Source …" at bounding box center [585, 438] width 804 height 428
click at [57, 118] on div "Transactions" at bounding box center [62, 123] width 58 height 12
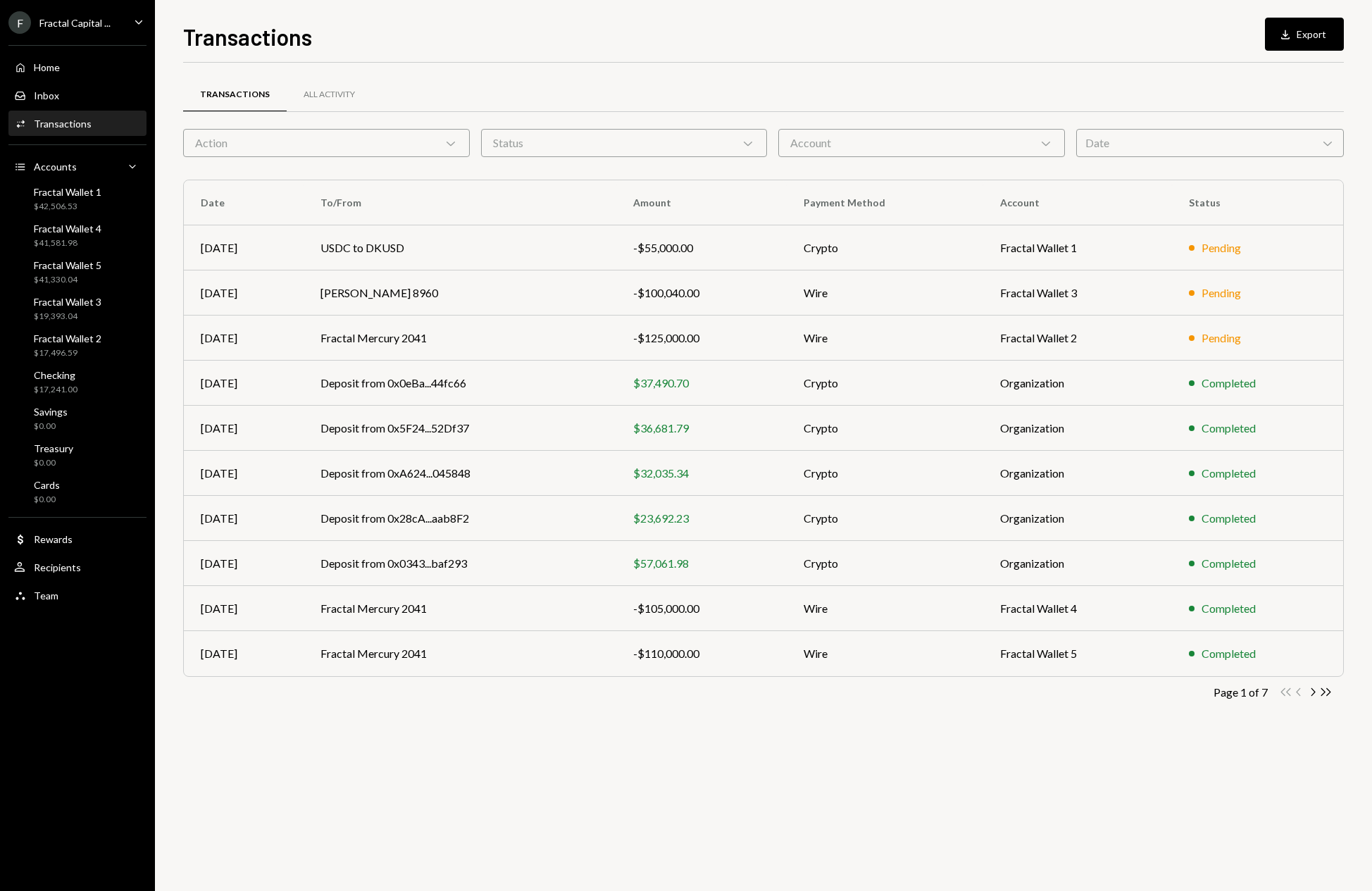
click at [57, 118] on div "Transactions" at bounding box center [62, 123] width 58 height 12
click at [49, 63] on div "Home" at bounding box center [46, 67] width 26 height 12
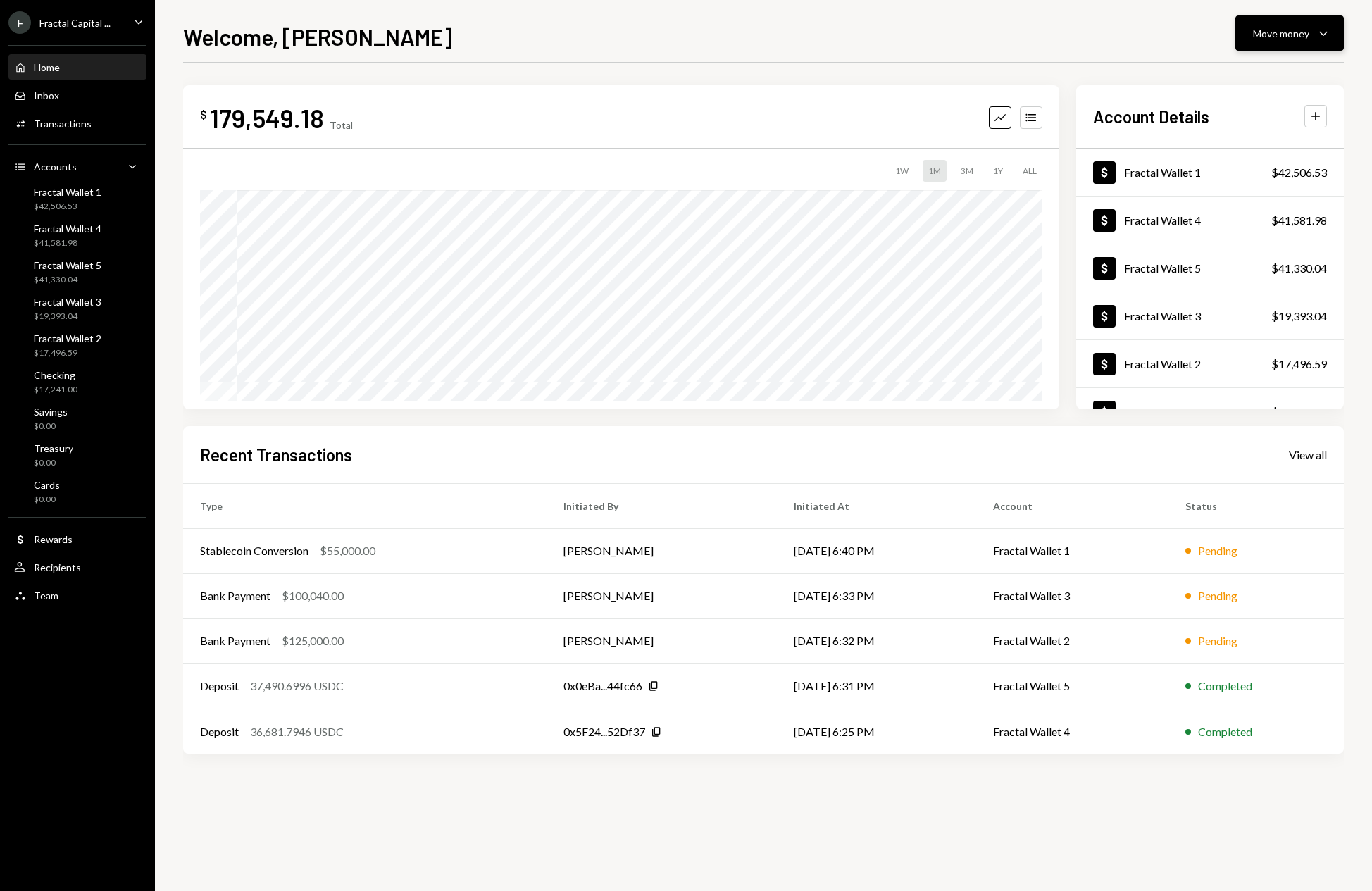
click at [1335, 34] on button "Move money Caret Down" at bounding box center [1289, 33] width 108 height 35
click at [1277, 187] on div "Swap stablecoins" at bounding box center [1278, 183] width 102 height 15
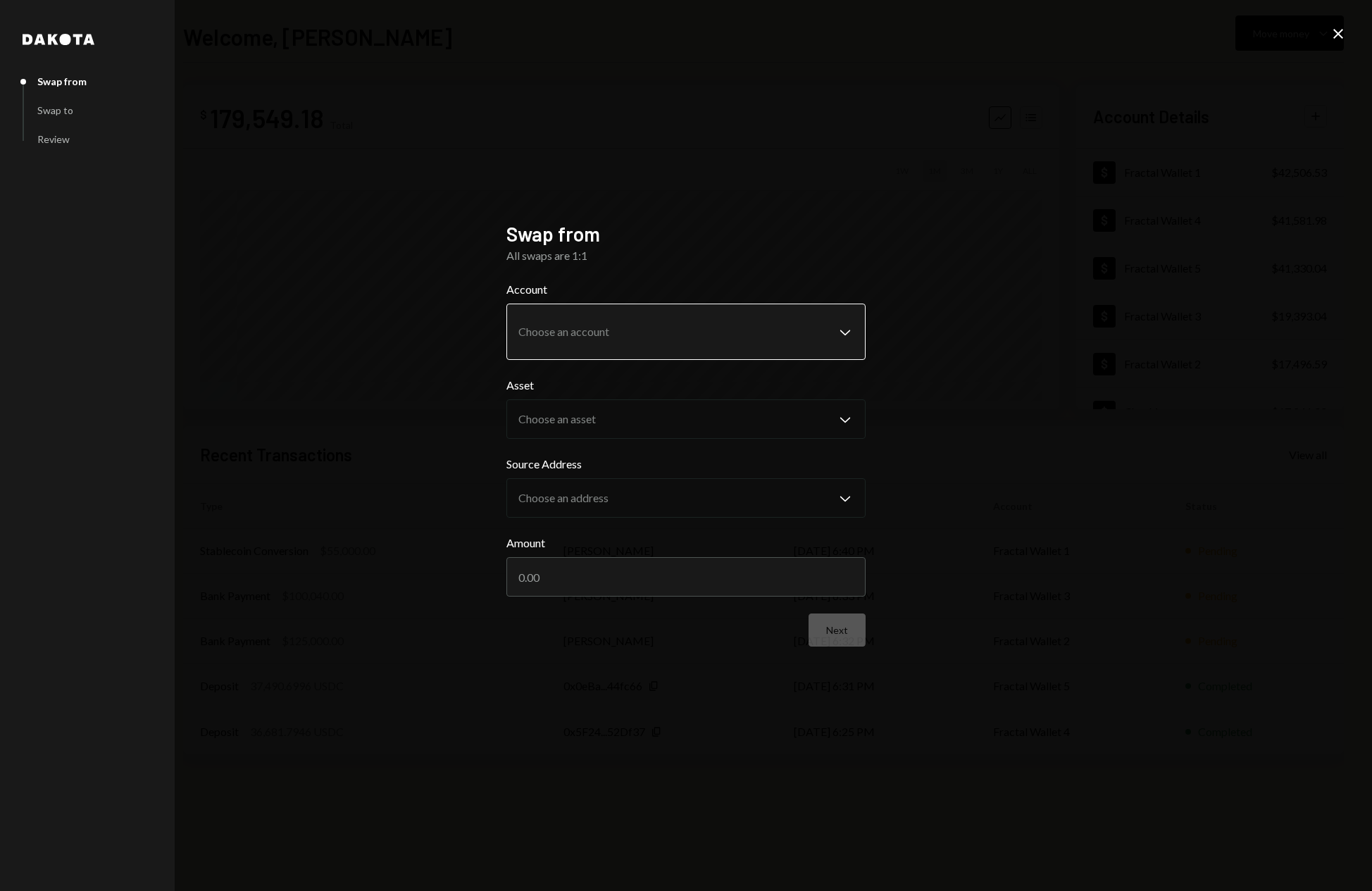
click at [649, 333] on body "F Fractal Capital ... Caret Down Home Home Inbox Inbox Activities Transactions …" at bounding box center [686, 445] width 1372 height 891
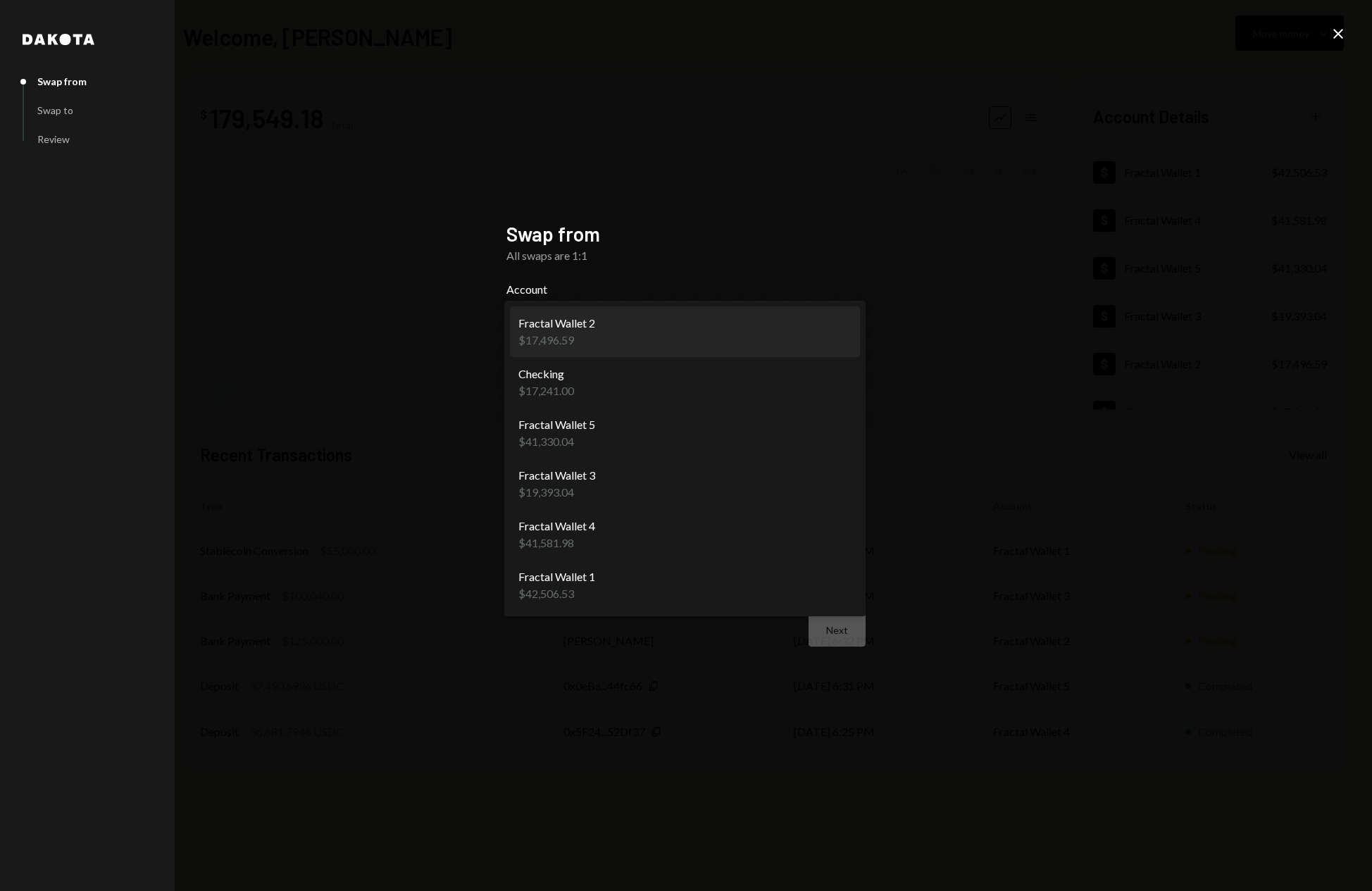
select select "**********"
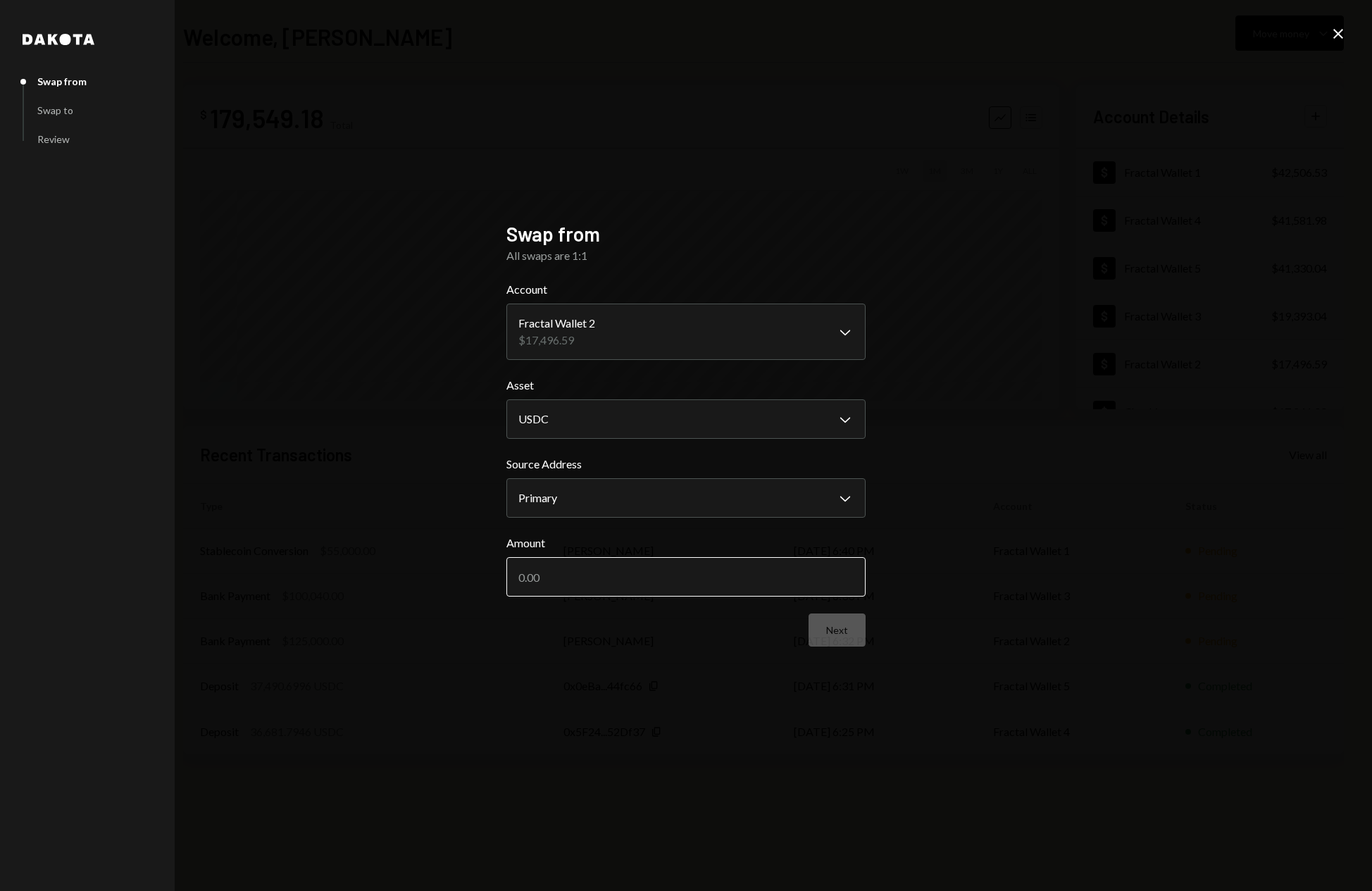
click at [652, 578] on input "Amount" at bounding box center [686, 576] width 359 height 39
type input "10000"
click at [833, 635] on button "Next" at bounding box center [837, 629] width 57 height 33
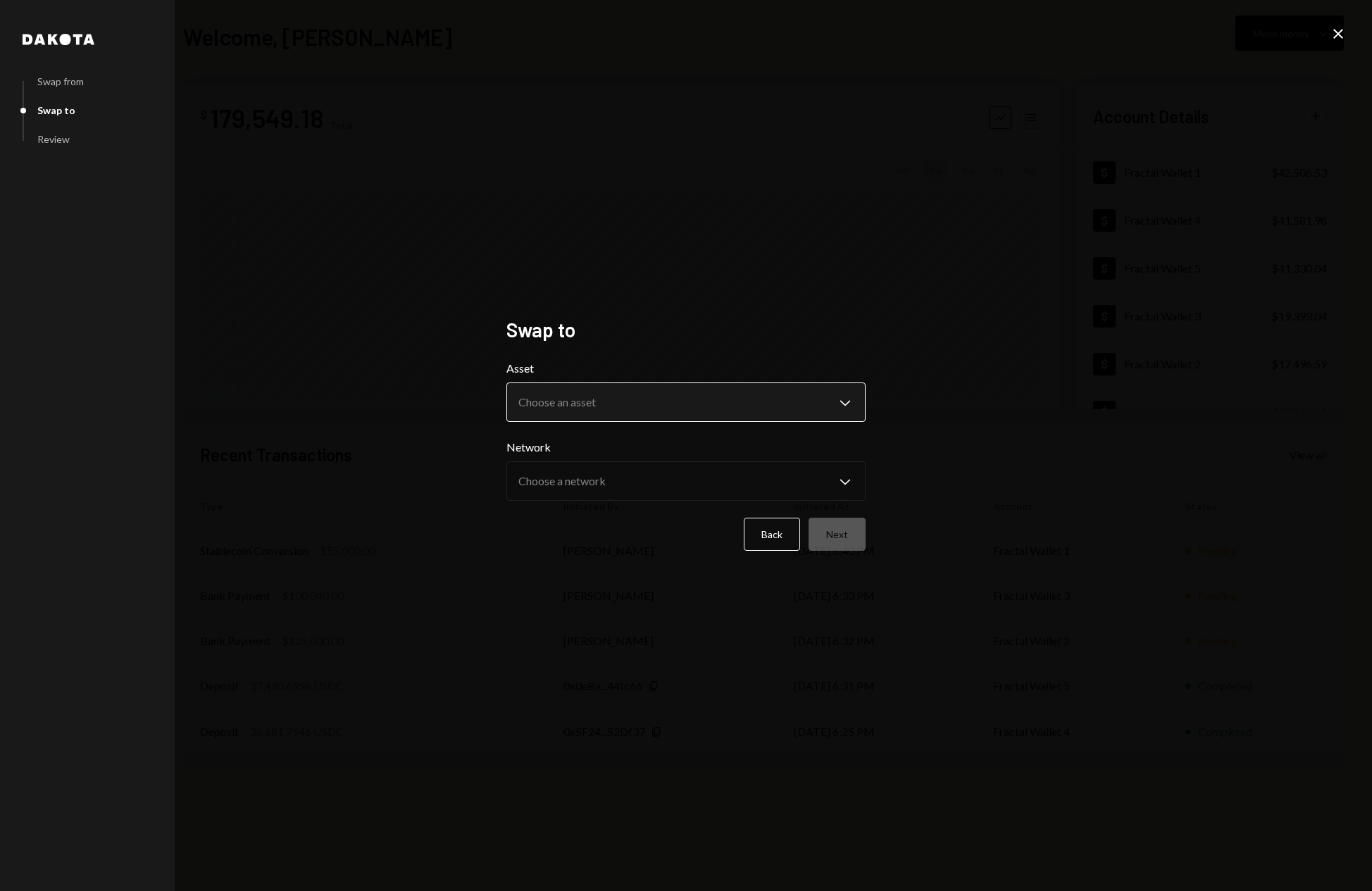
click at [707, 391] on body "F Fractal Capital ... Caret Down Home Home Inbox Inbox Activities Transactions …" at bounding box center [686, 445] width 1372 height 891
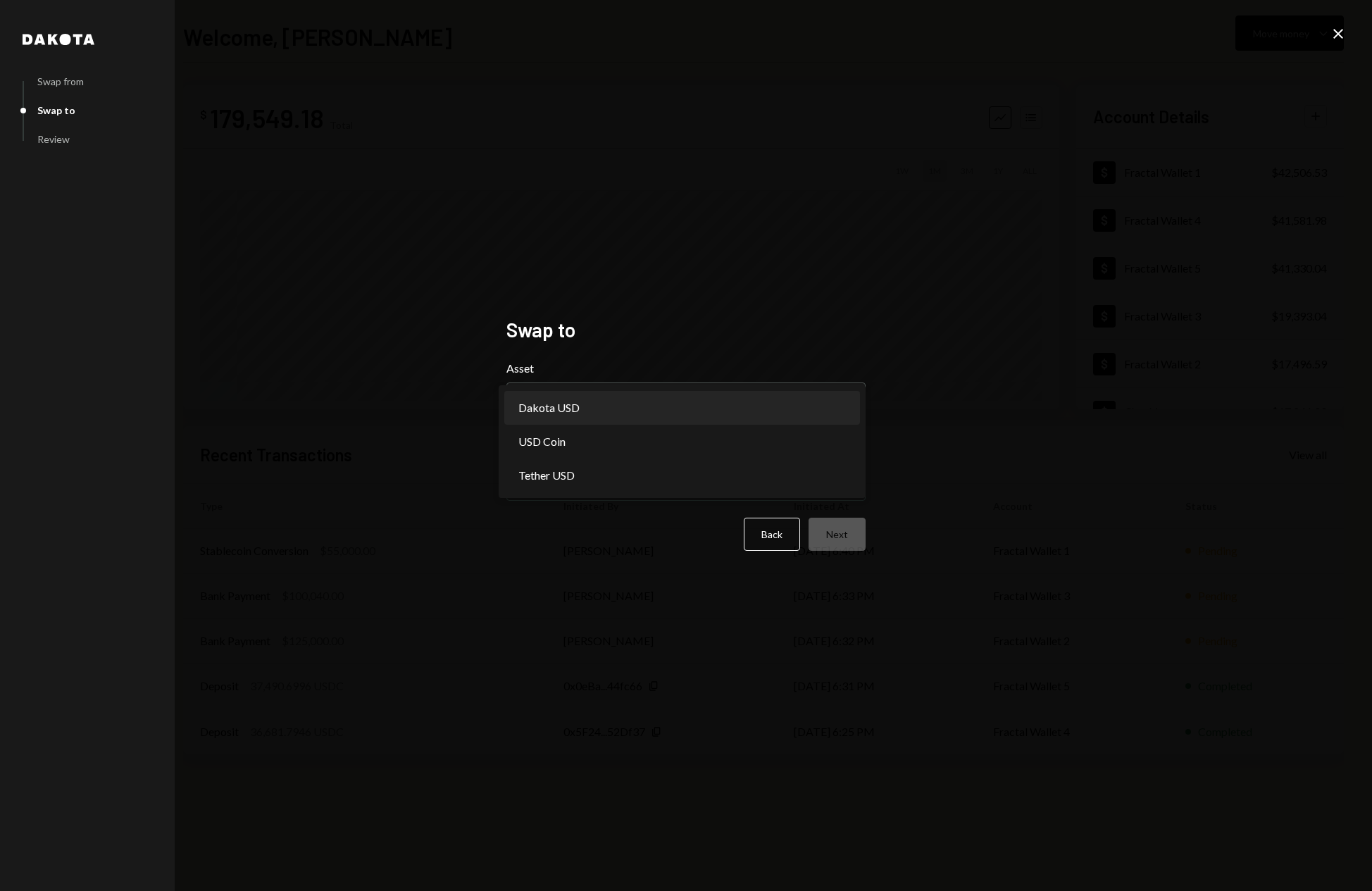
select select "*****"
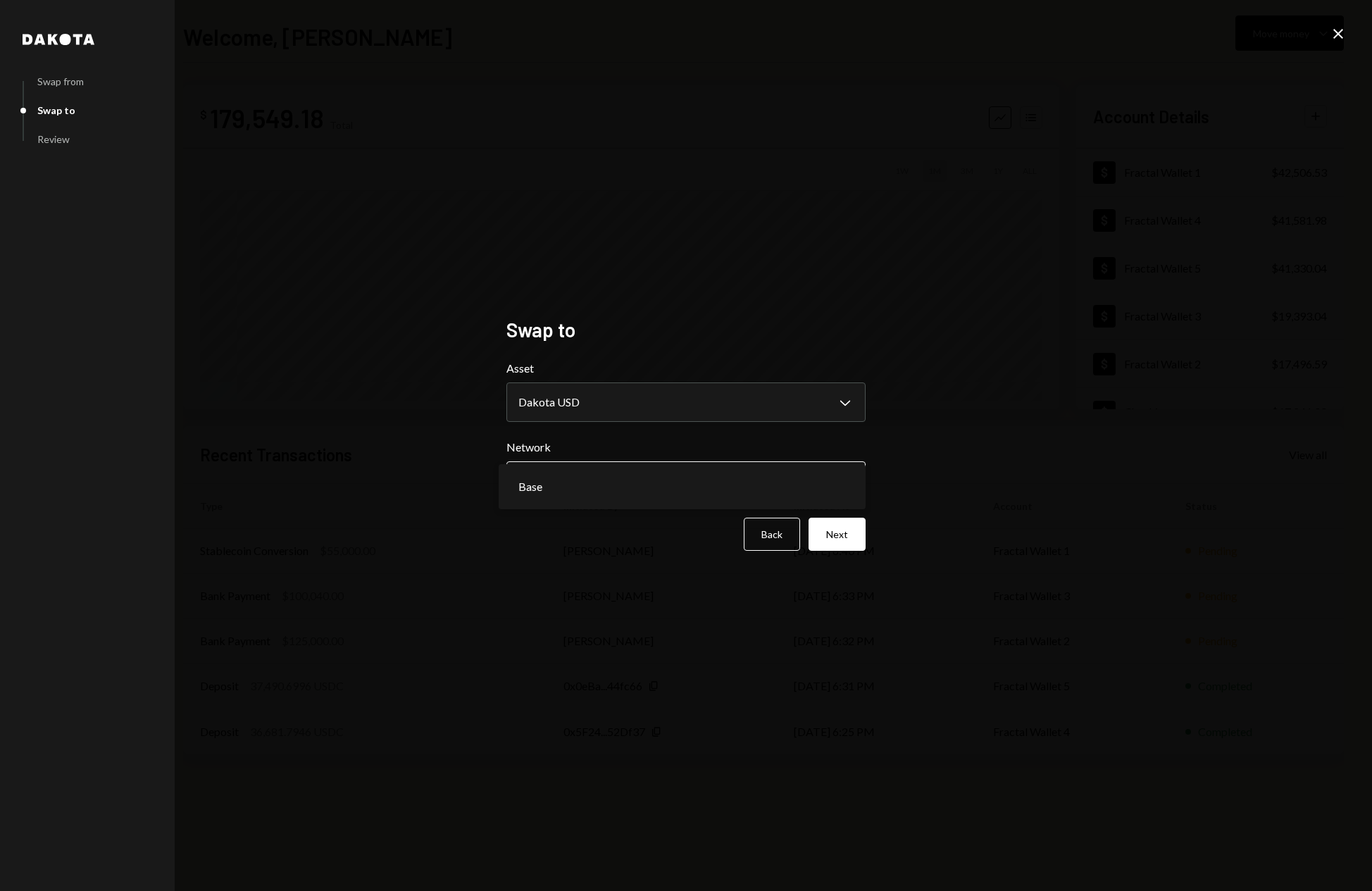
click at [631, 477] on body "F Fractal Capital ... Caret Down Home Home Inbox Inbox Activities Transactions …" at bounding box center [686, 445] width 1372 height 891
click at [848, 542] on button "Next" at bounding box center [837, 533] width 57 height 33
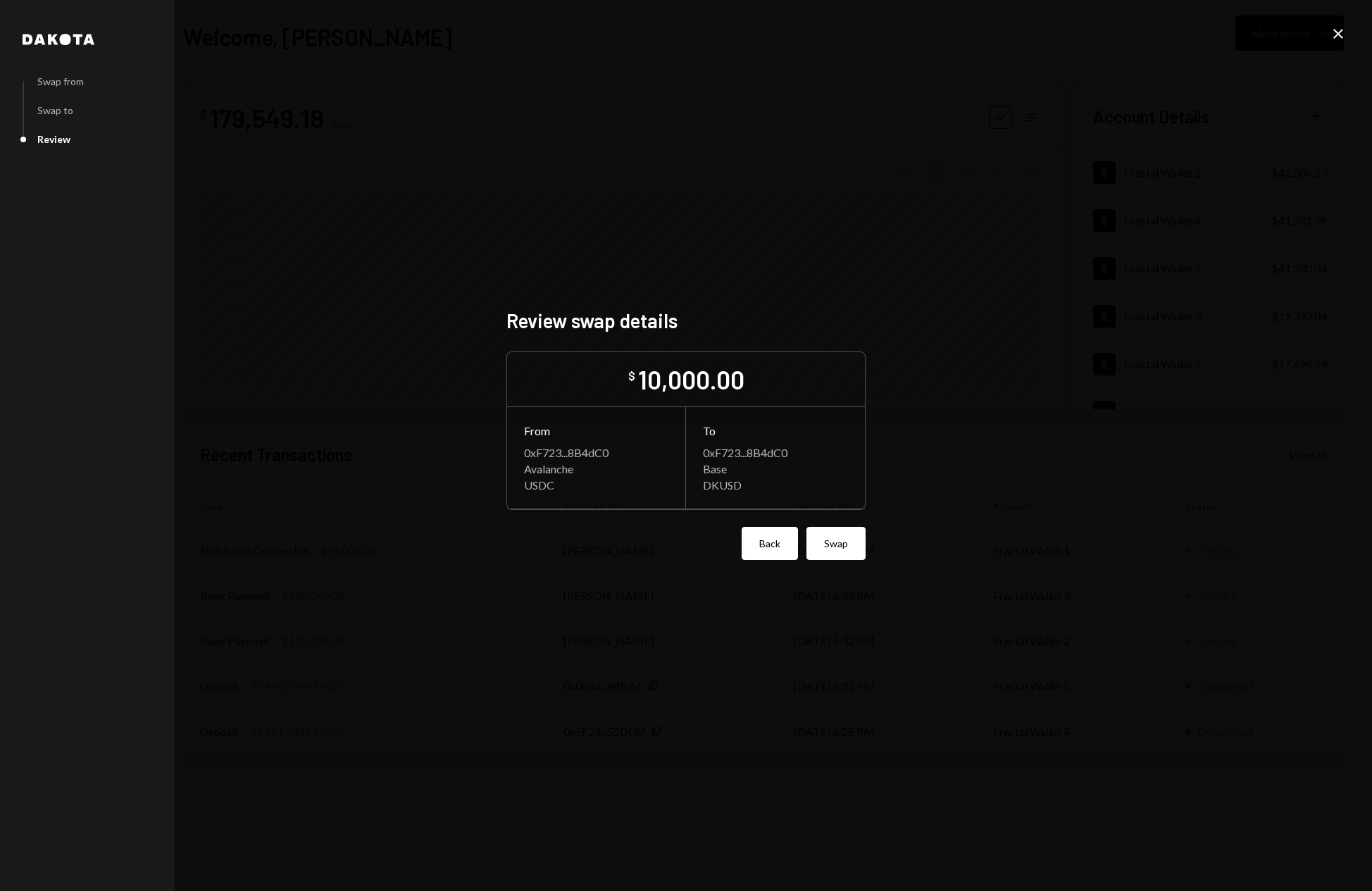
click at [747, 544] on button "Back" at bounding box center [769, 542] width 56 height 33
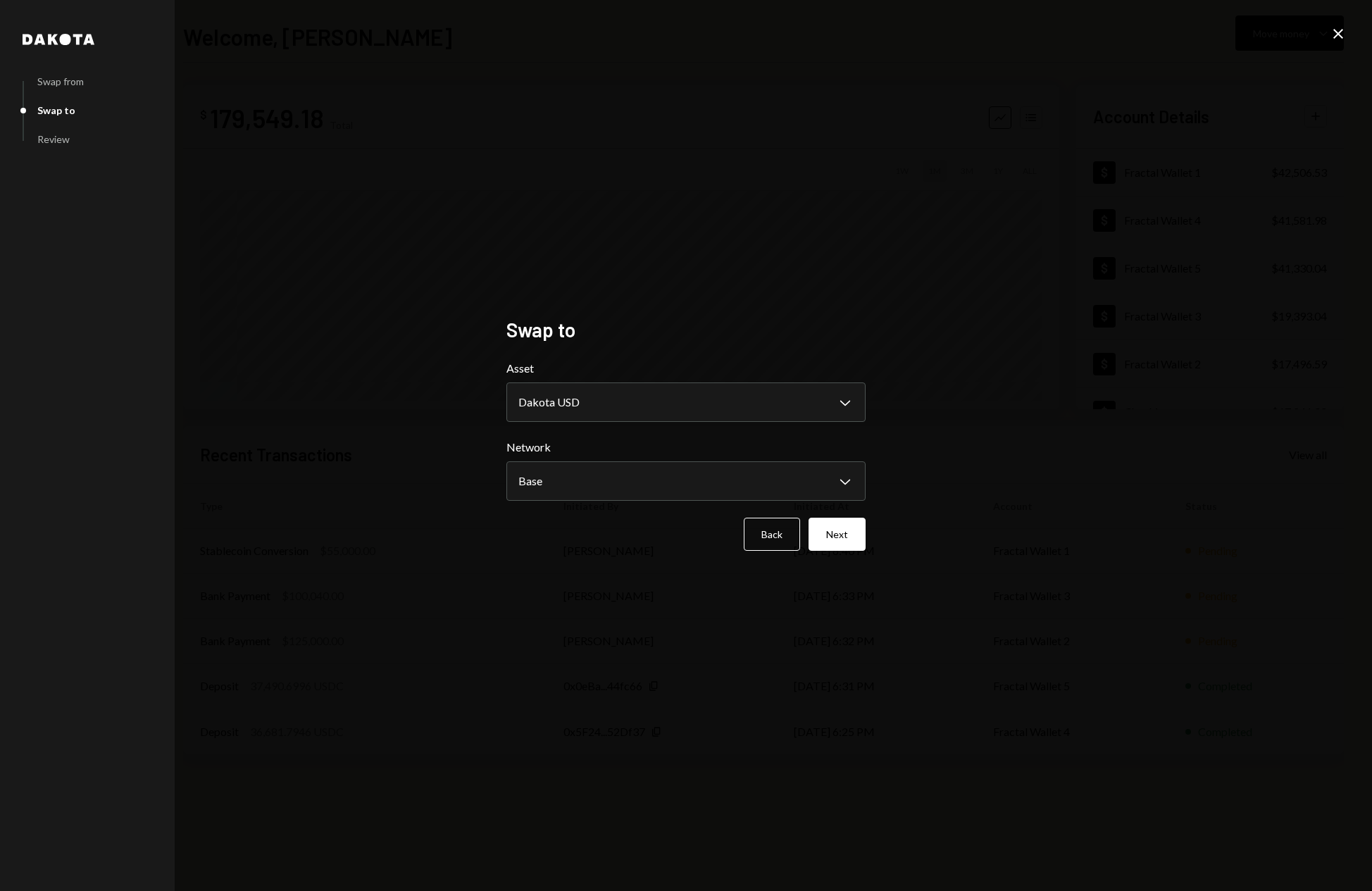
click at [1340, 35] on icon at bounding box center [1338, 34] width 10 height 10
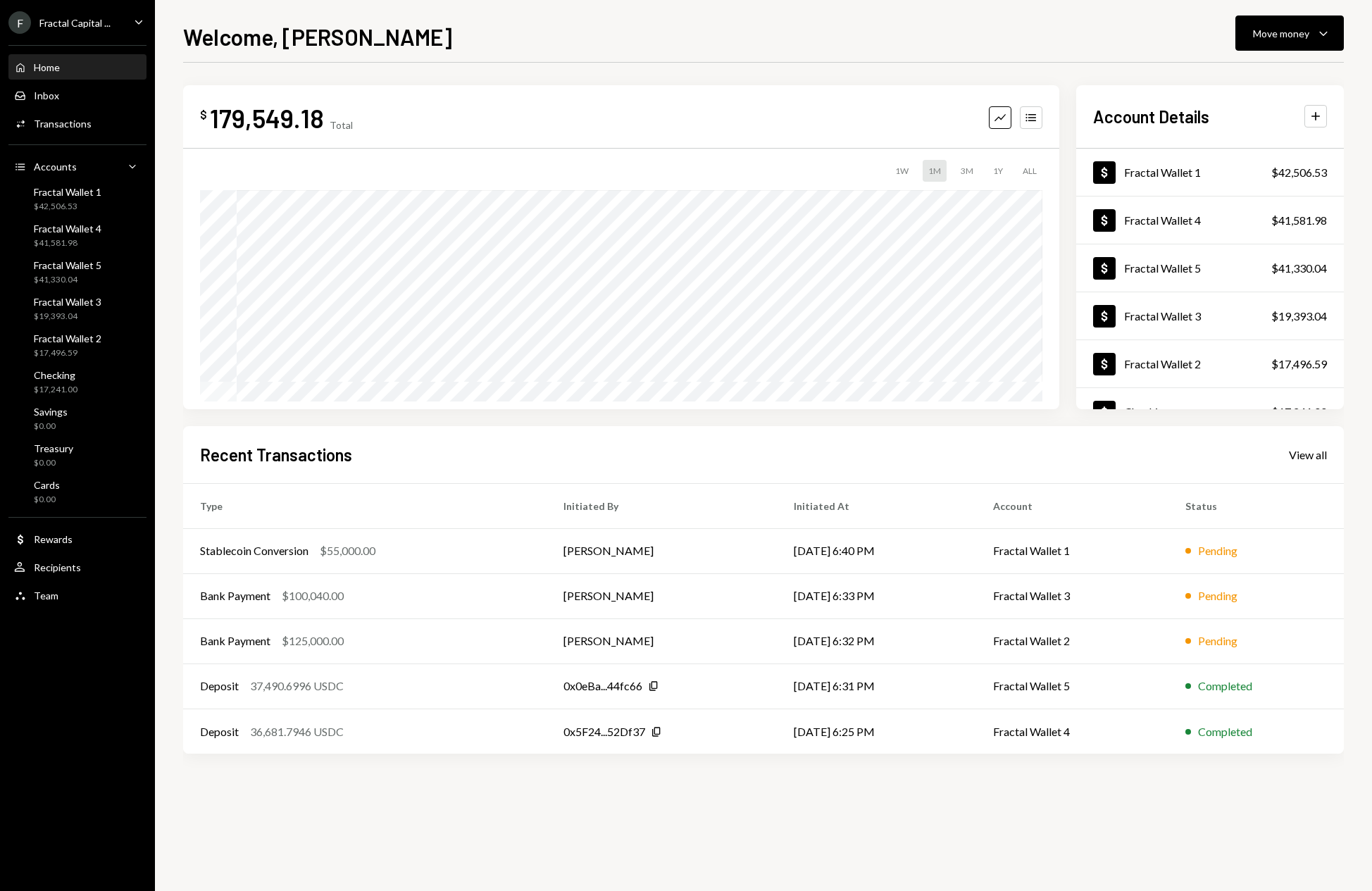
click at [692, 29] on div "Welcome, Omar Move money Caret Down" at bounding box center [763, 34] width 1160 height 31
click at [60, 71] on div "Home Home" at bounding box center [77, 67] width 127 height 13
click at [455, 449] on div "Recent Transactions View all" at bounding box center [763, 455] width 1127 height 24
click at [90, 200] on div "Fractal Wallet 1 $97,506.53" at bounding box center [67, 199] width 68 height 27
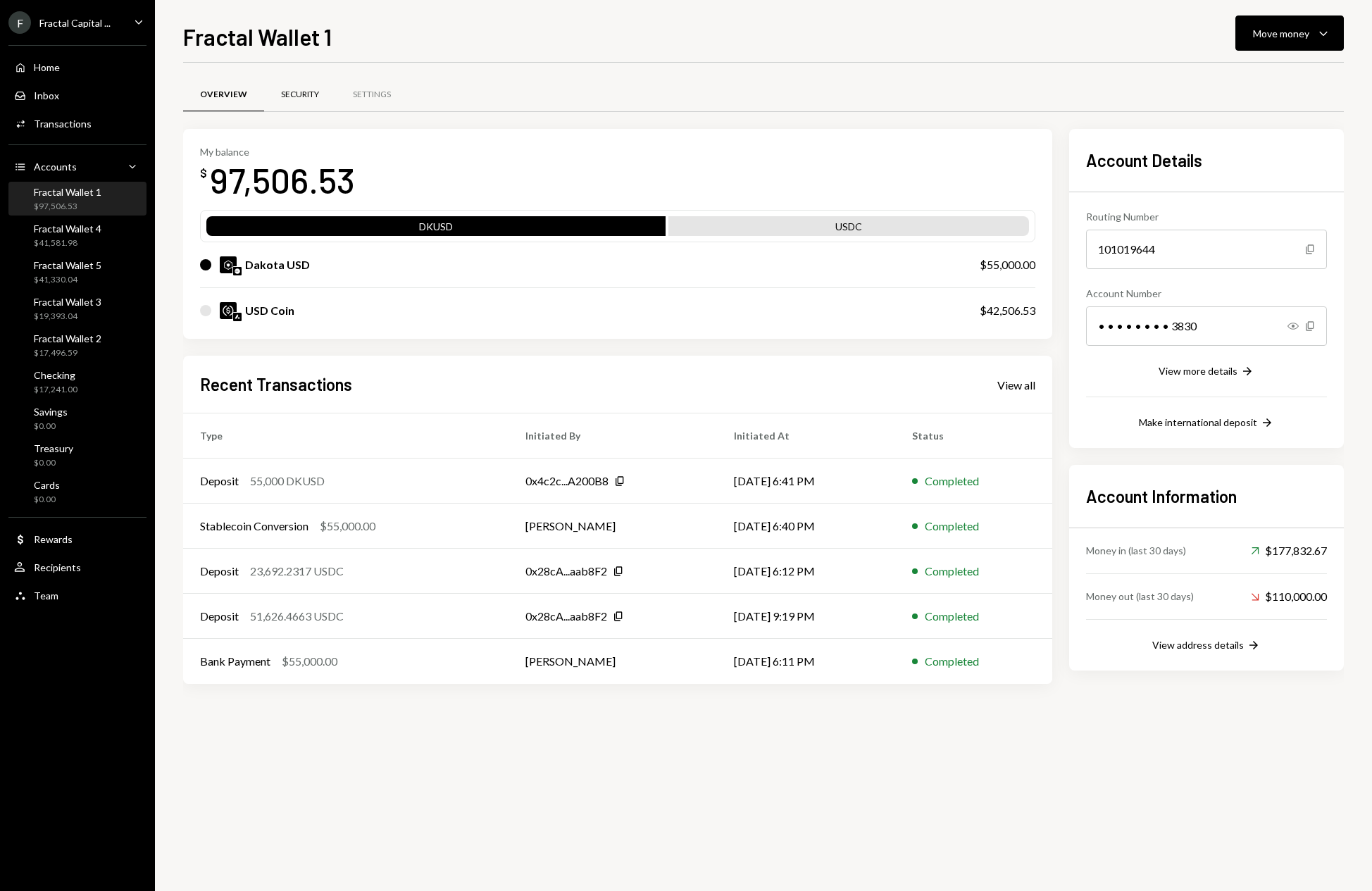
click at [302, 92] on div "Security" at bounding box center [300, 95] width 38 height 12
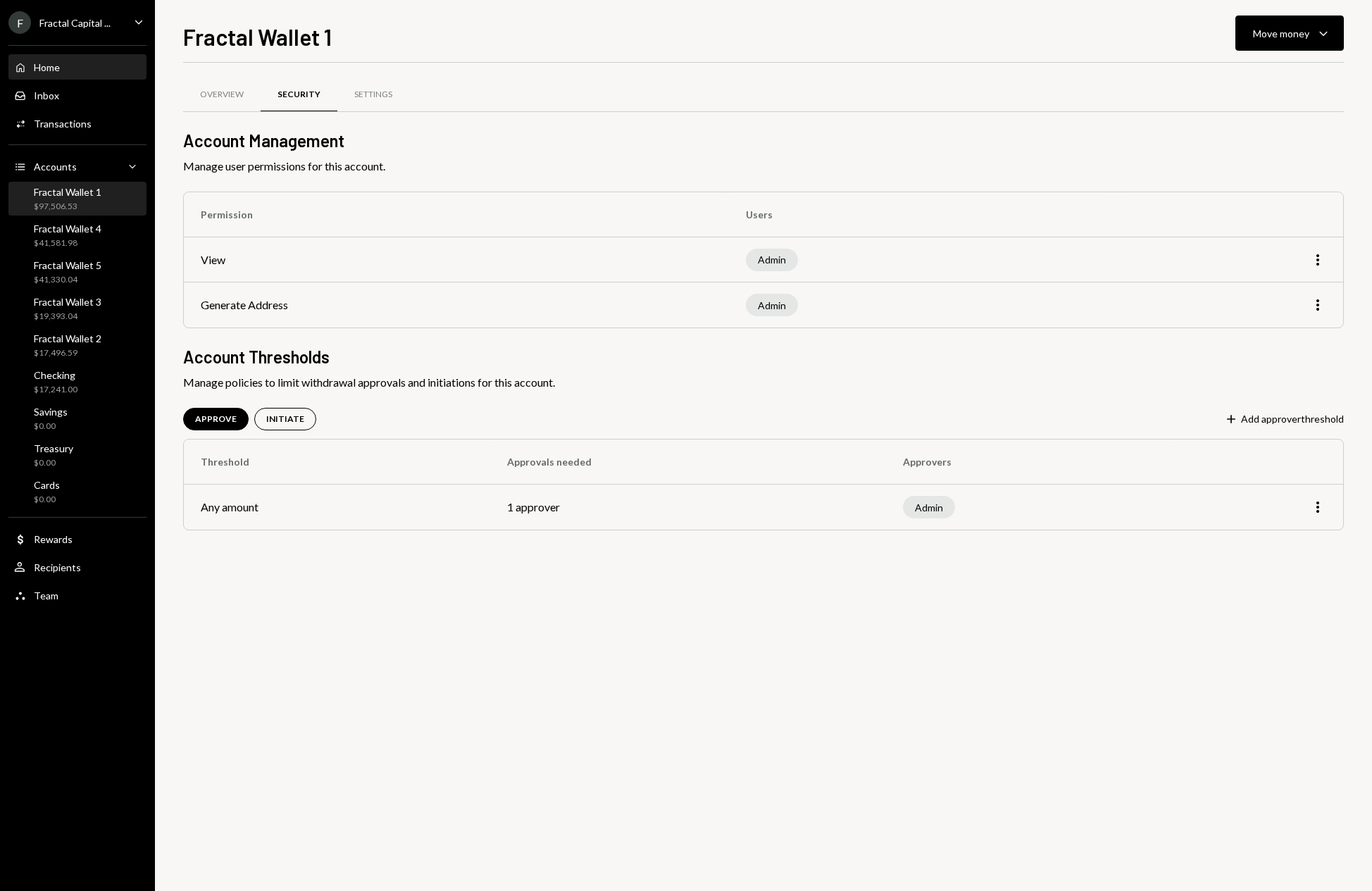
click at [74, 70] on div "Home Home" at bounding box center [77, 67] width 127 height 13
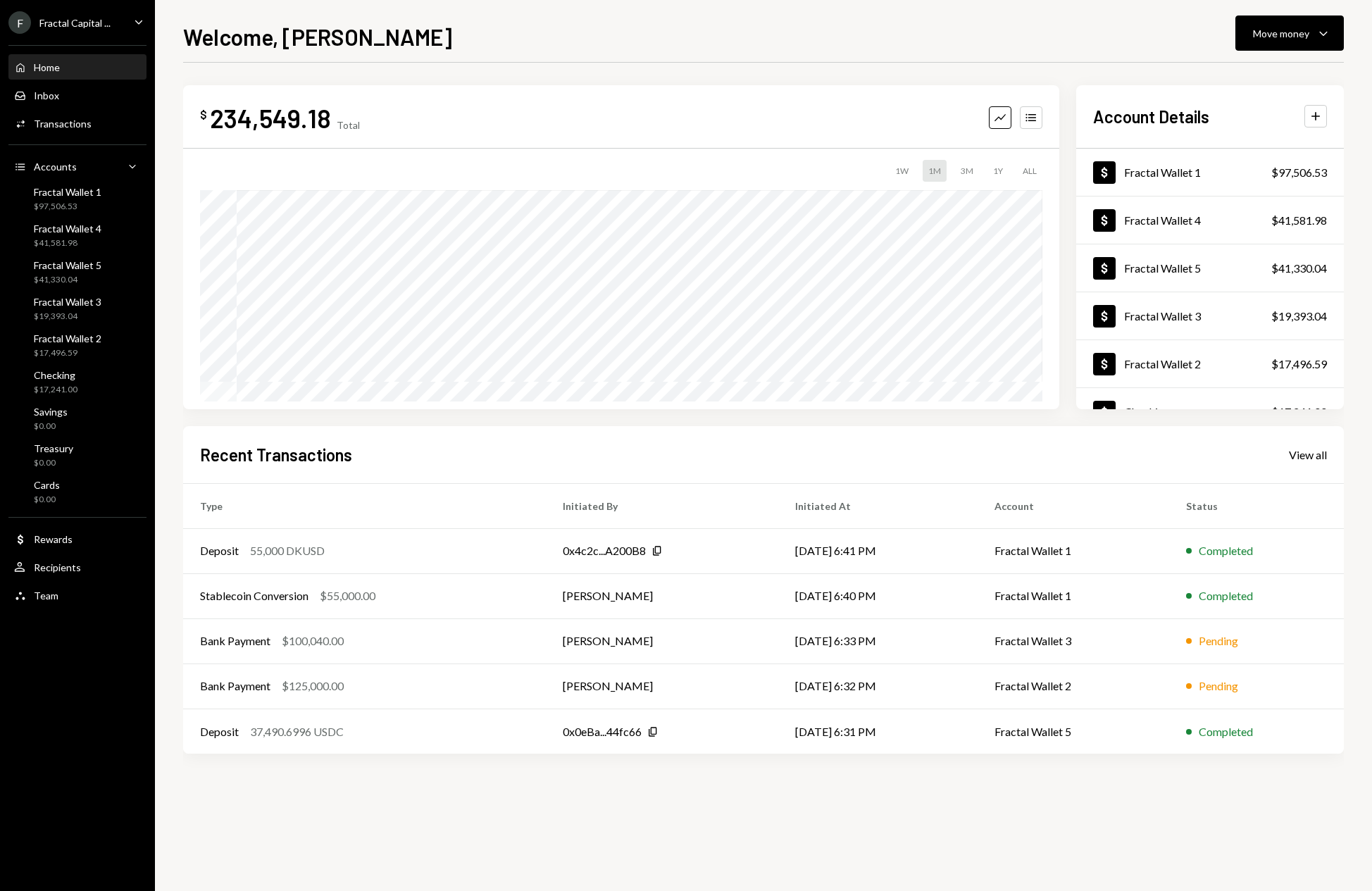
drag, startPoint x: 757, startPoint y: 847, endPoint x: 746, endPoint y: 814, distance: 34.8
click at [757, 847] on div "$ 234,549.18 Total Graph Accounts 1W 1M 3M 1Y ALL $119,572.60 [DATE] Account De…" at bounding box center [763, 477] width 1160 height 828
